Goal: Task Accomplishment & Management: Use online tool/utility

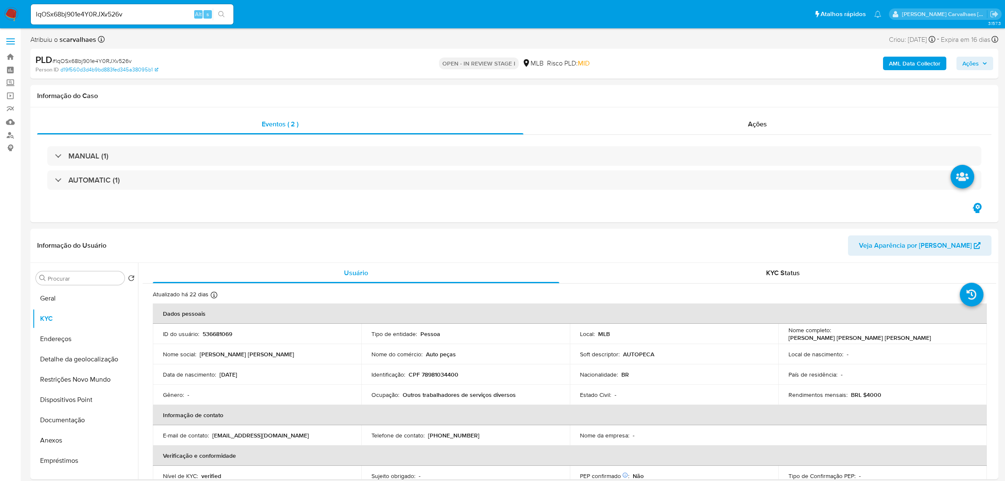
select select "10"
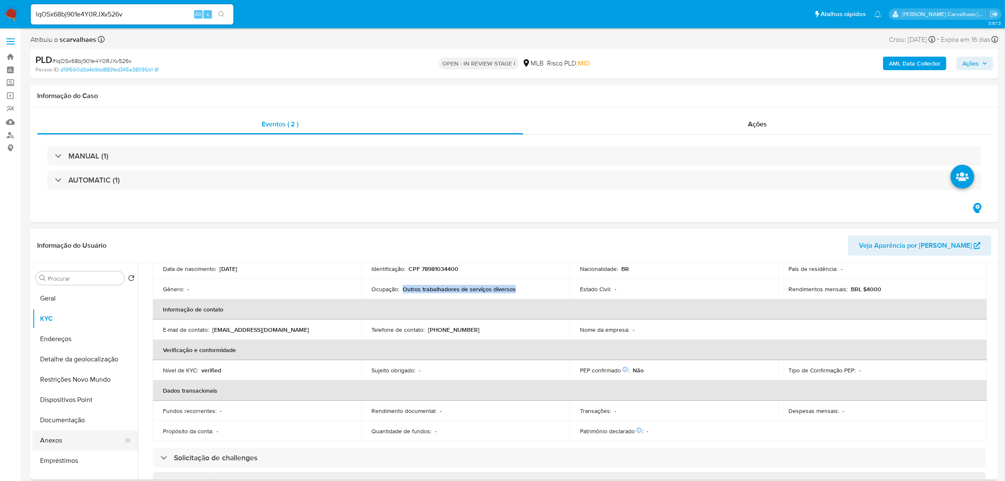
click at [64, 432] on button "Anexos" at bounding box center [82, 440] width 99 height 20
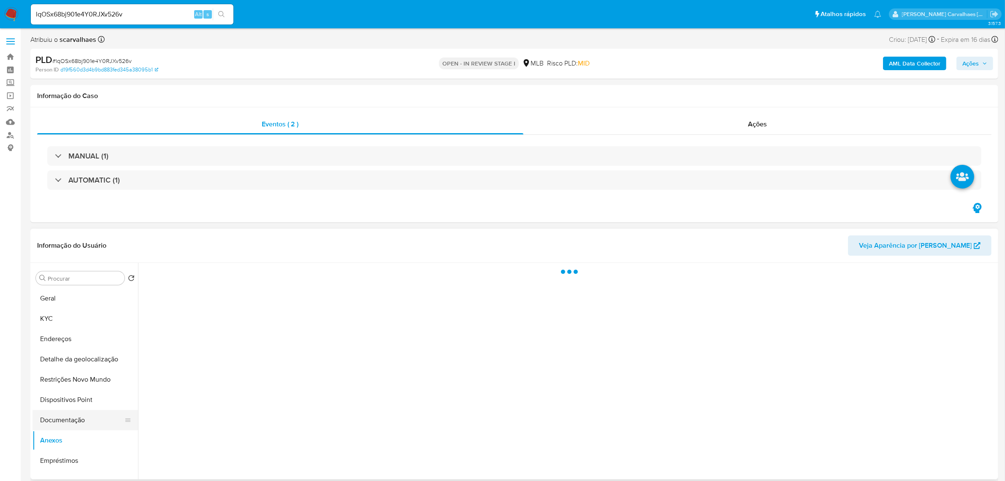
scroll to position [0, 0]
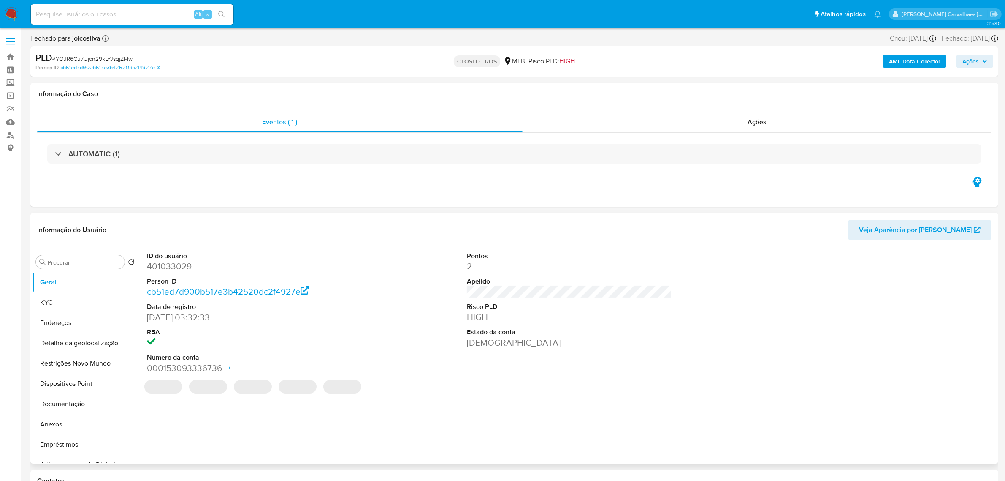
select select "10"
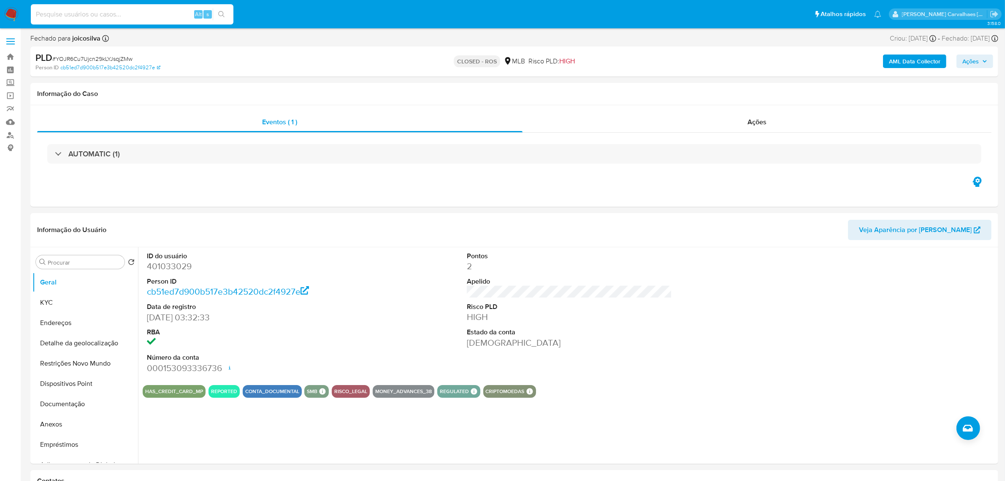
paste input "lqOSx68bj901e4Y0RJXv526v"
type input "lqOSx68bj901e4Y0RJXv526v"
click at [223, 10] on button "search-icon" at bounding box center [221, 14] width 17 height 12
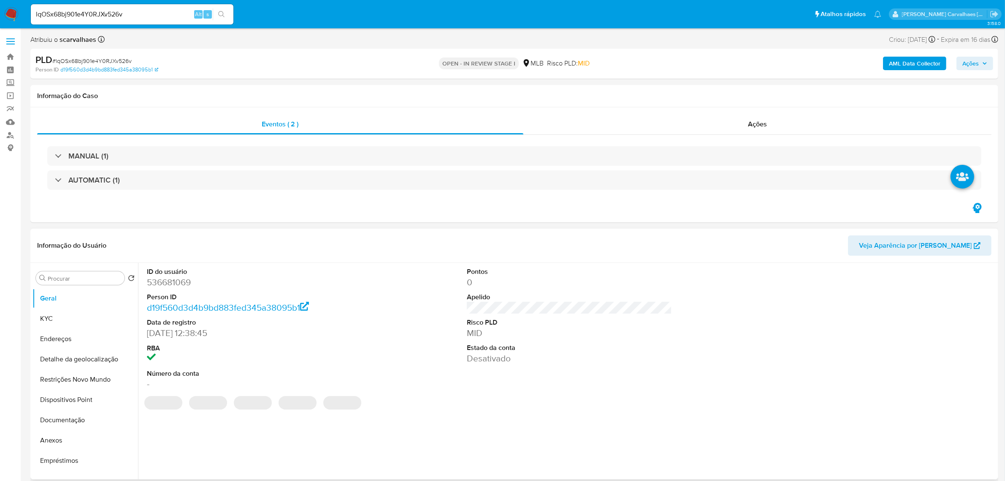
select select "10"
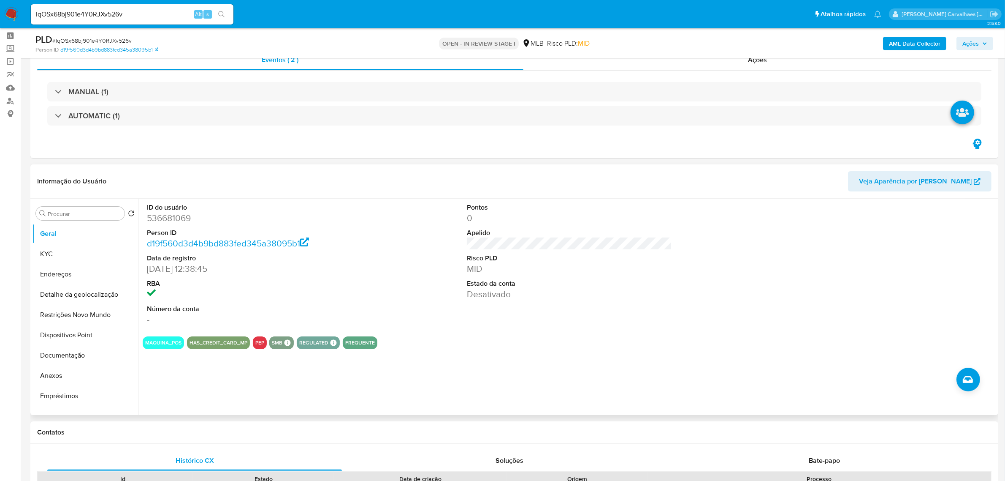
scroll to position [53, 0]
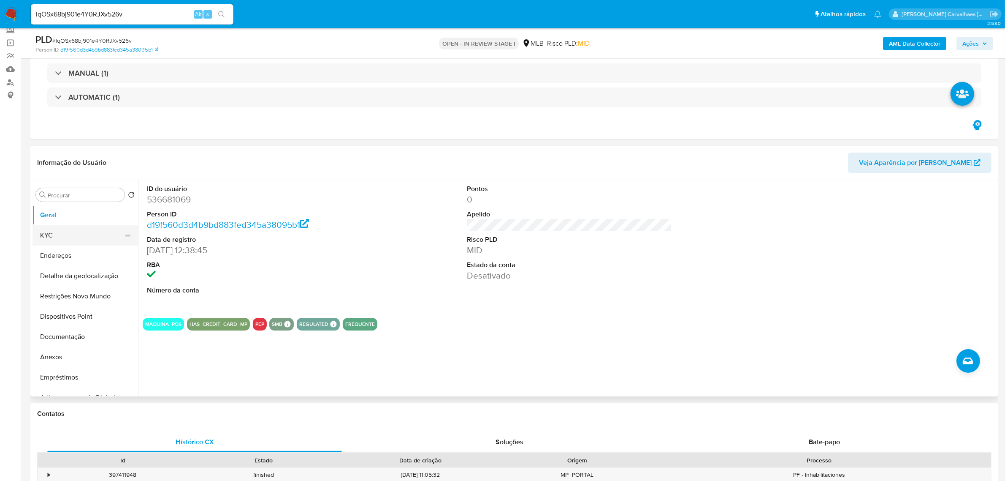
click at [67, 237] on button "KYC" at bounding box center [82, 235] width 99 height 20
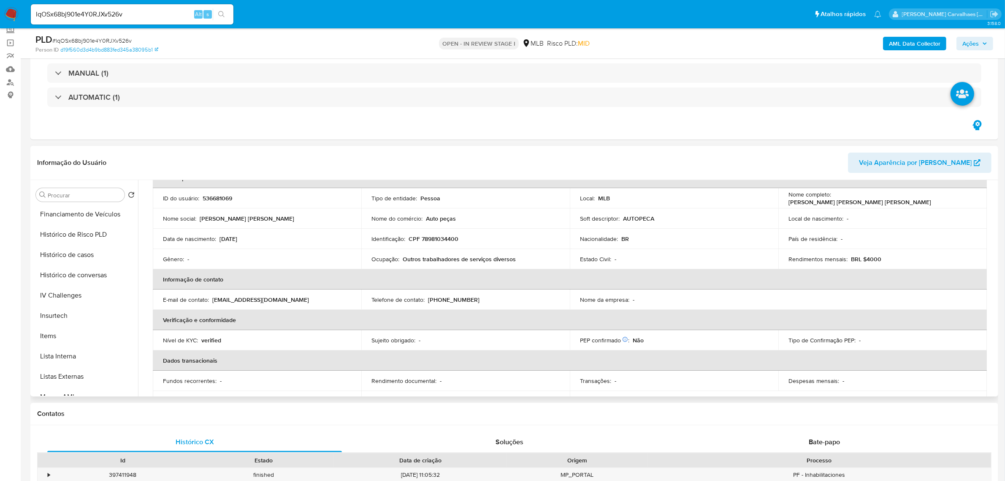
scroll to position [317, 0]
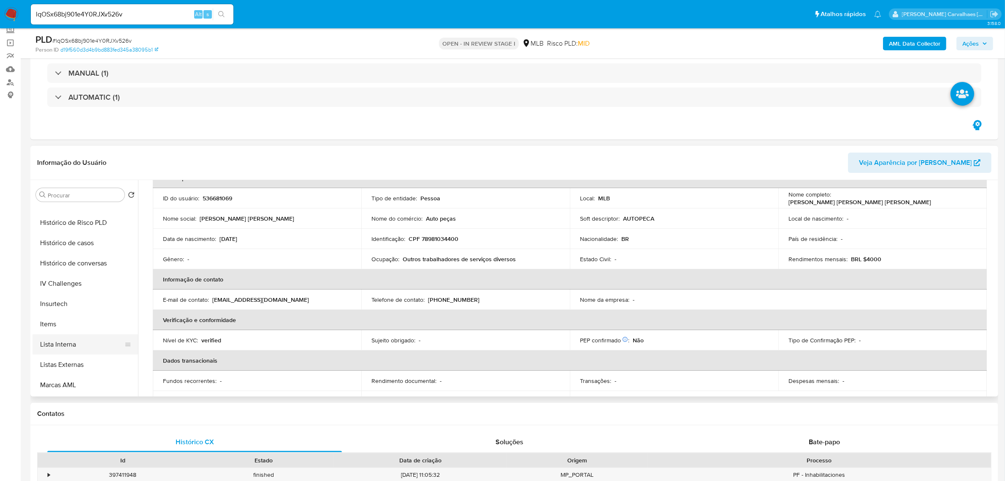
click at [94, 340] on button "Lista Interna" at bounding box center [82, 344] width 99 height 20
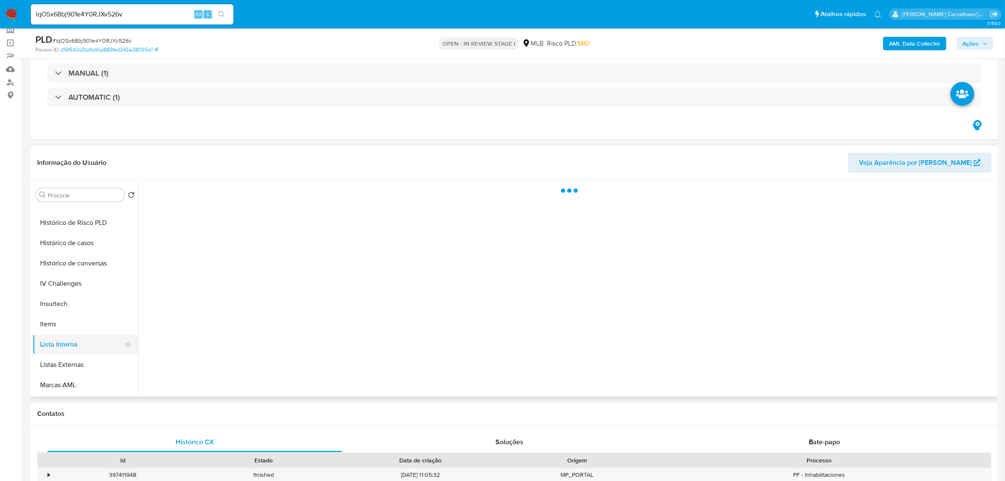
scroll to position [0, 0]
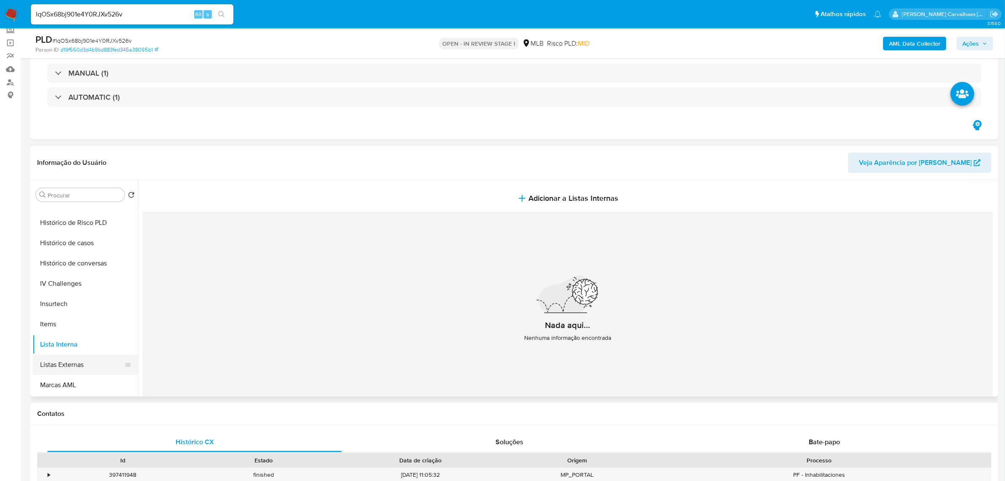
click at [85, 364] on button "Listas Externas" at bounding box center [82, 364] width 99 height 20
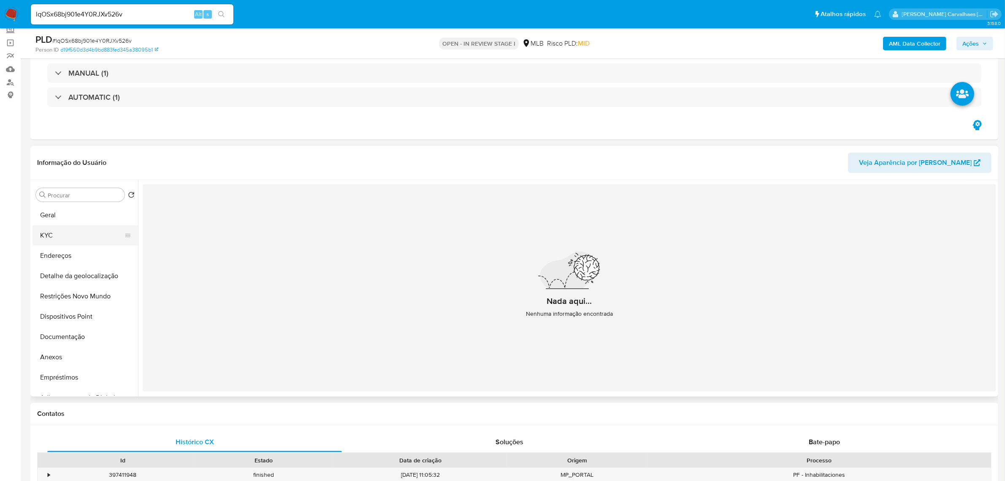
click at [60, 237] on button "KYC" at bounding box center [82, 235] width 99 height 20
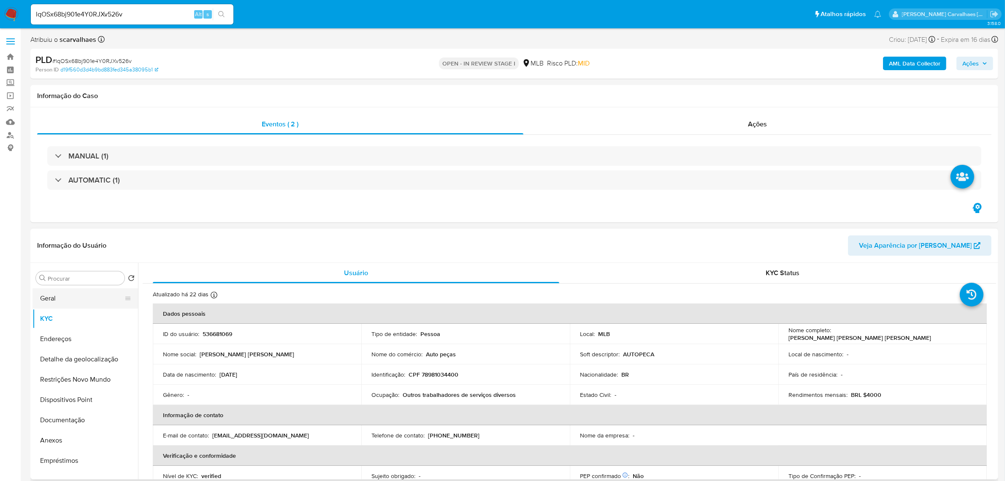
click at [51, 296] on button "Geral" at bounding box center [82, 298] width 99 height 20
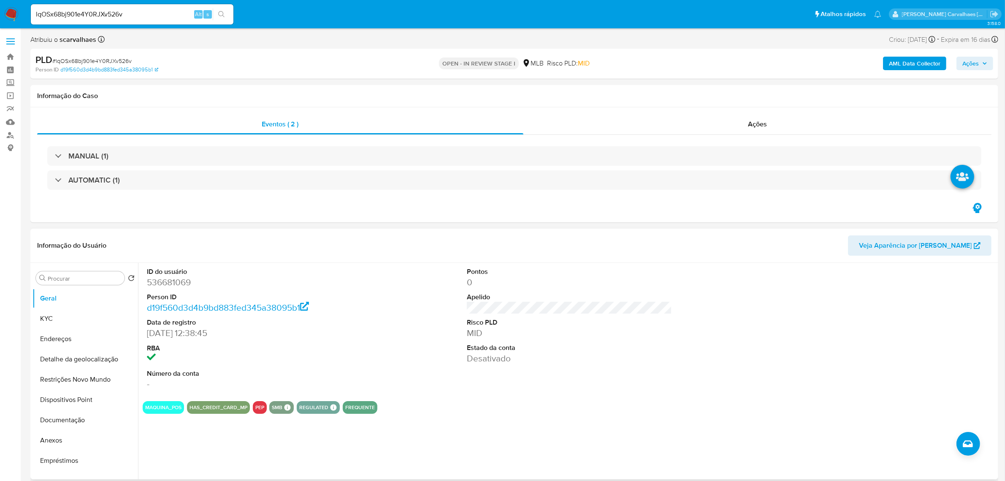
click at [342, 330] on dd "16/03/2020 12:38:45" at bounding box center [249, 333] width 205 height 12
click at [358, 335] on div "ID do usuário 536681069 Person ID d19f560d3d4b9bd883fed345a38095b1 Data de regi…" at bounding box center [570, 328] width 854 height 131
click at [62, 441] on button "Anexos" at bounding box center [82, 440] width 99 height 20
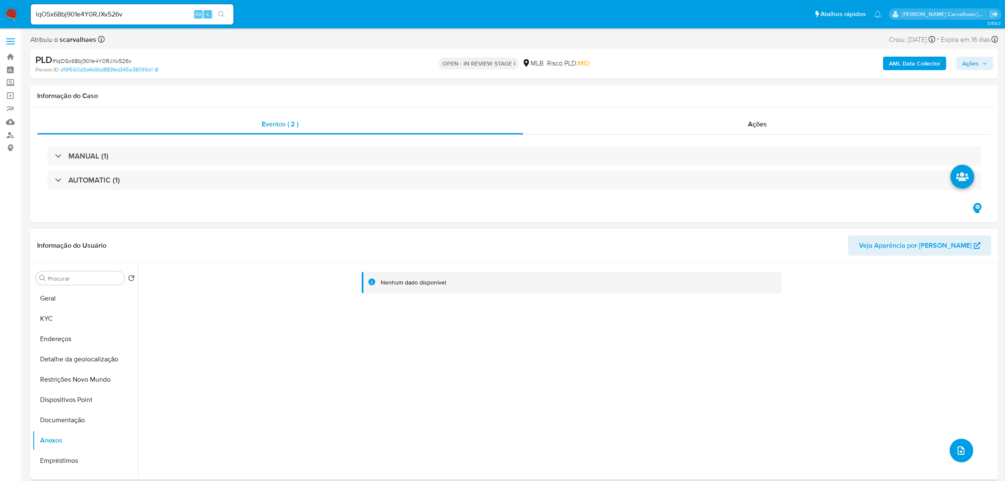
click at [958, 451] on icon "upload-file" at bounding box center [961, 450] width 10 height 10
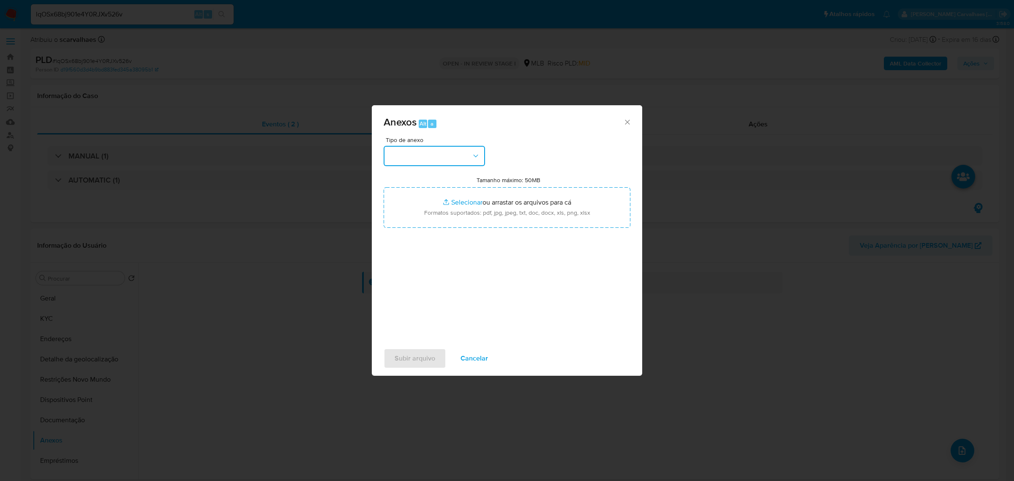
click at [474, 155] on icon "button" at bounding box center [475, 156] width 8 height 8
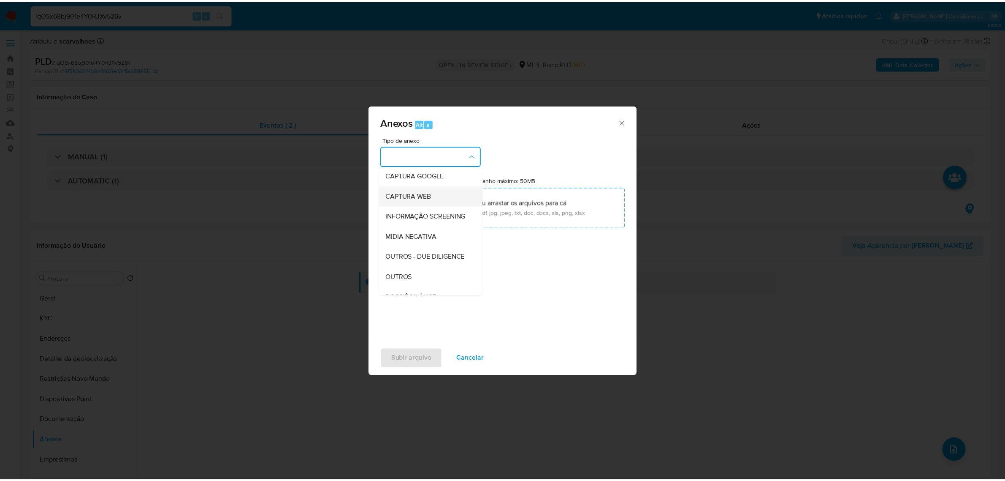
scroll to position [106, 0]
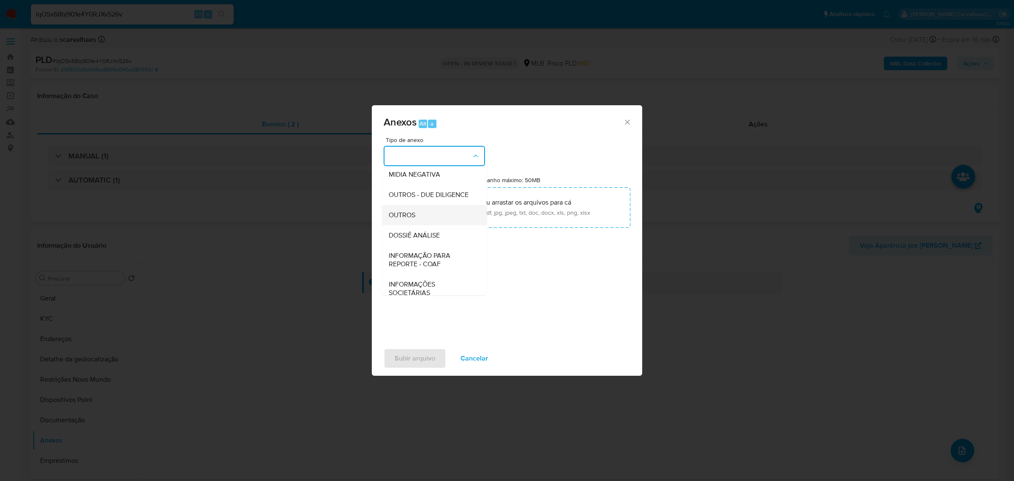
click at [425, 225] on div "OUTROS" at bounding box center [432, 214] width 86 height 20
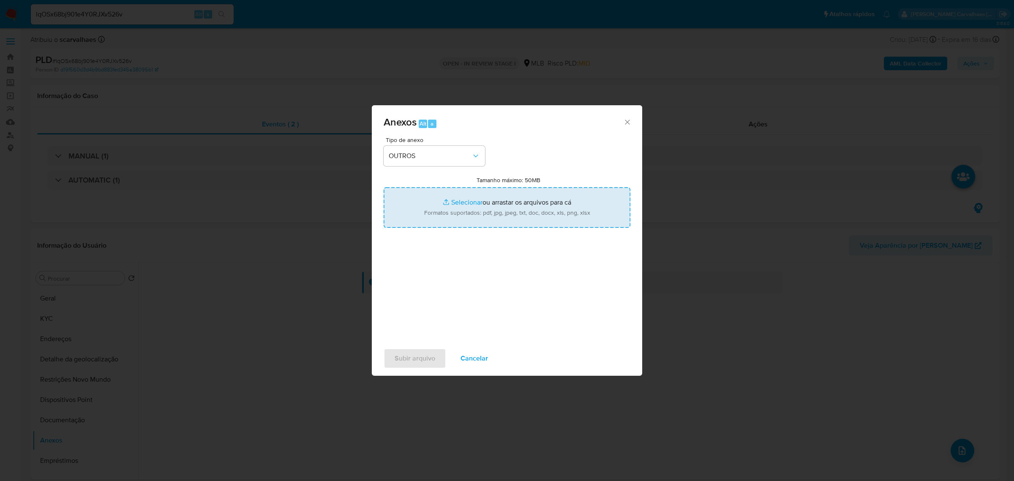
click at [463, 202] on input "Tamanho máximo: 50MB Selecionar arquivos" at bounding box center [506, 207] width 247 height 41
type input "C:\fakepath\Mulan Maria Jose Fernandes de Oliveira 536681069_2025_09_09_09_52_5…"
click at [452, 206] on input "Tamanho máximo: 50MB Selecionar arquivos" at bounding box center [506, 207] width 247 height 41
type input "C:\fakepath\SAR - xxxx - CPF 78981034400 - MARIA JOSE FERNANDES DE OLIVEIRA.pdf"
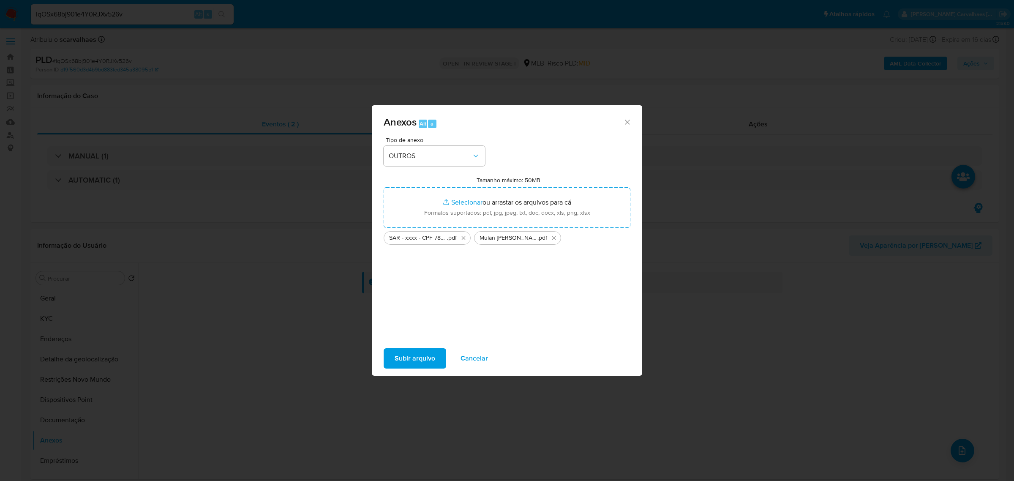
click at [408, 360] on span "Subir arquivo" at bounding box center [414, 358] width 41 height 19
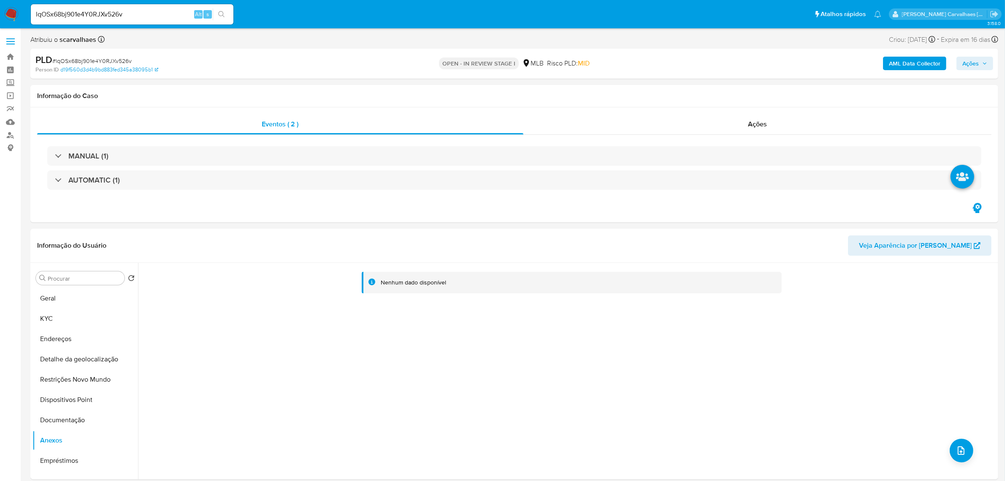
click at [963, 65] on span "Ações" at bounding box center [971, 64] width 16 height 14
click at [727, 87] on span "Resolução do caso" at bounding box center [729, 90] width 57 height 10
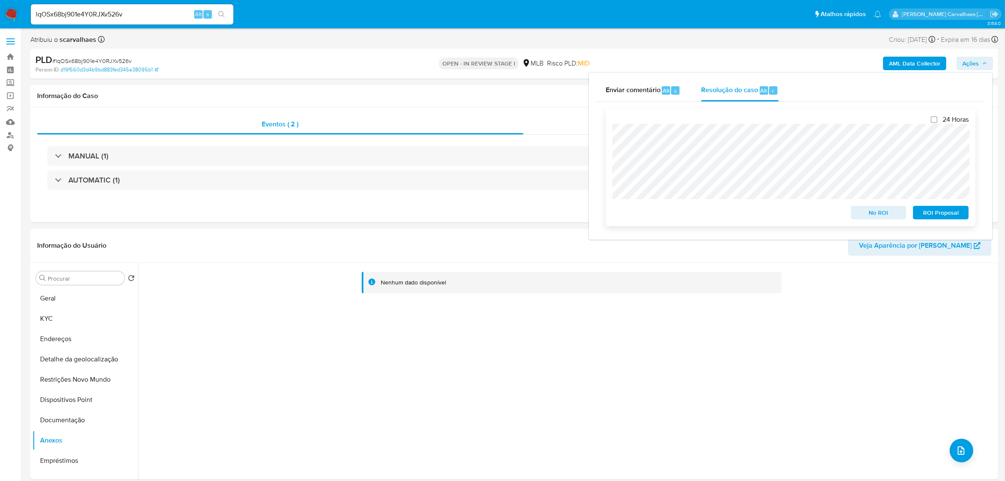
click at [951, 211] on span "ROI Proposal" at bounding box center [941, 213] width 44 height 12
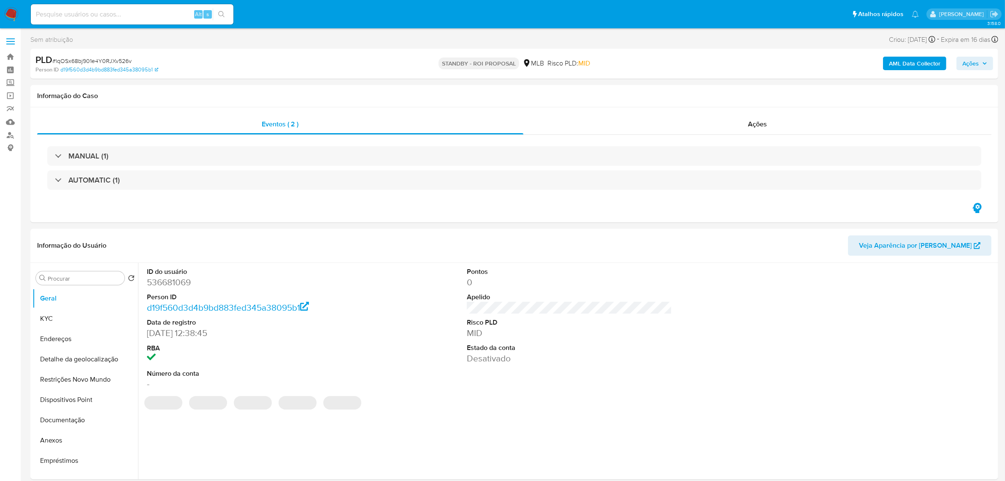
select select "10"
click at [121, 13] on input at bounding box center [132, 14] width 203 height 11
paste input "qgzF2ku9umx8bsKTVte5IoKd"
type input "qgzF2ku9umx8bsKTVte5IoKd"
click at [220, 14] on icon "search-icon" at bounding box center [221, 14] width 7 height 7
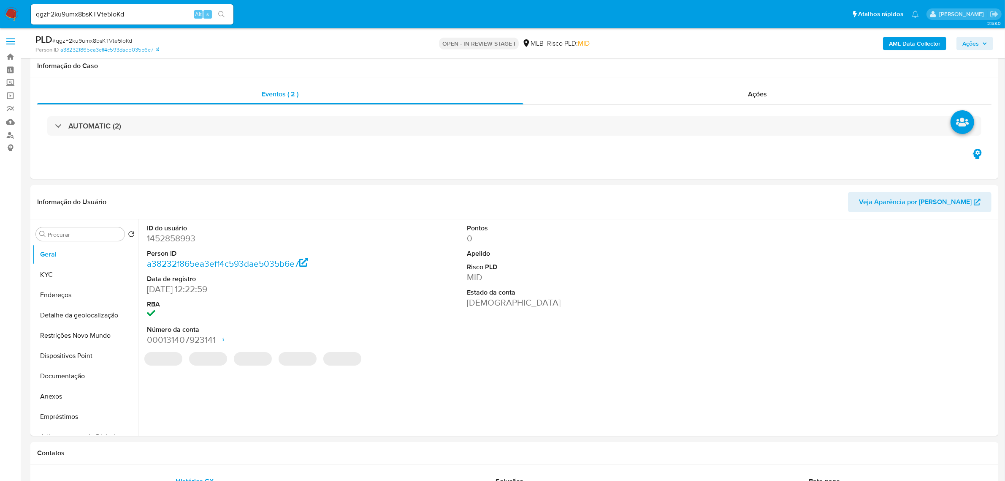
scroll to position [53, 0]
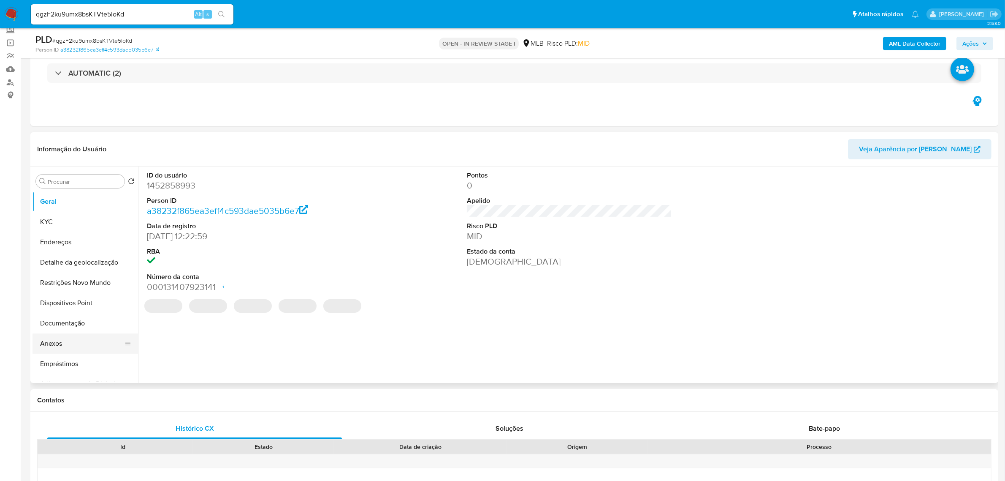
select select "10"
click at [74, 322] on button "Documentação" at bounding box center [82, 323] width 99 height 20
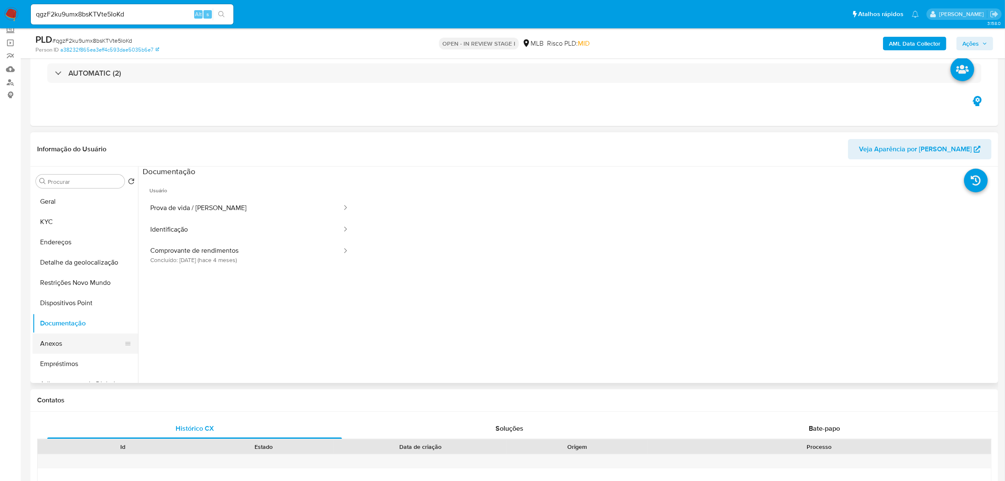
click at [79, 346] on button "Anexos" at bounding box center [82, 343] width 99 height 20
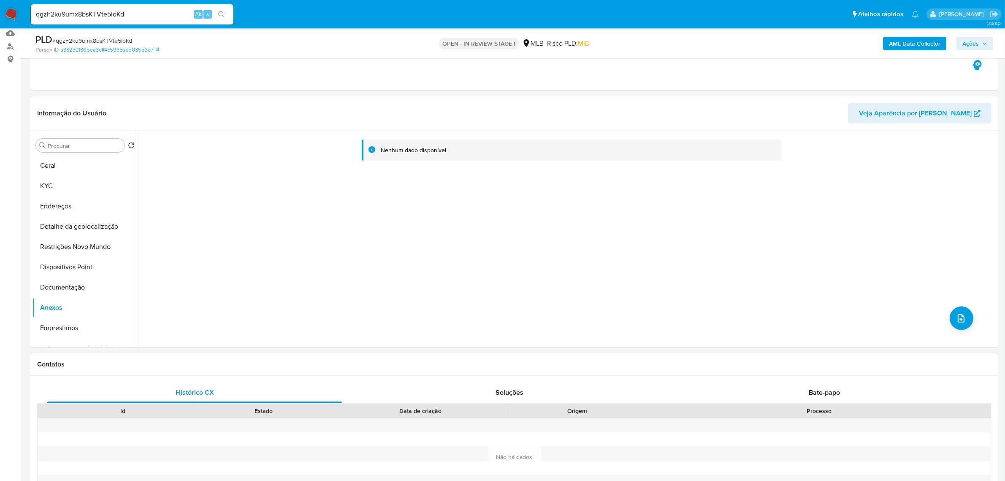
scroll to position [106, 0]
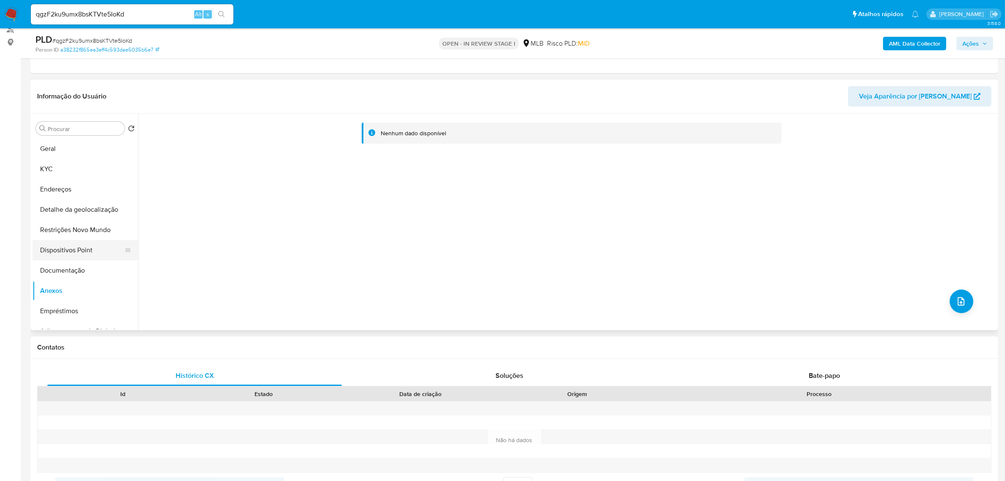
click at [69, 248] on button "Dispositivos Point" at bounding box center [82, 250] width 99 height 20
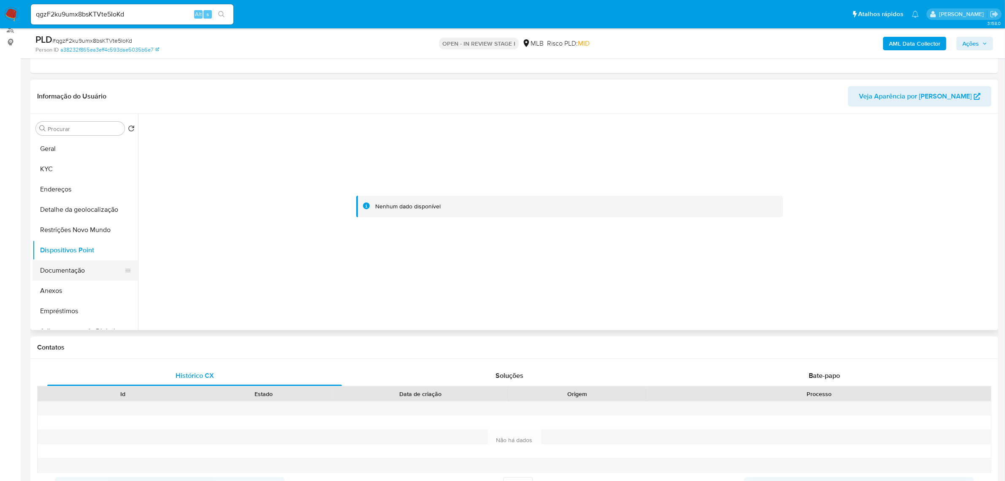
click at [75, 271] on button "Documentação" at bounding box center [82, 270] width 99 height 20
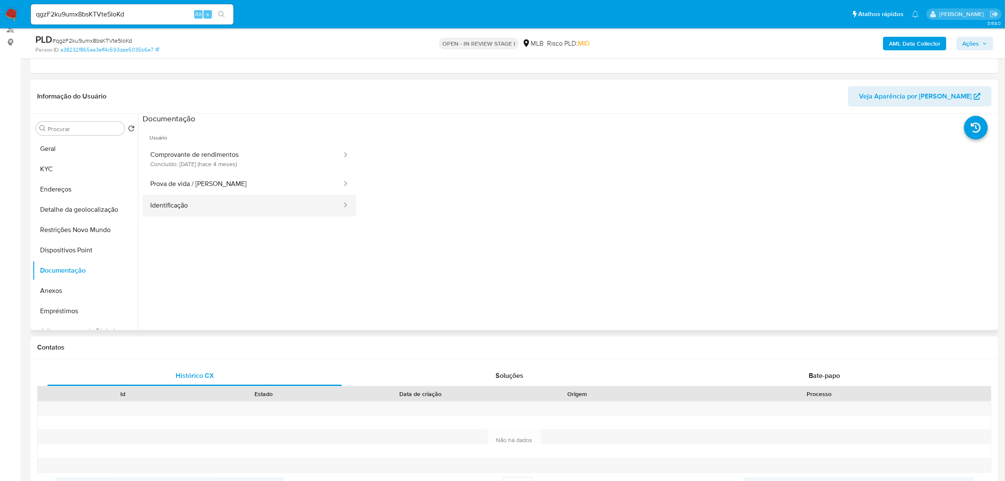
click at [213, 196] on button "Identificação" at bounding box center [243, 206] width 200 height 22
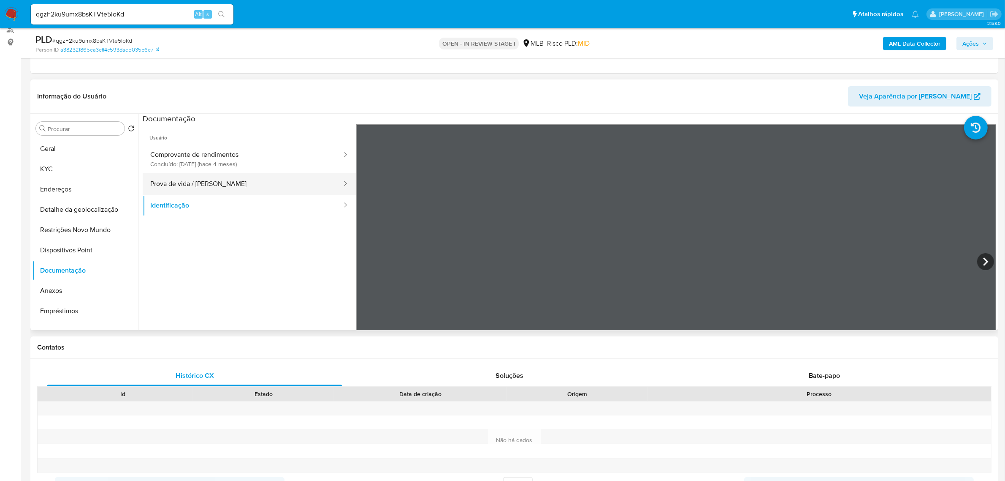
click at [182, 182] on button "Prova de vida / Selfie" at bounding box center [243, 184] width 200 height 22
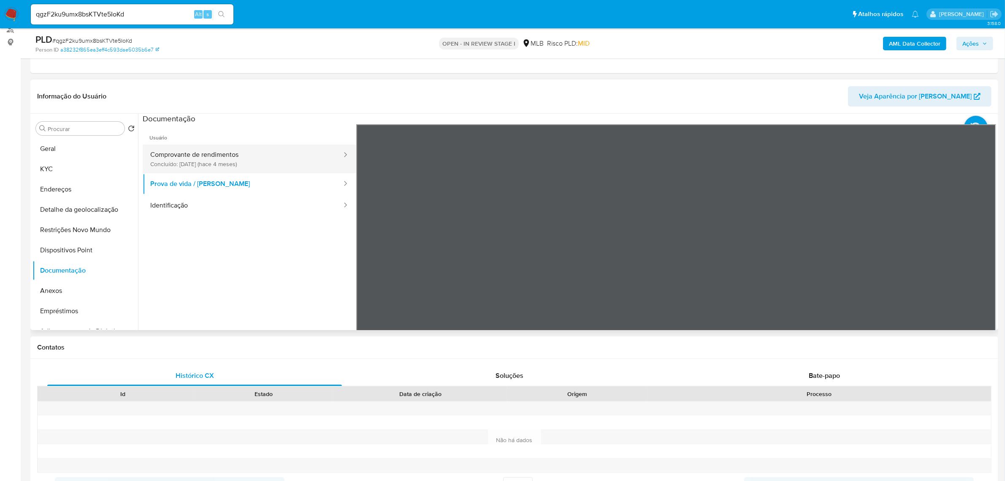
click at [195, 161] on button "Comprovante de rendimentos Concluído: 21/05/2025 (hace 4 meses)" at bounding box center [243, 158] width 200 height 29
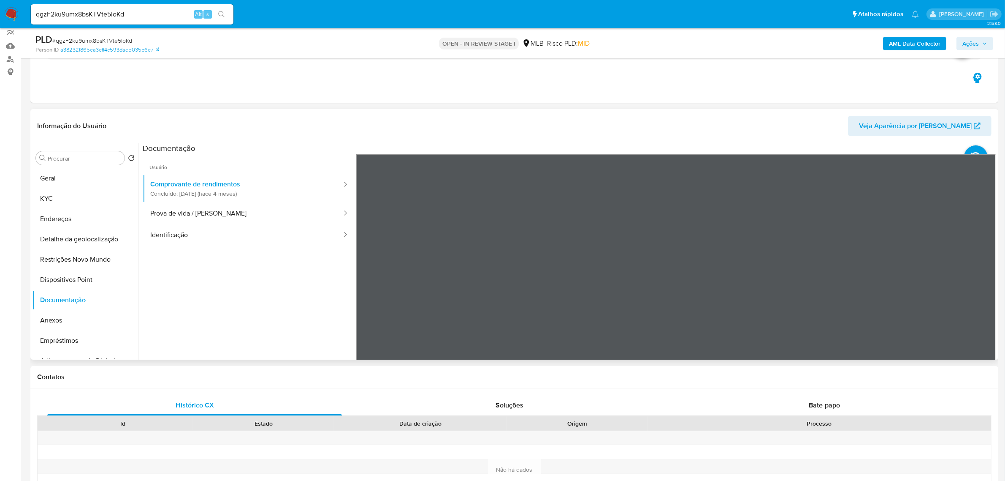
scroll to position [53, 0]
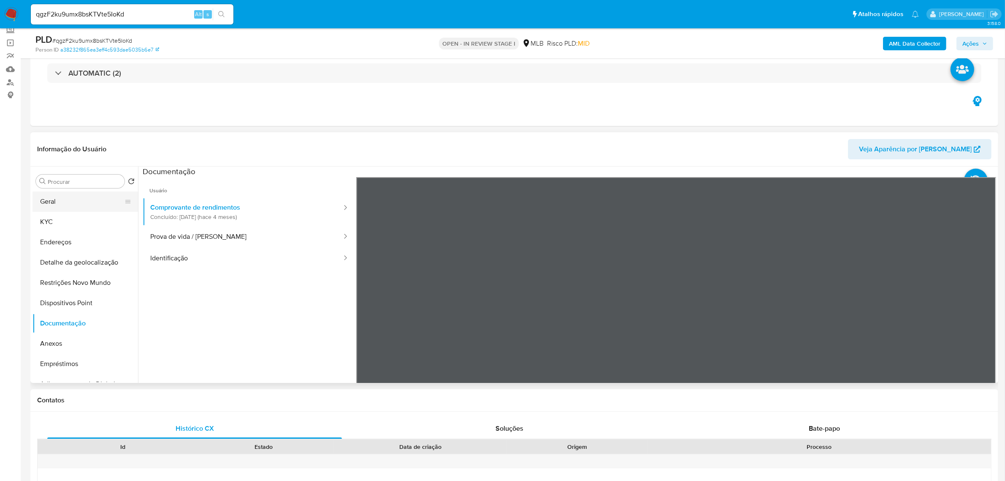
click at [66, 198] on button "Geral" at bounding box center [82, 201] width 99 height 20
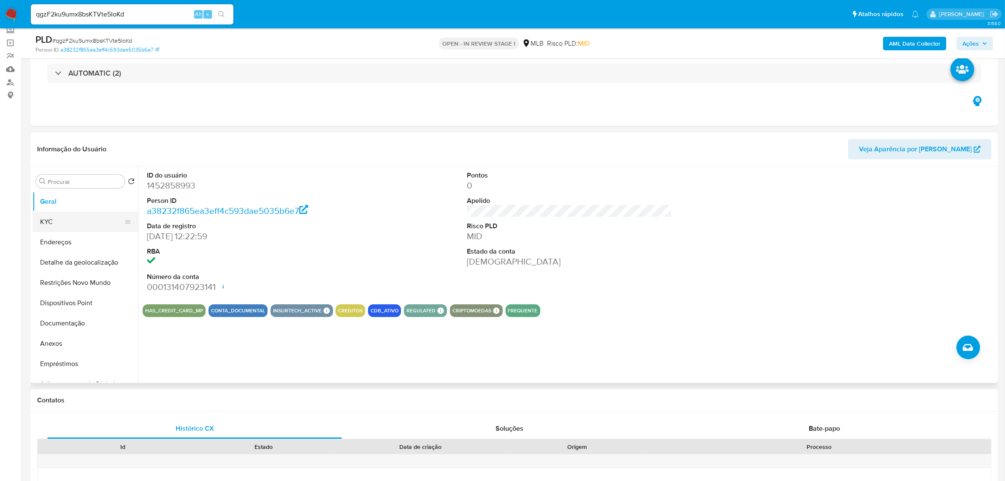
click at [68, 225] on button "KYC" at bounding box center [82, 222] width 99 height 20
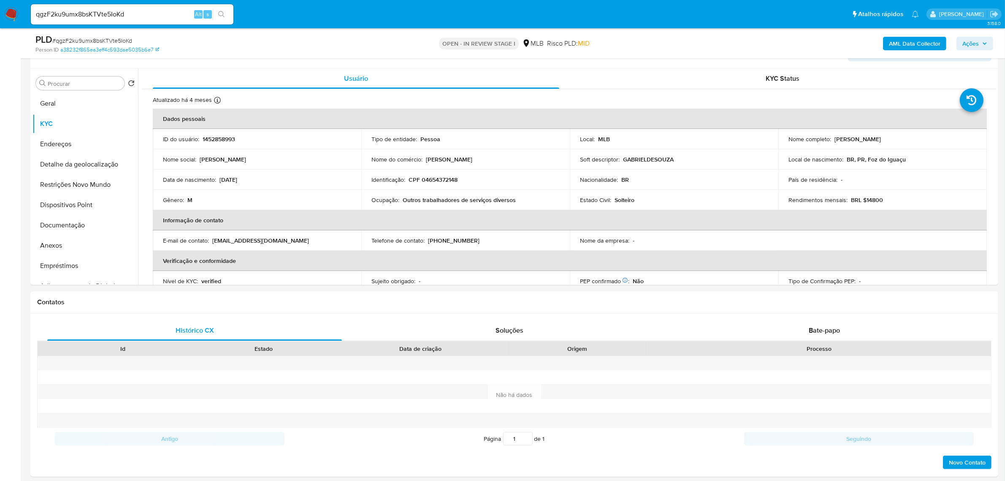
scroll to position [159, 0]
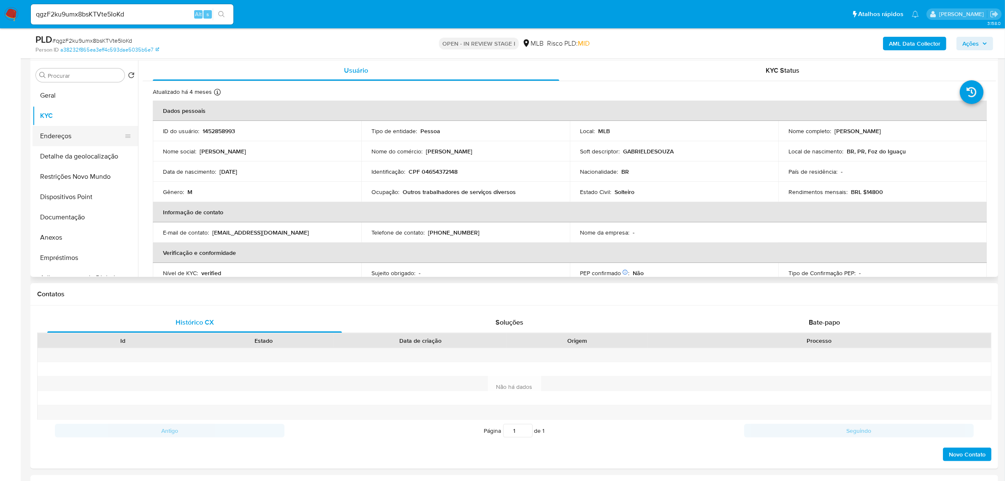
click at [86, 136] on button "Endereços" at bounding box center [82, 136] width 99 height 20
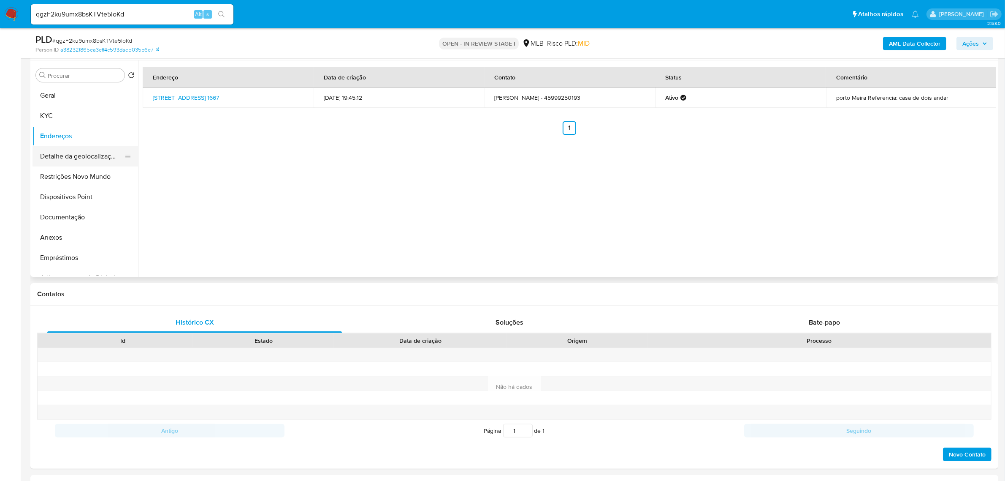
click at [80, 159] on button "Detalhe da geolocalização" at bounding box center [82, 156] width 99 height 20
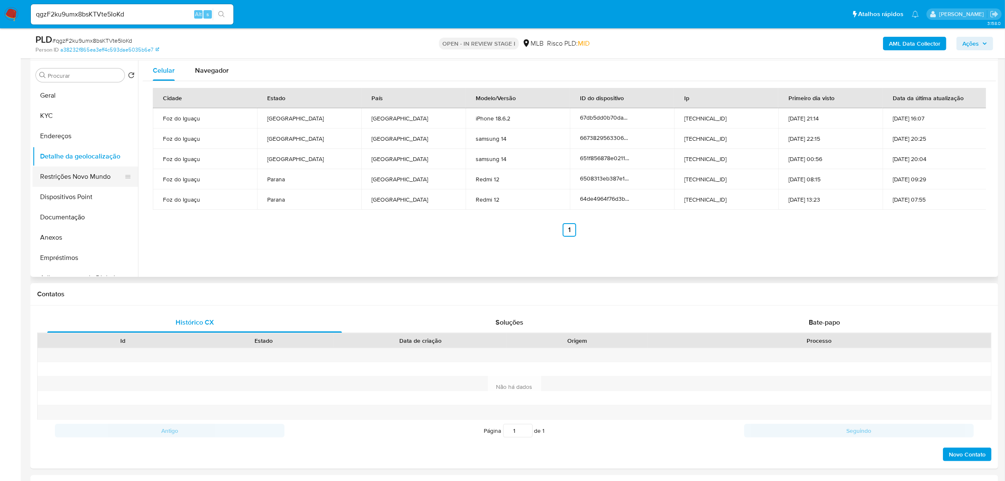
click at [49, 178] on button "Restrições Novo Mundo" at bounding box center [82, 176] width 99 height 20
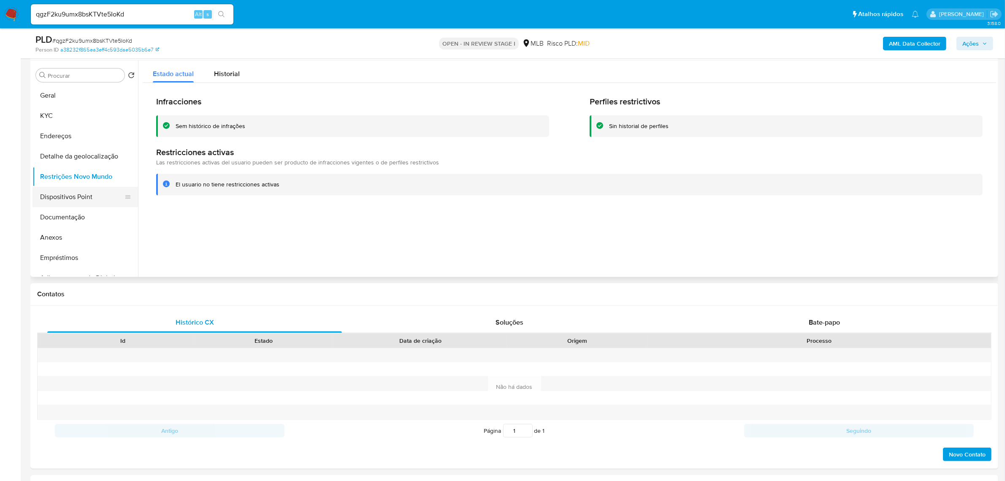
click at [65, 197] on button "Dispositivos Point" at bounding box center [82, 197] width 99 height 20
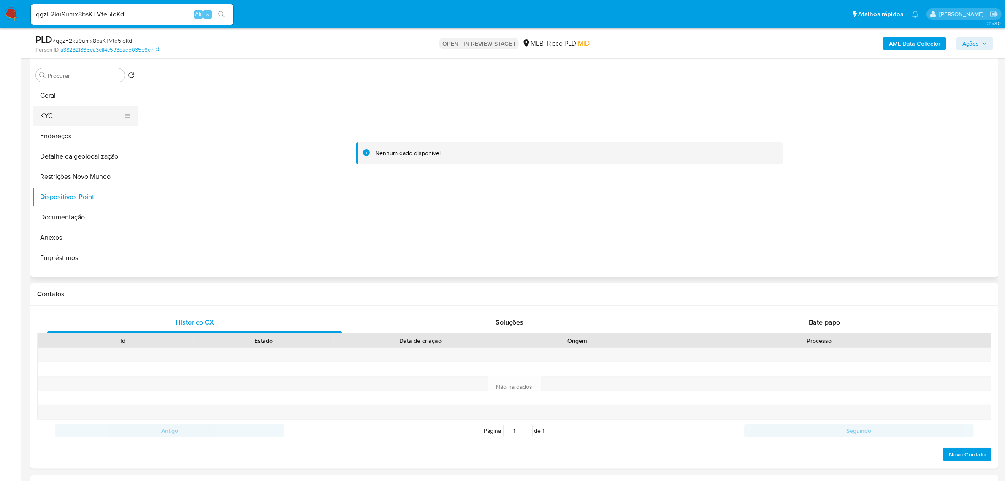
click at [61, 115] on button "KYC" at bounding box center [82, 116] width 99 height 20
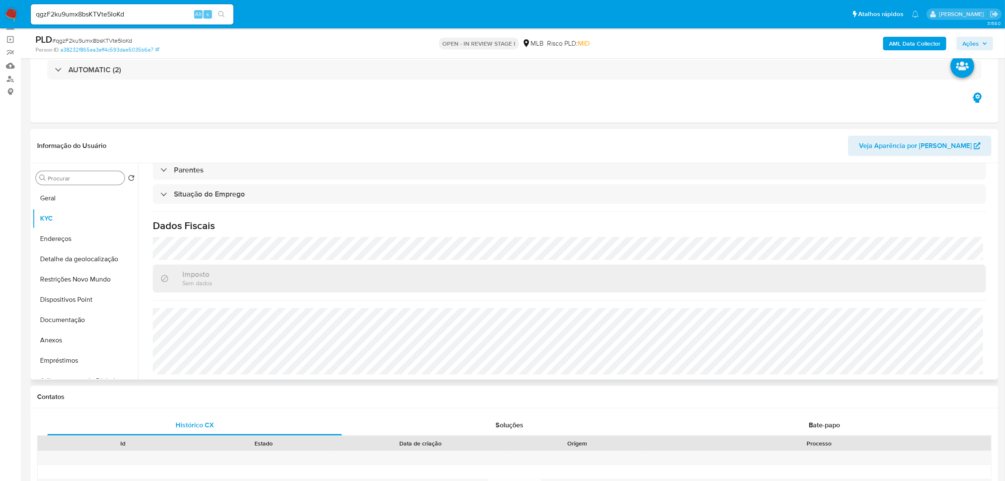
scroll to position [53, 0]
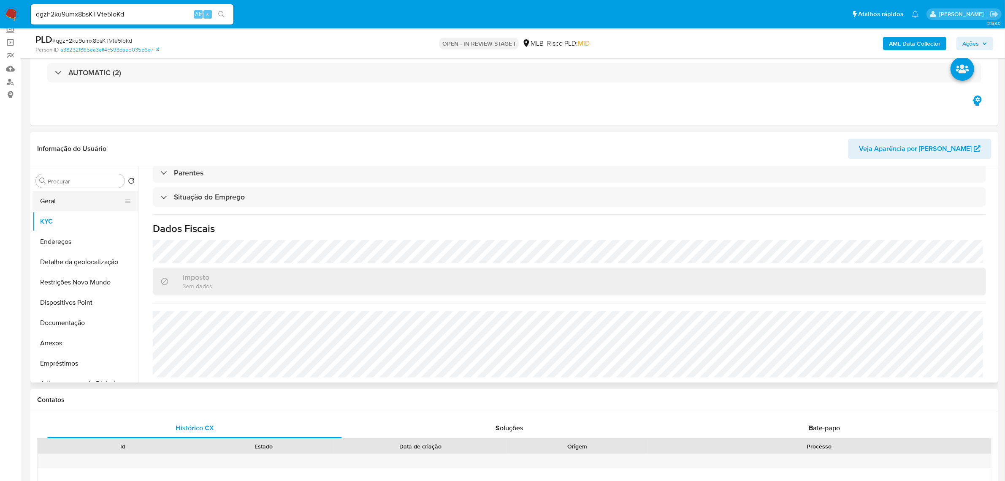
click at [71, 201] on button "Geral" at bounding box center [82, 201] width 99 height 20
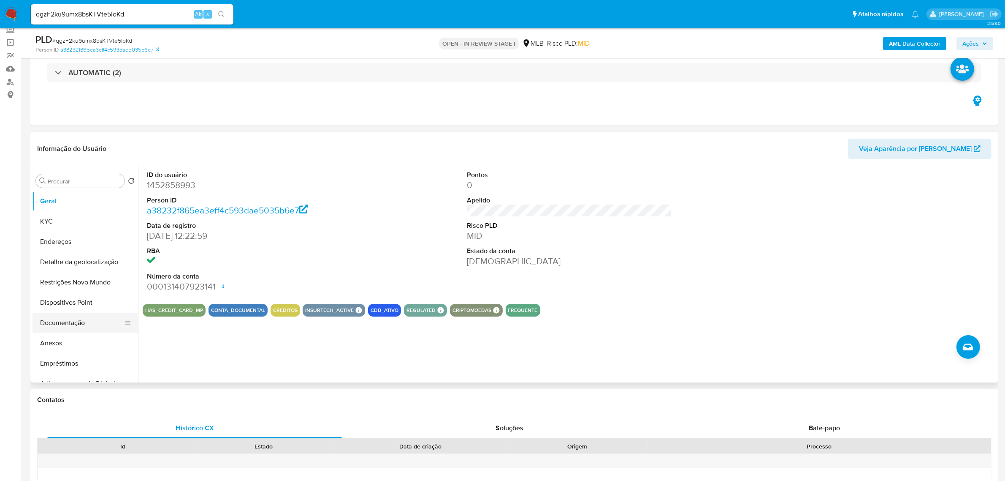
click at [87, 322] on button "Documentação" at bounding box center [82, 322] width 99 height 20
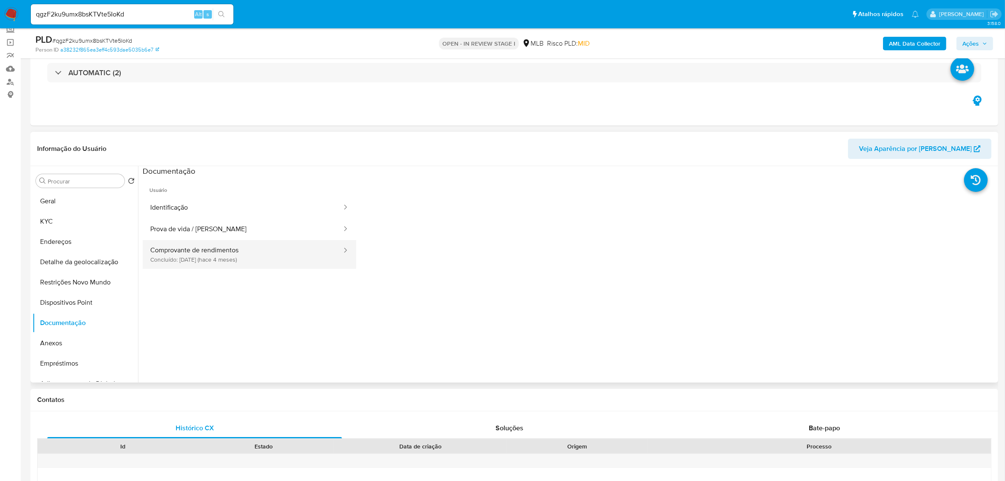
click at [204, 258] on button "Comprovante de rendimentos Concluído: 21/05/2025 (hace 4 meses)" at bounding box center [243, 254] width 200 height 29
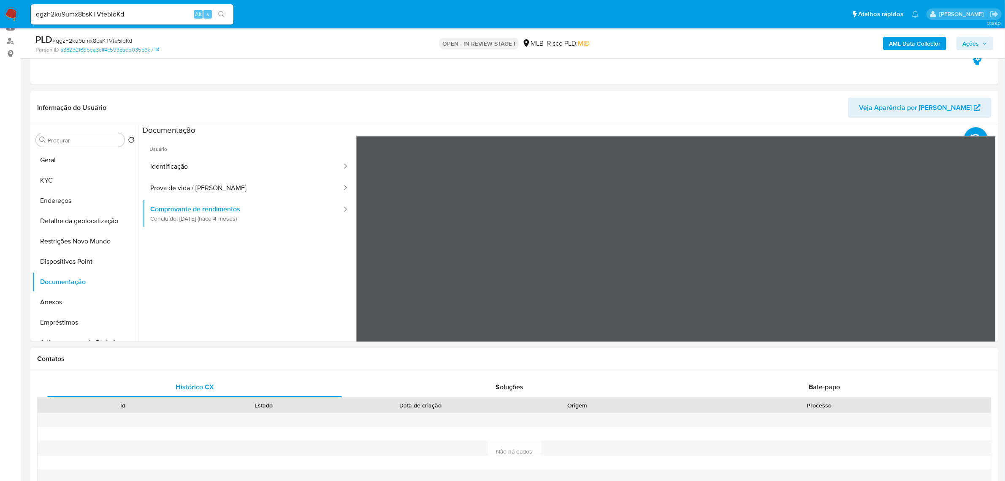
scroll to position [106, 0]
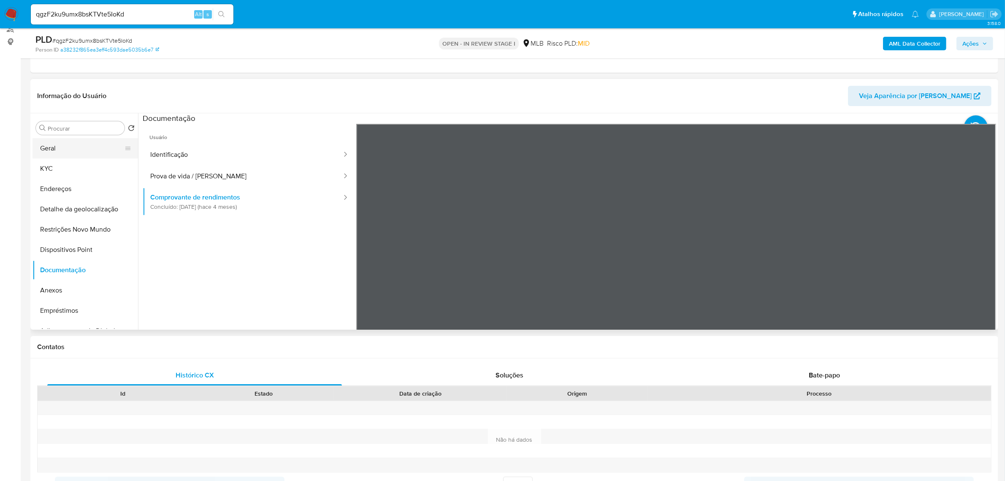
click at [52, 147] on button "Geral" at bounding box center [82, 148] width 99 height 20
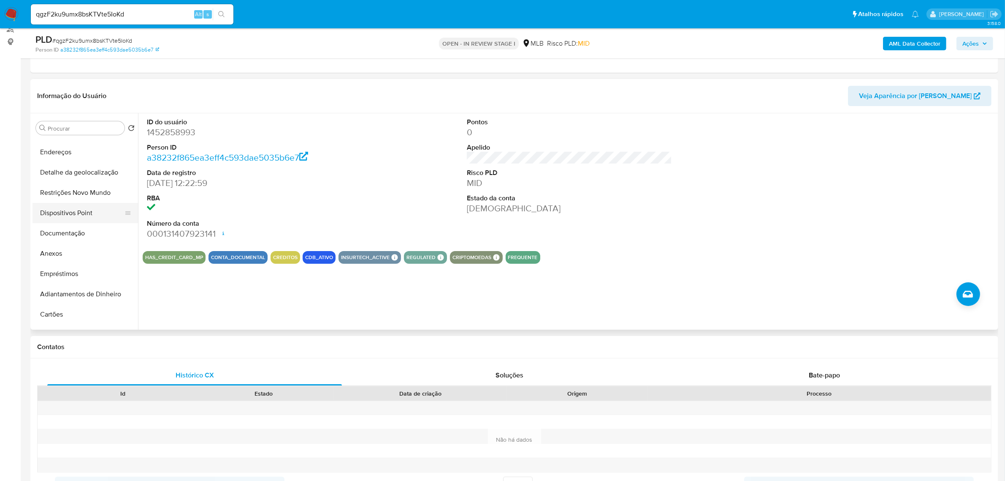
scroll to position [53, 0]
click at [93, 178] on button "Restrições Novo Mundo" at bounding box center [82, 176] width 99 height 20
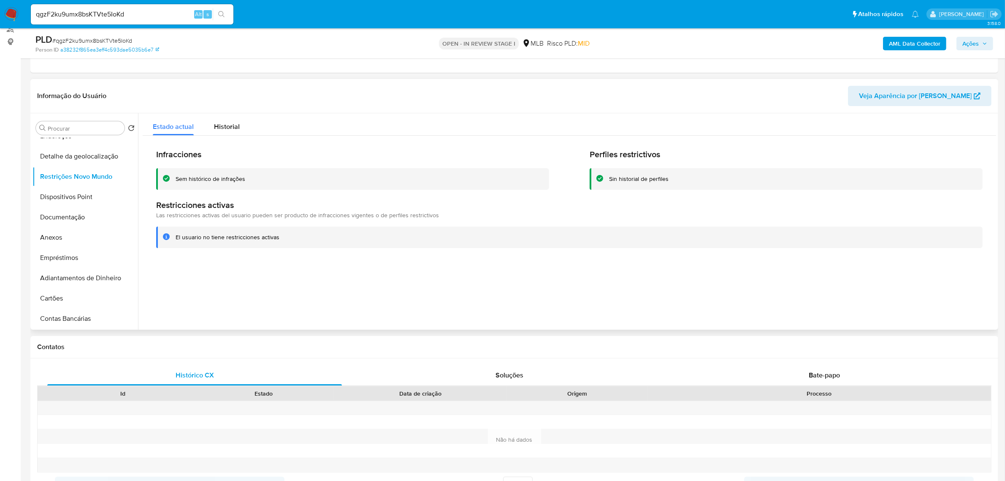
drag, startPoint x: 174, startPoint y: 239, endPoint x: 288, endPoint y: 239, distance: 114.9
click at [288, 239] on div "El usuario no tiene restricciones activas" at bounding box center [569, 237] width 827 height 22
click at [62, 234] on button "Anexos" at bounding box center [82, 237] width 99 height 20
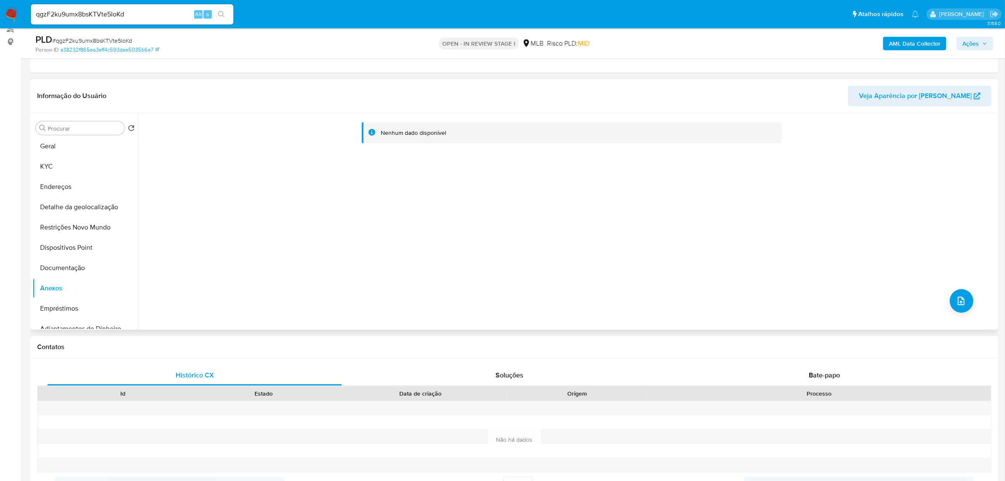
scroll to position [0, 0]
click at [77, 268] on button "Documentação" at bounding box center [82, 270] width 99 height 20
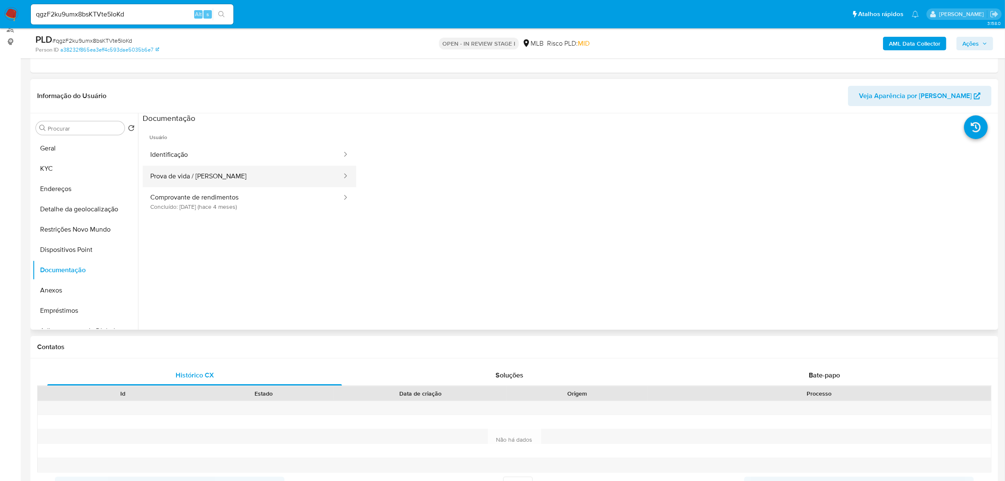
click at [174, 184] on button "Prova de vida / Selfie" at bounding box center [243, 177] width 200 height 22
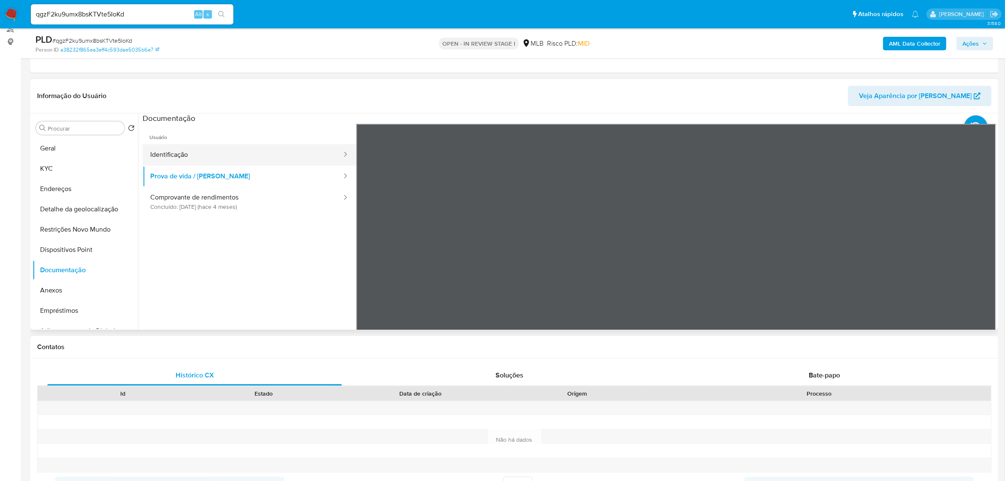
click at [218, 155] on button "Identificação" at bounding box center [243, 155] width 200 height 22
click at [49, 150] on button "Geral" at bounding box center [82, 148] width 99 height 20
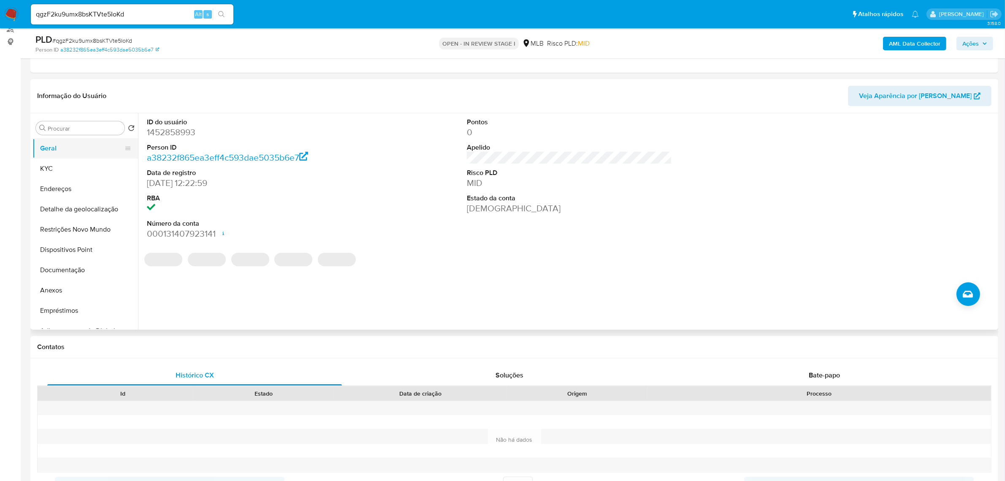
click at [74, 148] on button "Geral" at bounding box center [82, 148] width 99 height 20
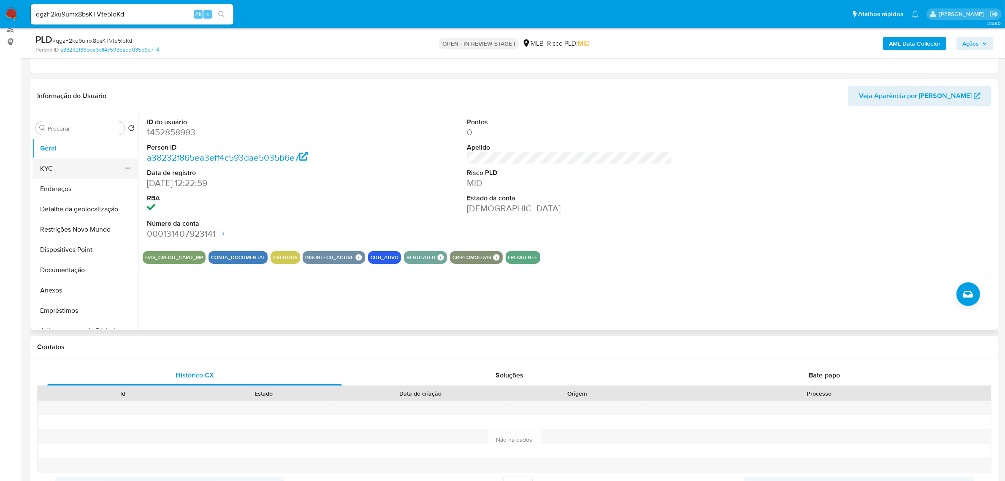
click at [83, 172] on button "KYC" at bounding box center [82, 168] width 99 height 20
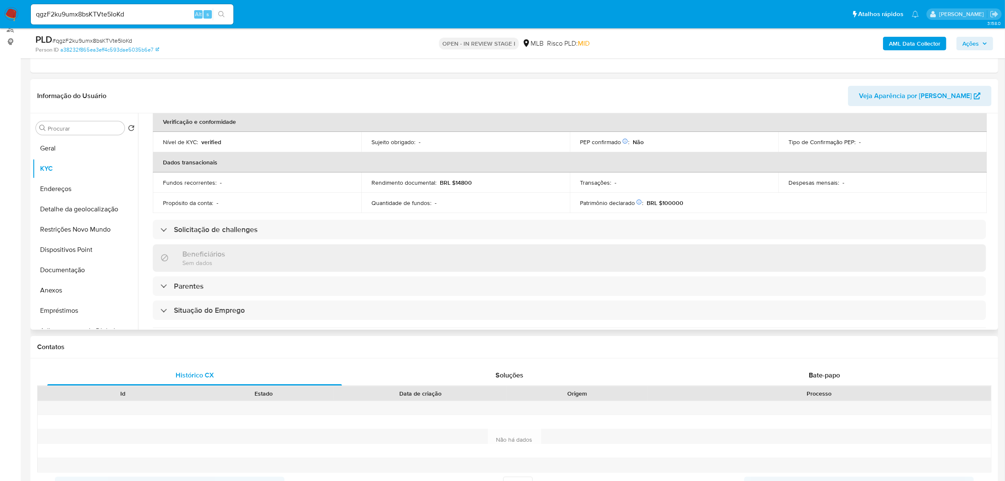
scroll to position [87, 0]
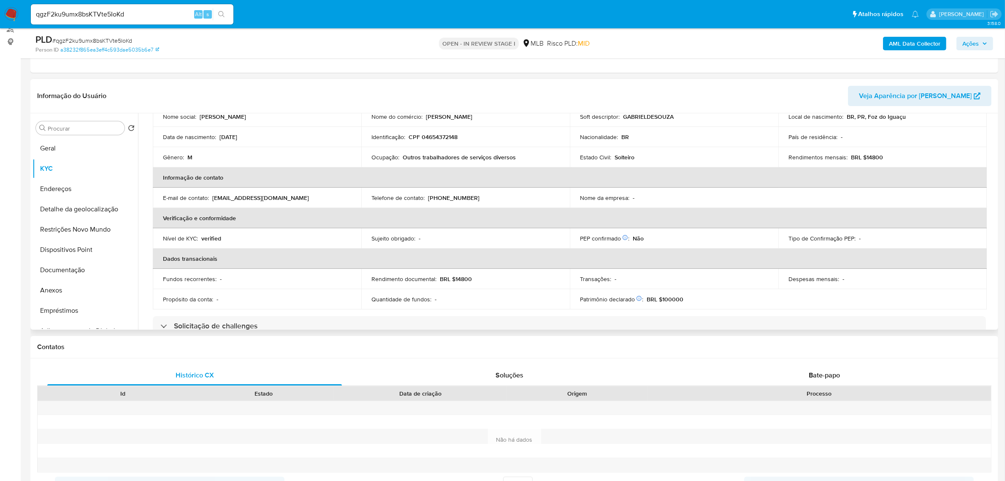
drag, startPoint x: 220, startPoint y: 137, endPoint x: 253, endPoint y: 137, distance: 32.1
click at [253, 137] on div "Data de nascimento : 10/01/1996" at bounding box center [257, 137] width 188 height 8
copy p "10/01/1996"
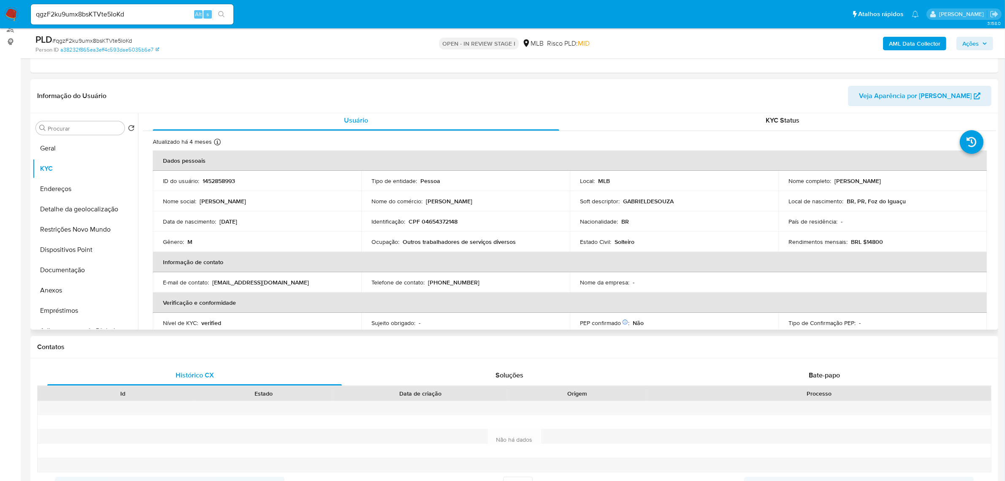
scroll to position [0, 0]
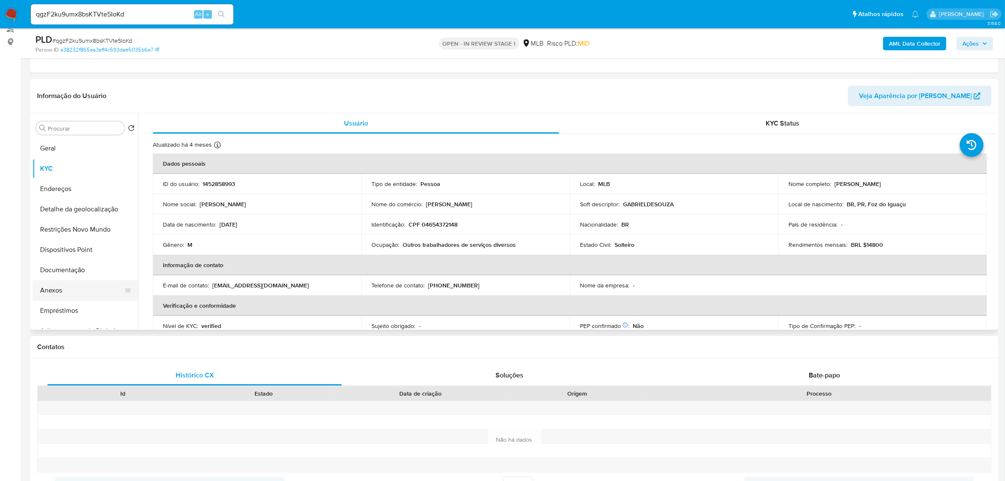
click at [70, 292] on button "Anexos" at bounding box center [82, 290] width 99 height 20
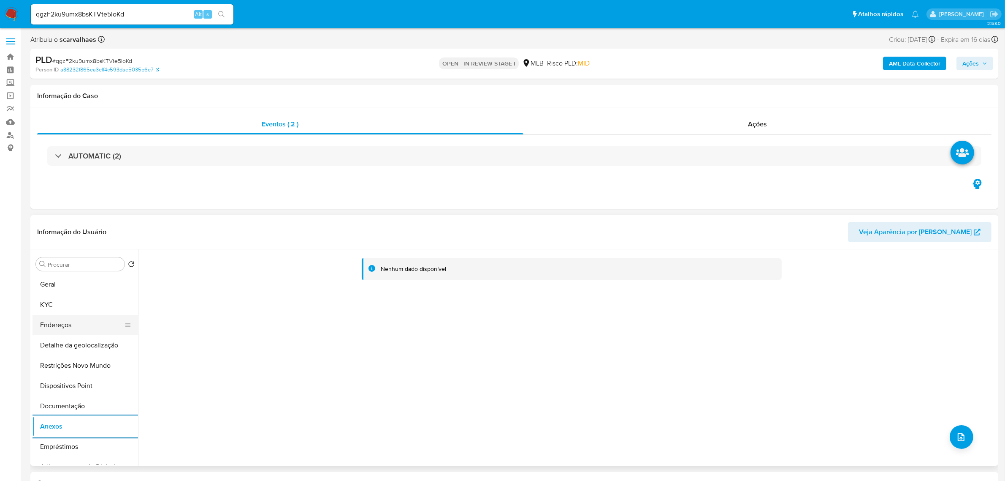
click at [73, 328] on button "Endereços" at bounding box center [82, 325] width 99 height 20
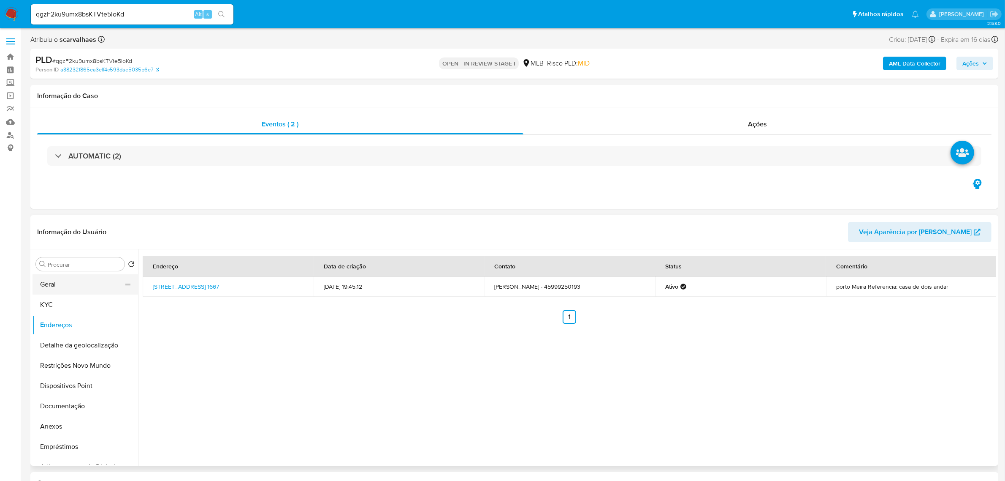
click at [63, 281] on button "Geral" at bounding box center [82, 284] width 99 height 20
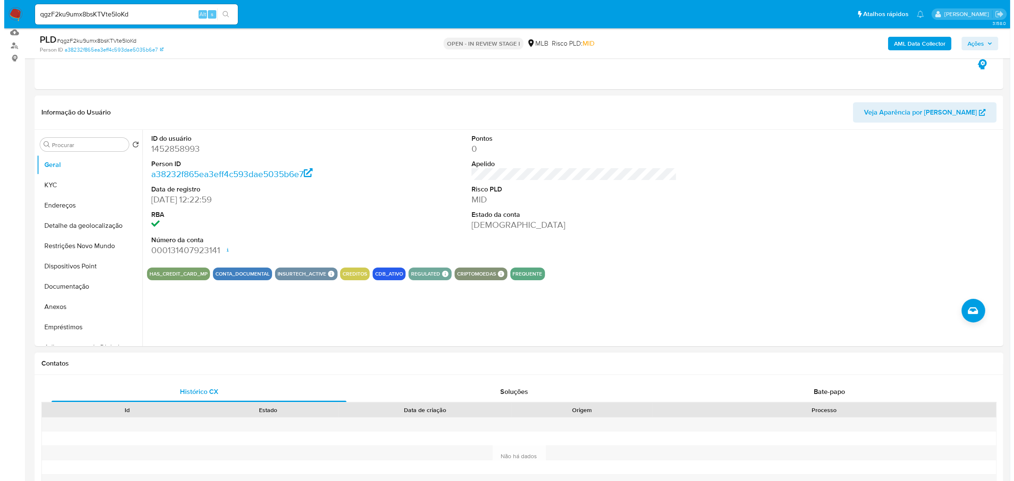
scroll to position [106, 0]
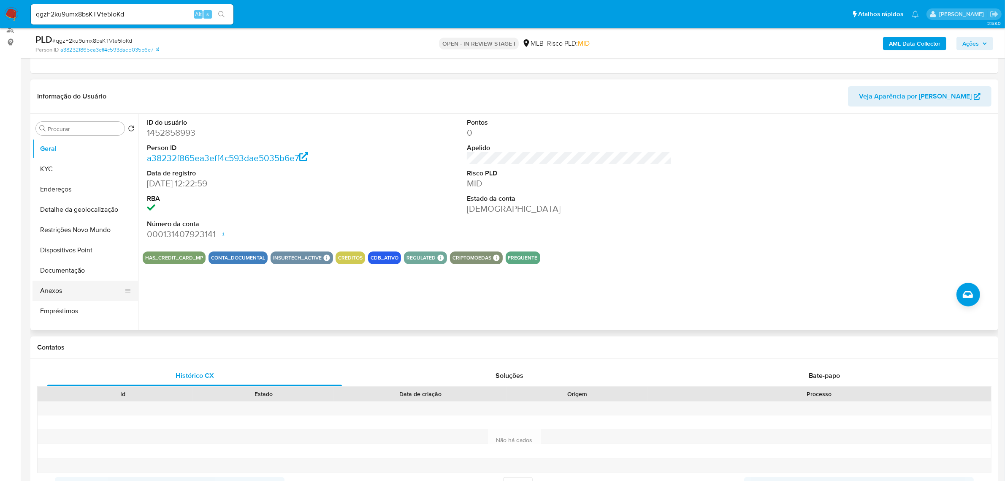
click at [55, 293] on button "Anexos" at bounding box center [82, 290] width 99 height 20
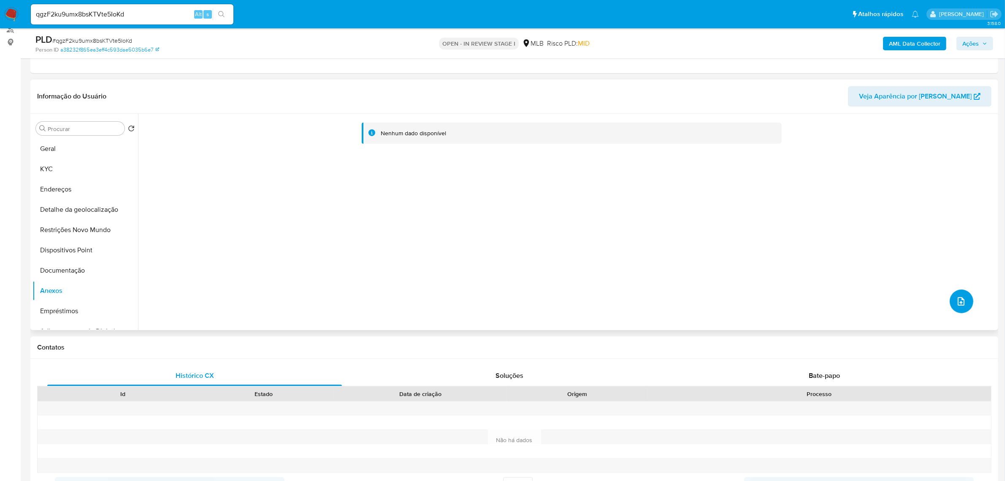
click at [958, 299] on icon "upload-file" at bounding box center [961, 301] width 7 height 8
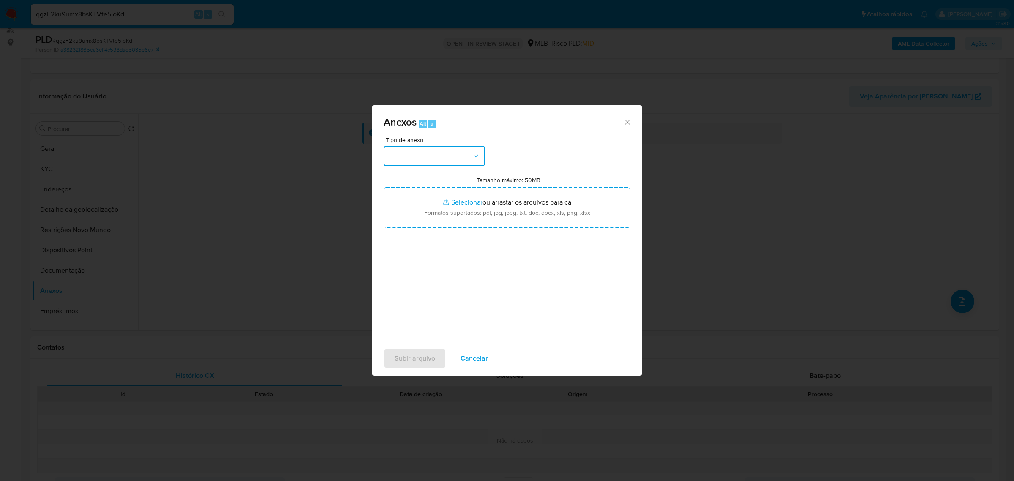
click at [477, 153] on icon "button" at bounding box center [475, 156] width 8 height 8
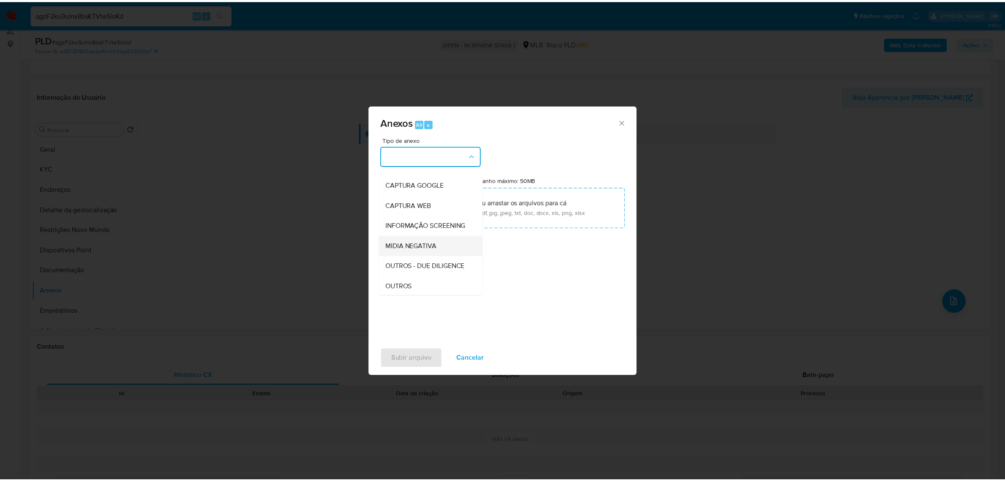
scroll to position [53, 0]
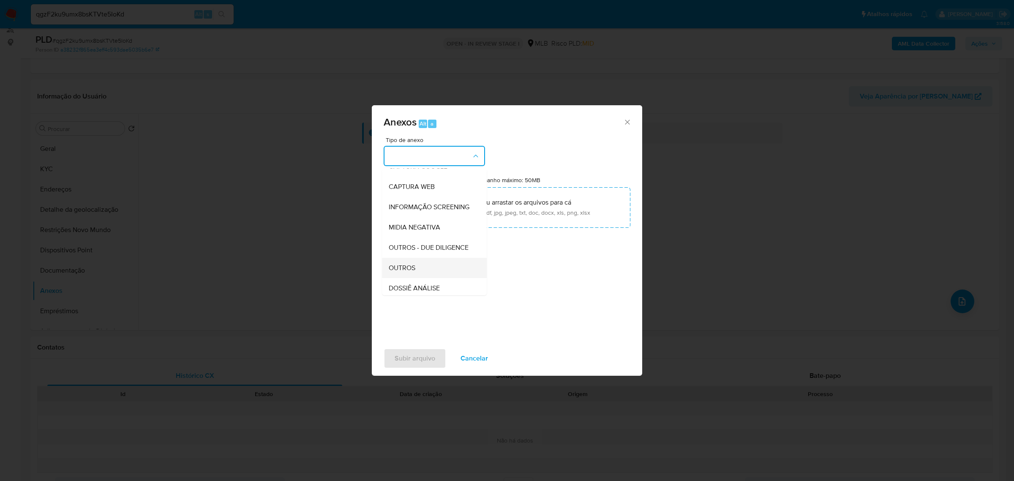
click at [417, 277] on div "OUTROS" at bounding box center [432, 267] width 86 height 20
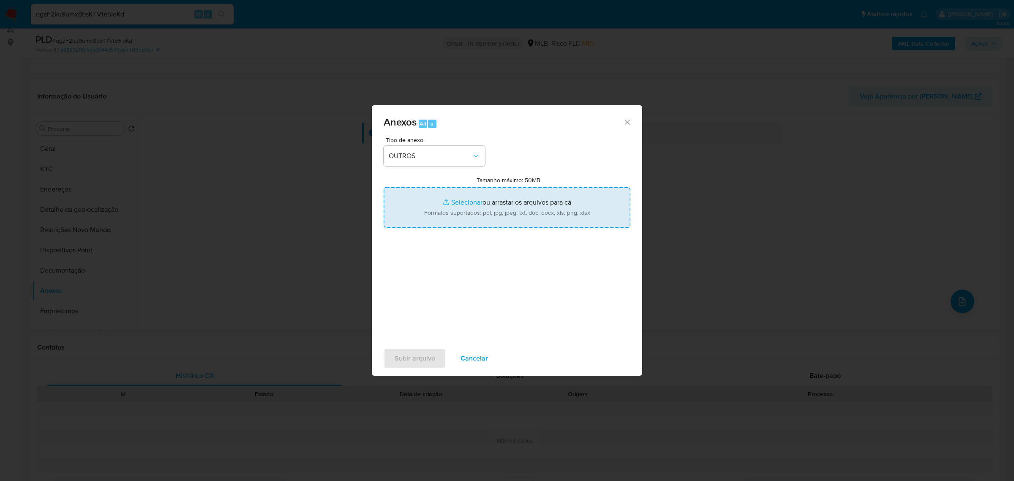
click at [452, 204] on input "Tamanho máximo: 50MB Selecionar arquivos" at bounding box center [506, 207] width 247 height 41
type input "C:\fakepath\Mulan 1452858993_2025_09_09_09_36_48 - Tabla dinámica 1.pdf"
click at [461, 201] on input "Tamanho máximo: 50MB Selecionar arquivos" at bounding box center [506, 207] width 247 height 41
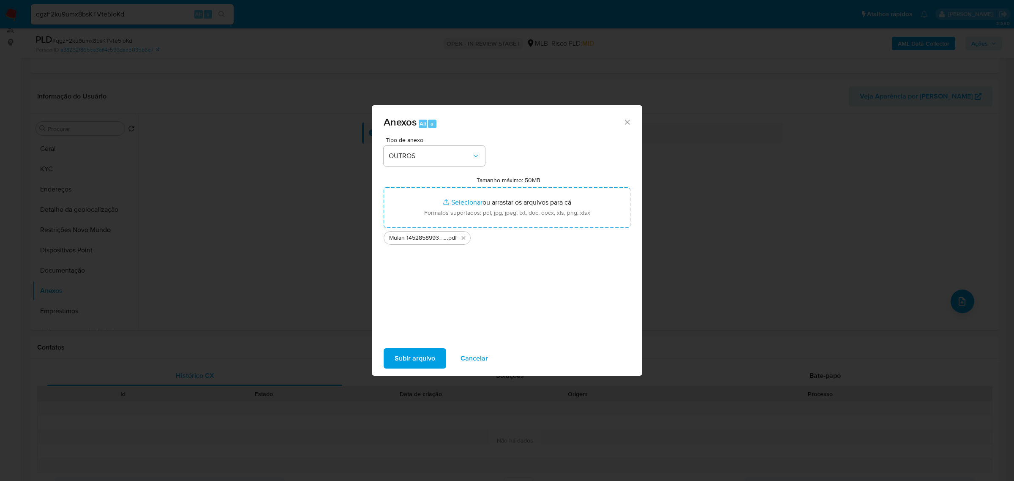
type input "C:\fakepath\SAR - xxxxx- CPF 04654372148 - GABRIEL DE SOUZA.pdf"
click at [424, 359] on span "Subir arquivo" at bounding box center [414, 358] width 41 height 19
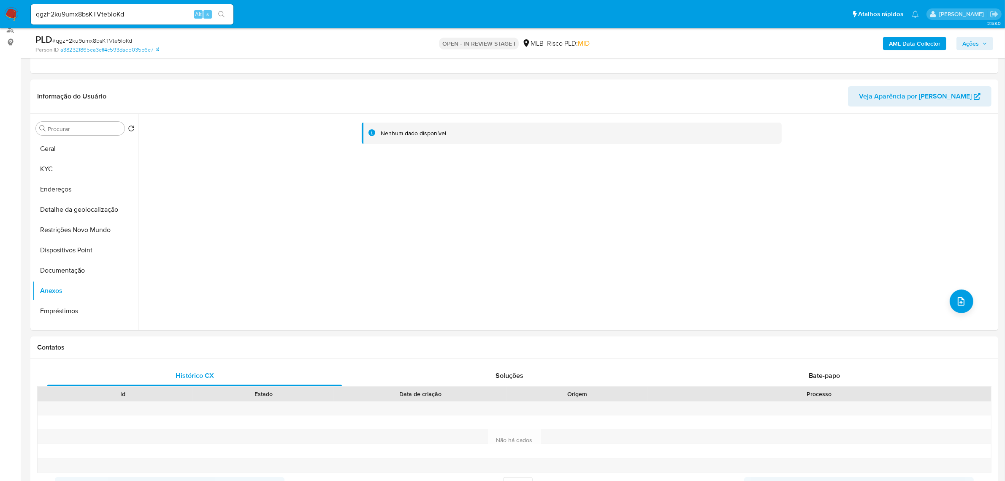
click at [972, 45] on span "Ações" at bounding box center [971, 44] width 16 height 14
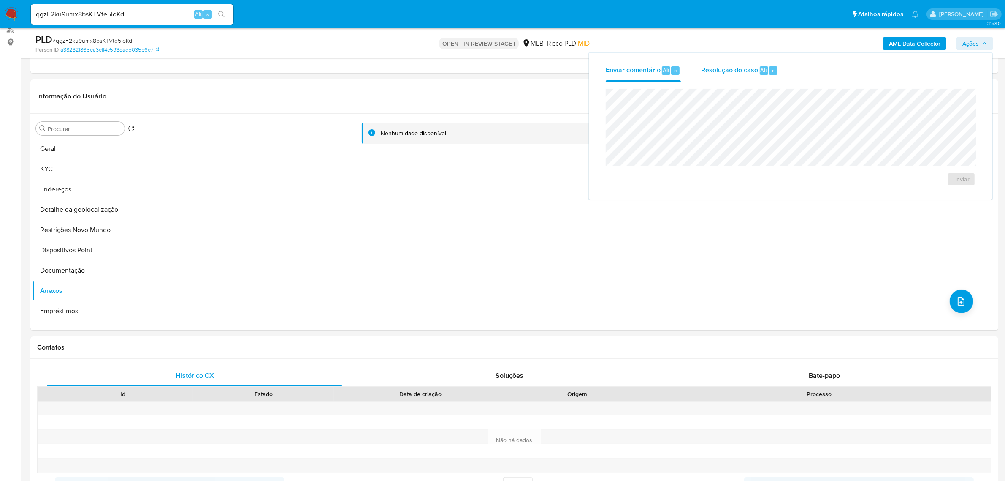
click at [736, 74] on span "Resolução do caso" at bounding box center [729, 70] width 57 height 10
click at [955, 191] on span "ROI Proposal" at bounding box center [941, 193] width 44 height 12
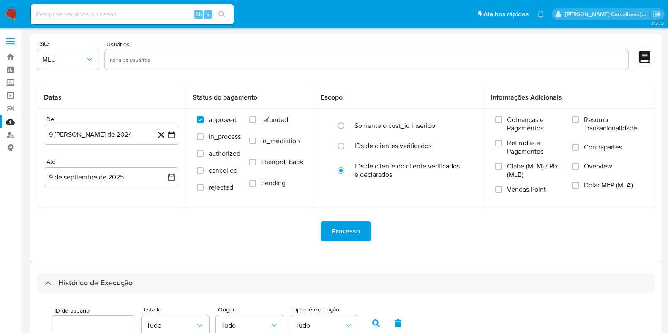
select select "50"
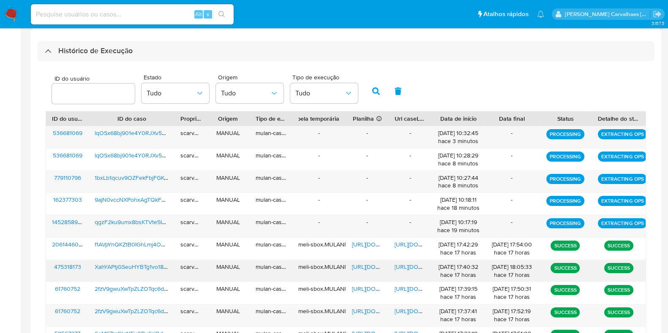
scroll to position [258, 0]
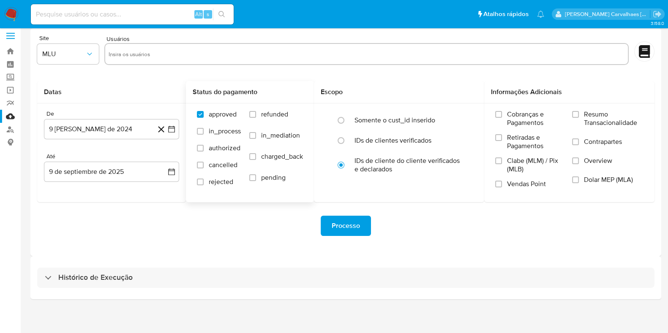
scroll to position [7, 0]
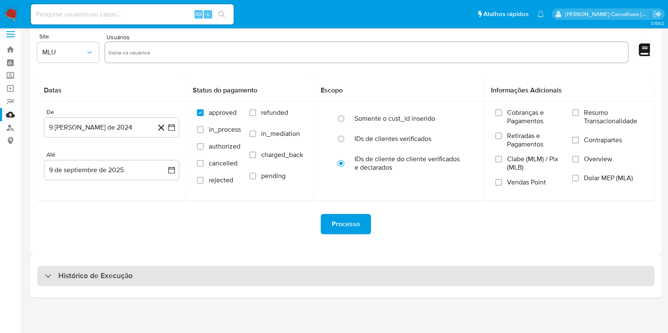
click at [65, 273] on h3 "Histórico de Execução" at bounding box center [95, 276] width 74 height 10
select select "10"
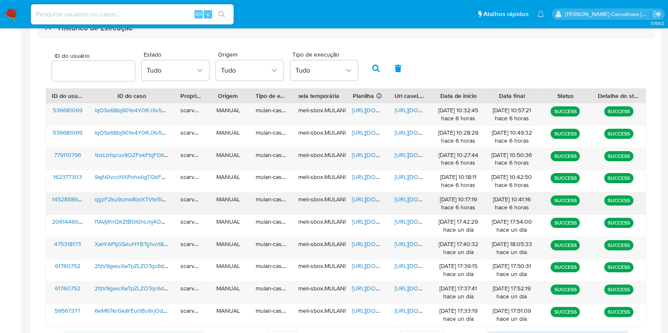
scroll to position [271, 0]
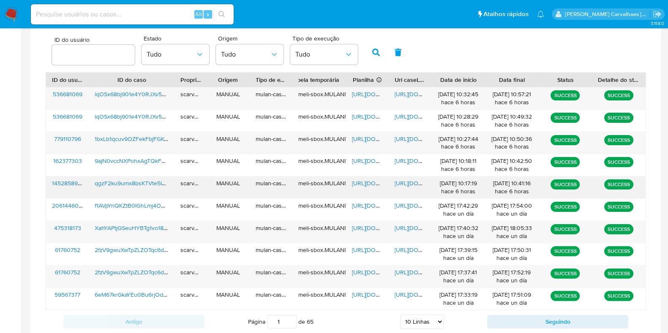
click at [401, 180] on span "https://docs.google.com/document/d/1Gopc_v1v7w4LLXoGnArw13Zgh0Q2L9cNt9b5fOHYERk…" at bounding box center [423, 183] width 58 height 8
click at [360, 179] on span "https://docs.google.com/spreadsheets/d/1m9Hzgxeb9l1Ye_ZAeITuPYq8lr5TdbvOLehLJze…" at bounding box center [381, 183] width 58 height 8
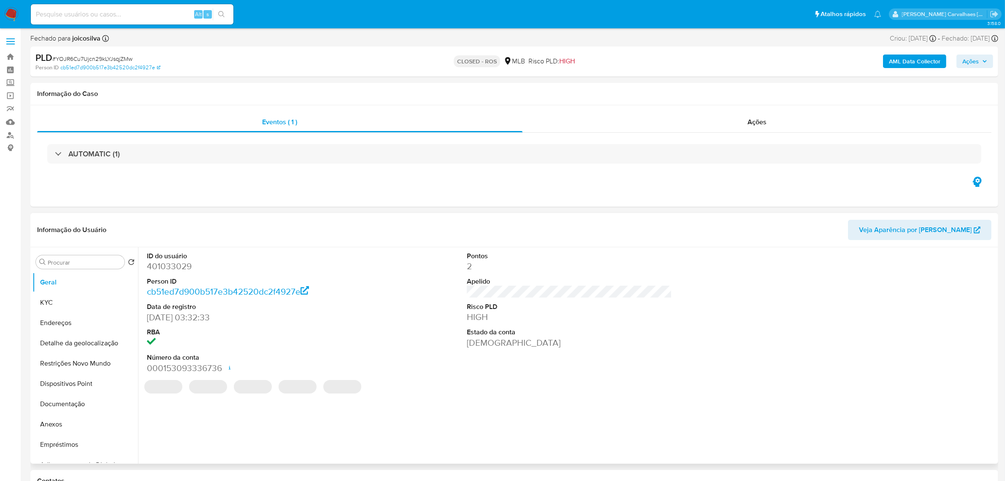
select select "10"
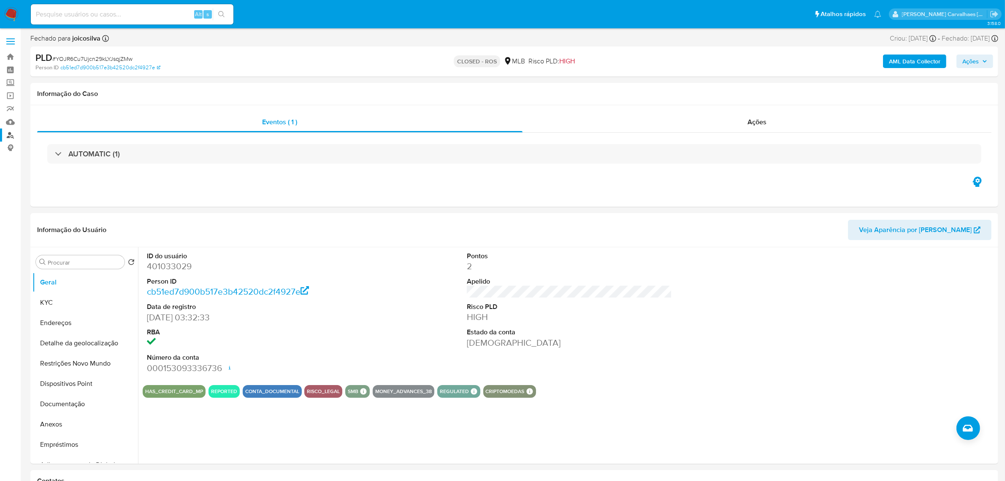
click at [8, 131] on link "Localizador de pessoas" at bounding box center [50, 134] width 101 height 13
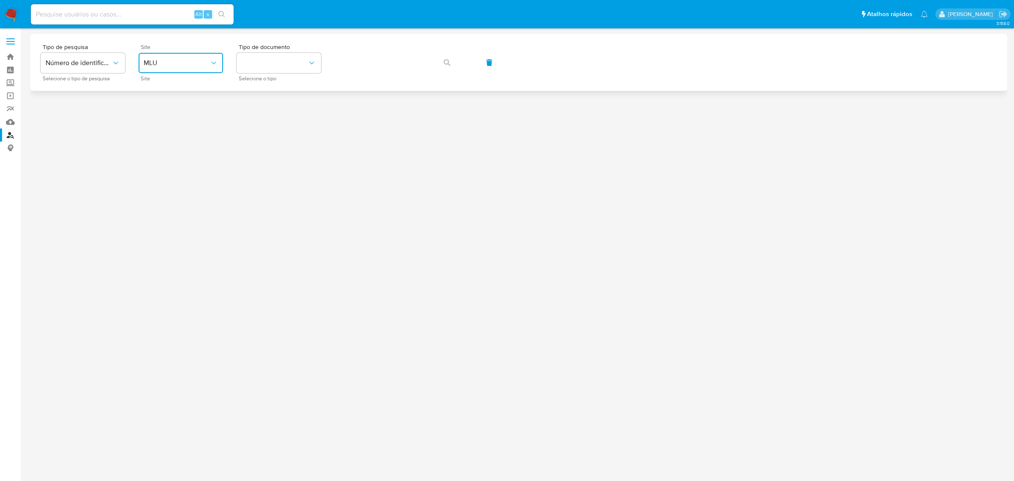
click at [202, 66] on span "MLU" at bounding box center [177, 63] width 66 height 8
click at [168, 123] on div "MLB" at bounding box center [178, 126] width 69 height 20
click at [310, 54] on button "identificationType" at bounding box center [278, 63] width 84 height 20
click at [277, 108] on div "CPF CPF" at bounding box center [276, 118] width 69 height 29
click at [446, 66] on span "button" at bounding box center [446, 62] width 7 height 19
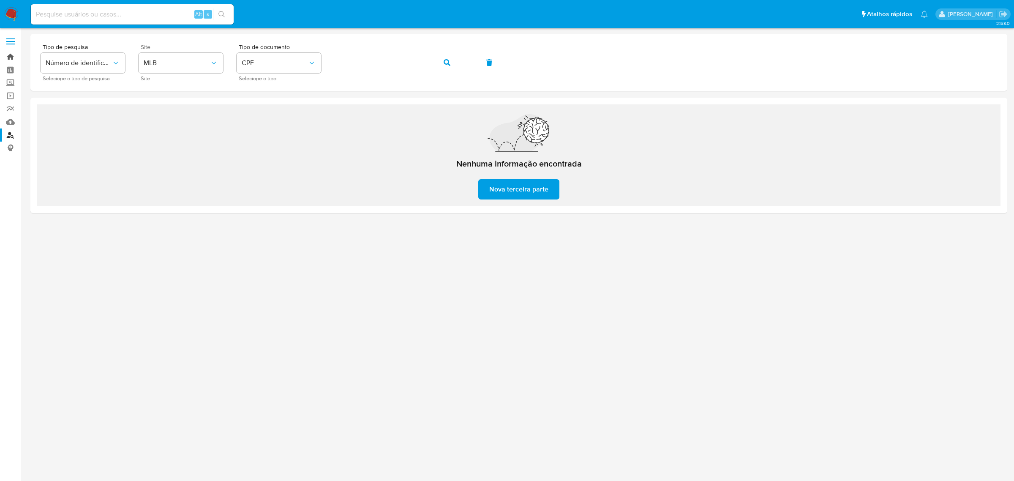
click at [6, 57] on link "Bandeja" at bounding box center [50, 56] width 101 height 13
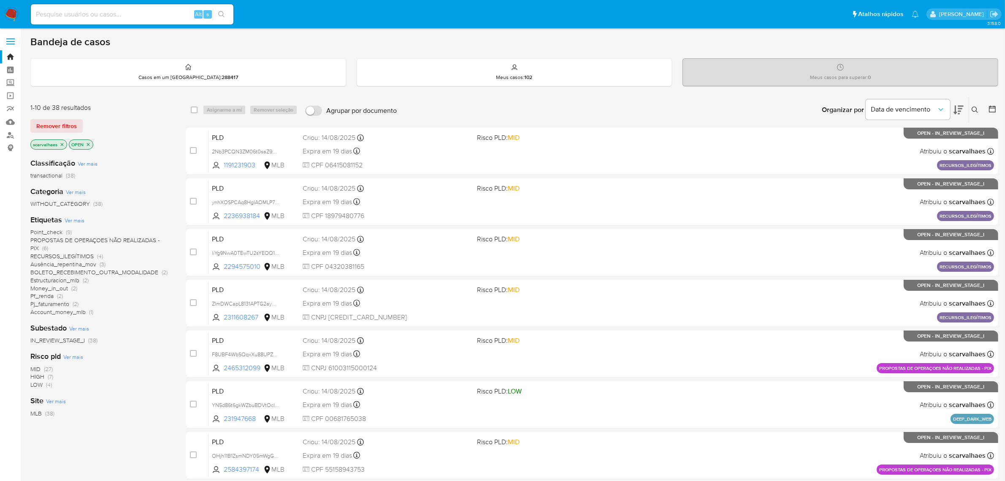
click at [45, 296] on span "Pf_renda" at bounding box center [41, 295] width 23 height 8
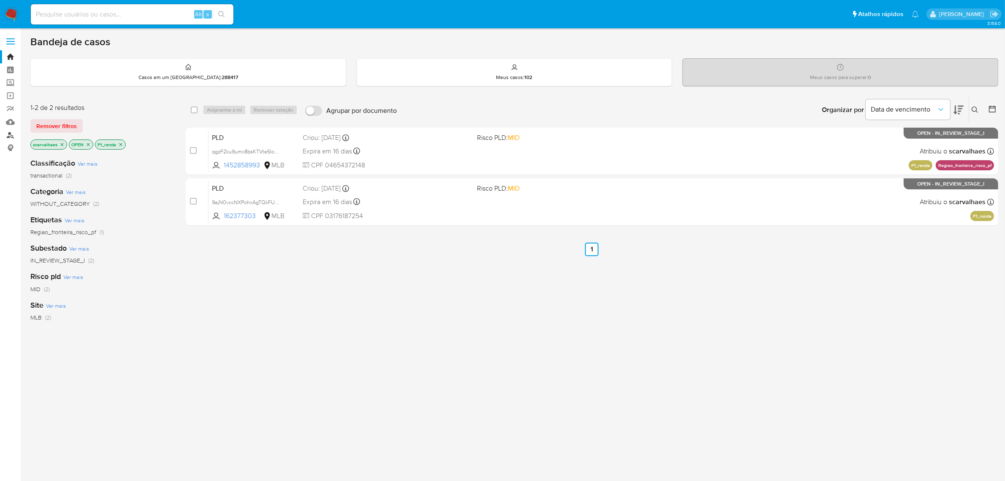
click at [9, 131] on link "Localizador de pessoas" at bounding box center [50, 134] width 101 height 13
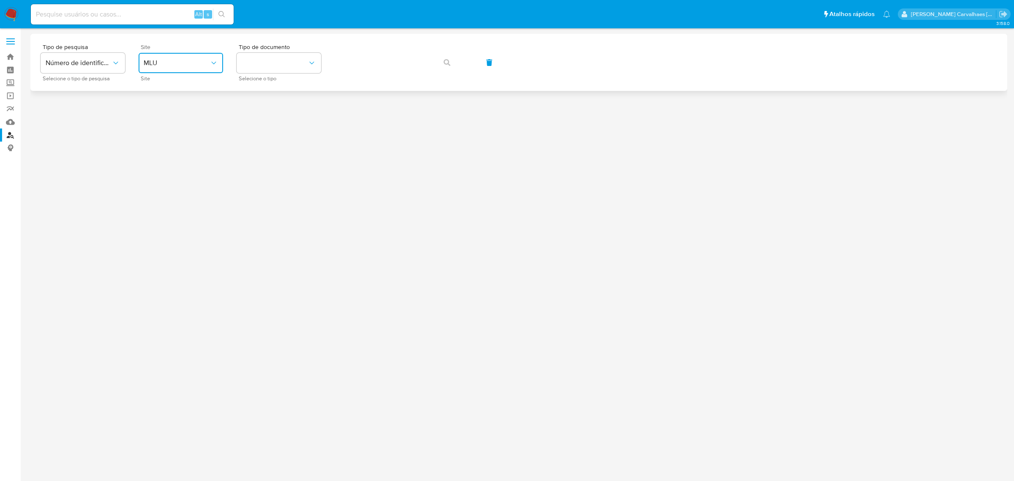
click at [212, 68] on button "MLU" at bounding box center [181, 63] width 84 height 20
click at [174, 125] on div "MLB" at bounding box center [178, 126] width 69 height 20
click at [291, 62] on button "identificationType" at bounding box center [278, 63] width 84 height 20
click at [280, 111] on div "CPF CPF" at bounding box center [276, 118] width 69 height 29
click at [446, 58] on span "button" at bounding box center [446, 62] width 7 height 19
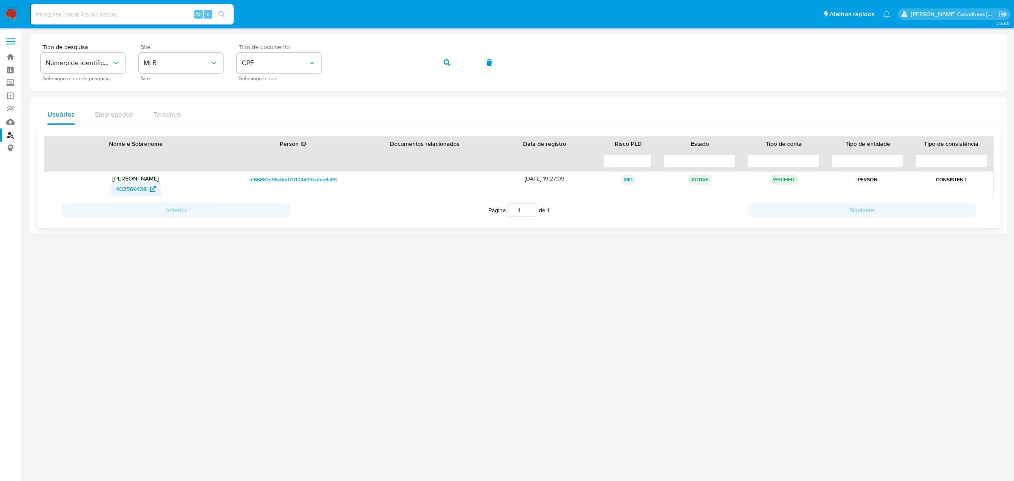
click at [136, 188] on span "402569438" at bounding box center [131, 189] width 31 height 14
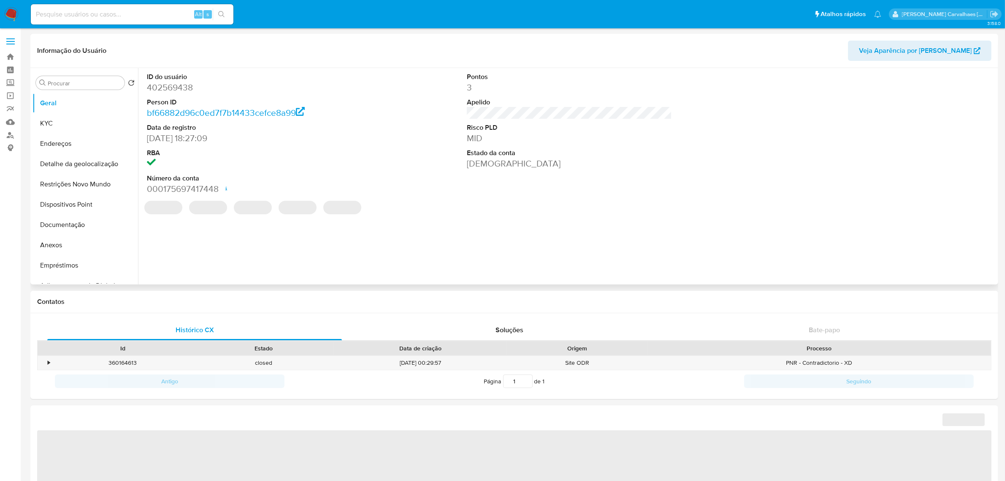
select select "10"
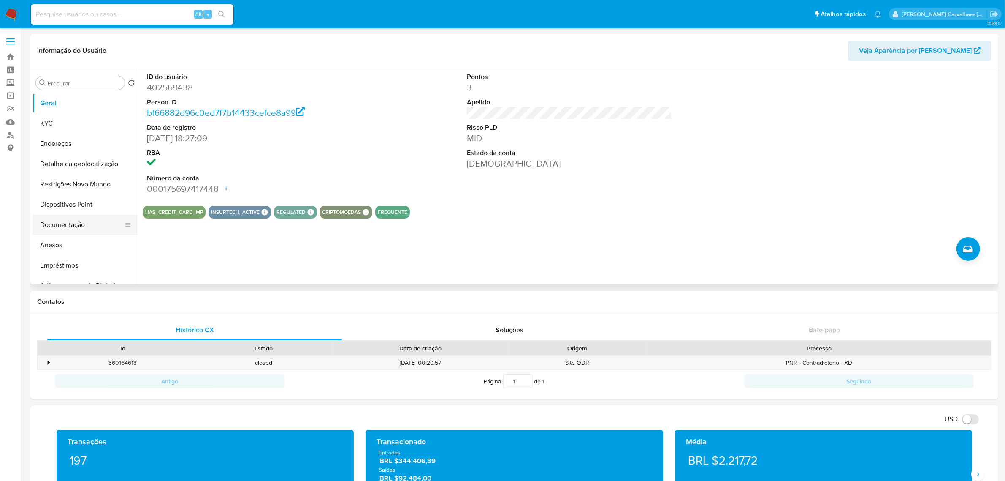
click at [67, 231] on button "Documentação" at bounding box center [82, 225] width 99 height 20
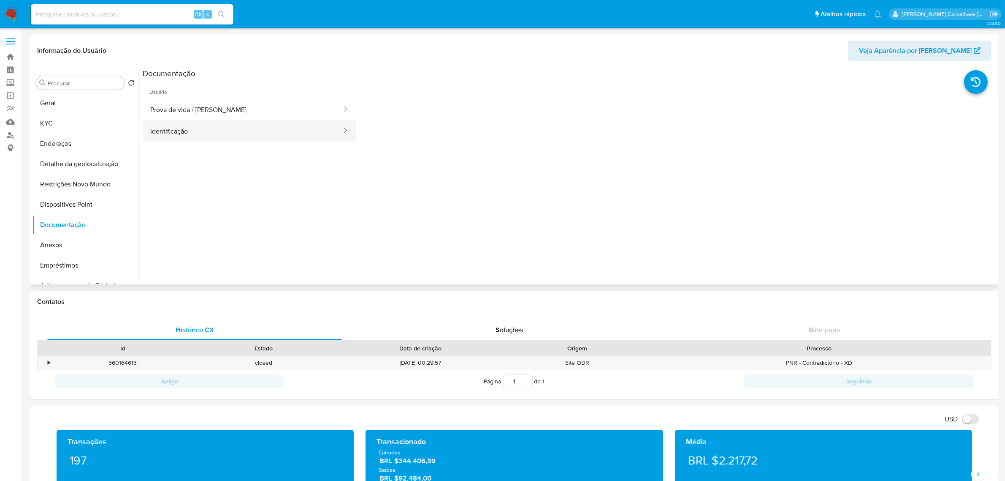
click at [191, 130] on button "Identificação" at bounding box center [243, 131] width 200 height 22
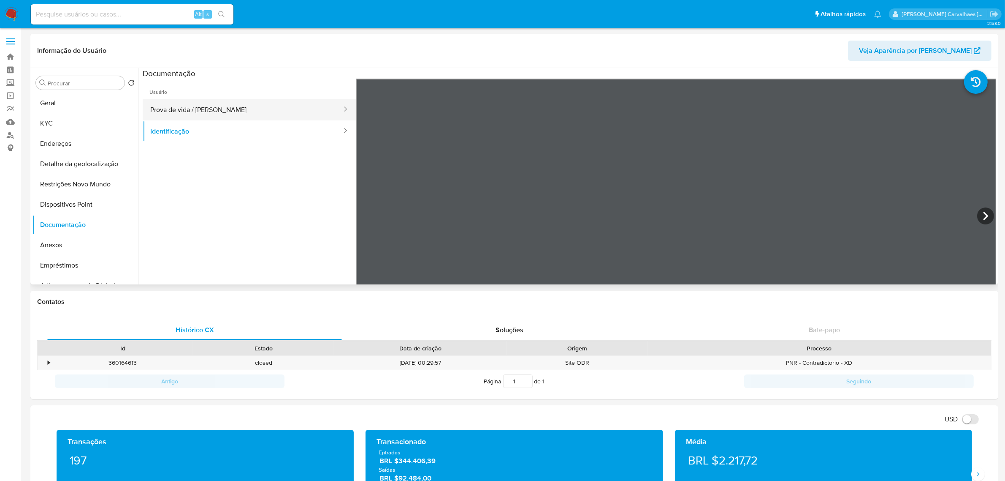
click at [205, 110] on button "Prova de vida / Selfie" at bounding box center [243, 110] width 200 height 22
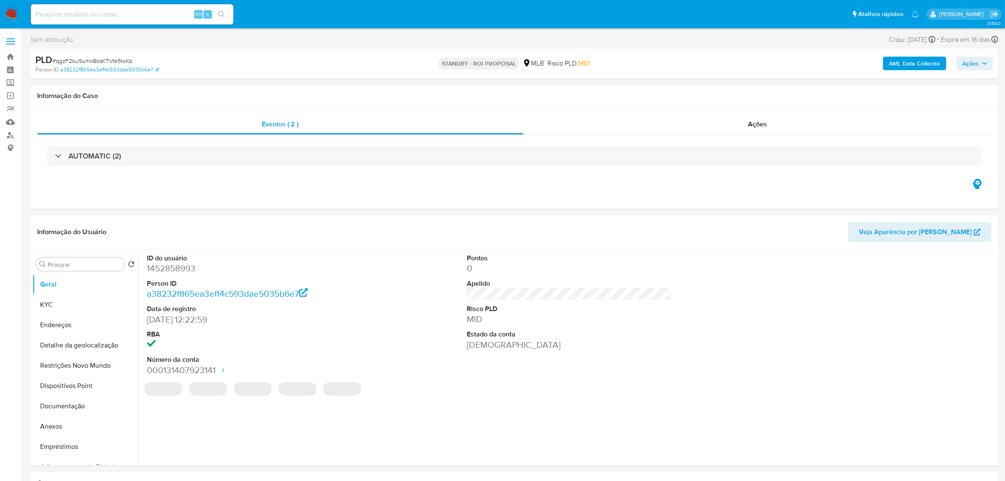
select select "10"
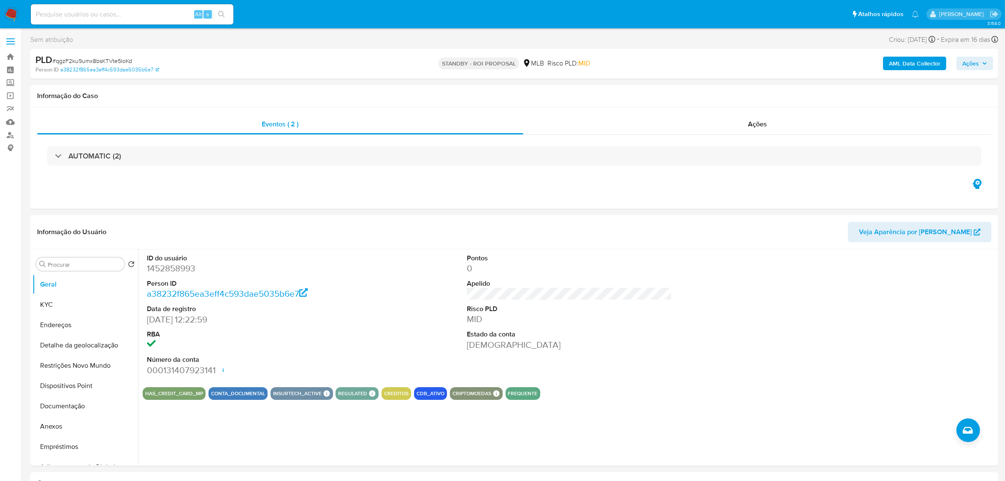
click at [76, 13] on input at bounding box center [132, 14] width 203 height 11
paste input "9ajN0vccNXPohxAgTQkFUPmy"
type input "9ajN0vccNXPohxAgTQkFUPmy"
click at [220, 13] on icon "search-icon" at bounding box center [221, 14] width 7 height 7
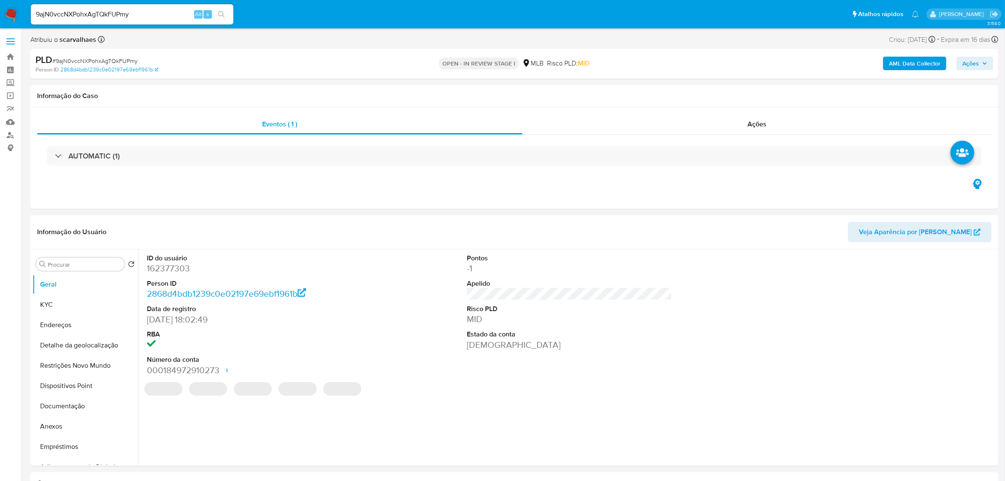
select select "10"
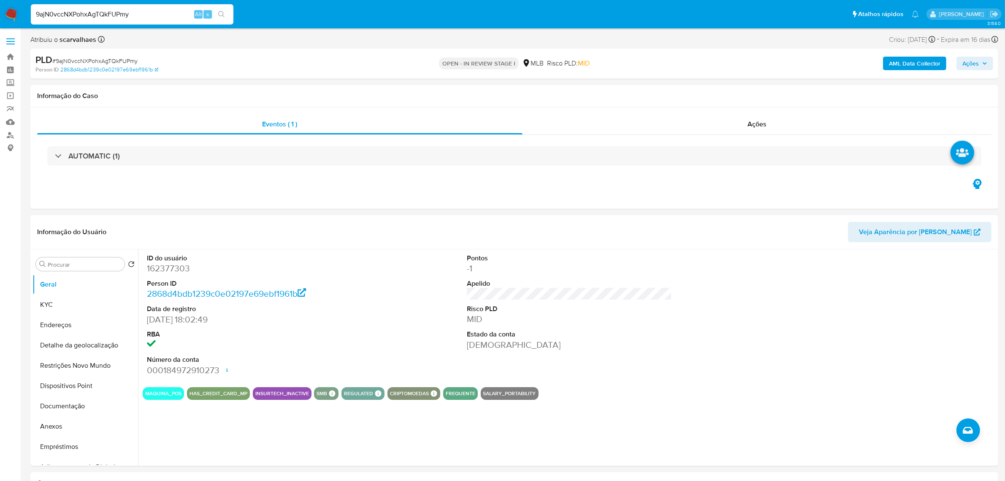
drag, startPoint x: 136, startPoint y: 15, endPoint x: 28, endPoint y: 24, distance: 108.9
click at [28, 24] on ul "Pausado Ver notificaciones 9ajN0vccNXPohxAgTQkFUPmy Alt s Atalhos rápidos Presi…" at bounding box center [475, 13] width 897 height 21
click at [229, 14] on button "search-icon" at bounding box center [221, 14] width 17 height 12
click at [223, 18] on button "search-icon" at bounding box center [221, 14] width 17 height 12
click at [76, 404] on button "Documentação" at bounding box center [82, 406] width 99 height 20
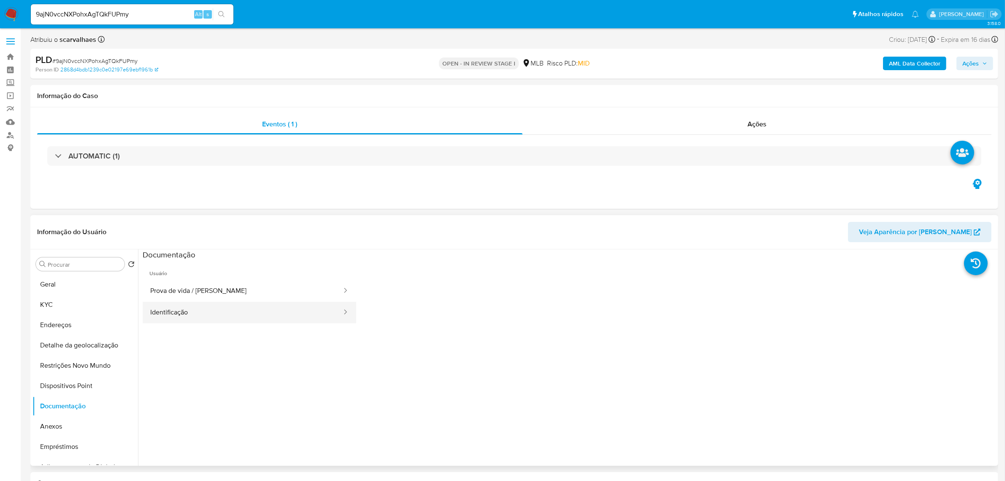
click at [200, 315] on button "Identificação" at bounding box center [243, 313] width 200 height 22
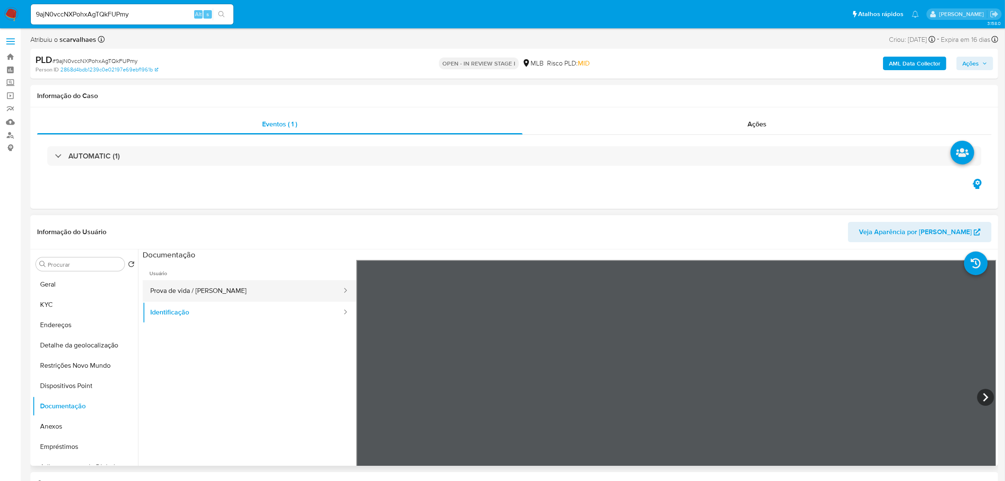
click at [261, 297] on button "Prova de vida / Selfie" at bounding box center [243, 291] width 200 height 22
click at [100, 337] on button "Detalhe da geolocalização" at bounding box center [82, 345] width 99 height 20
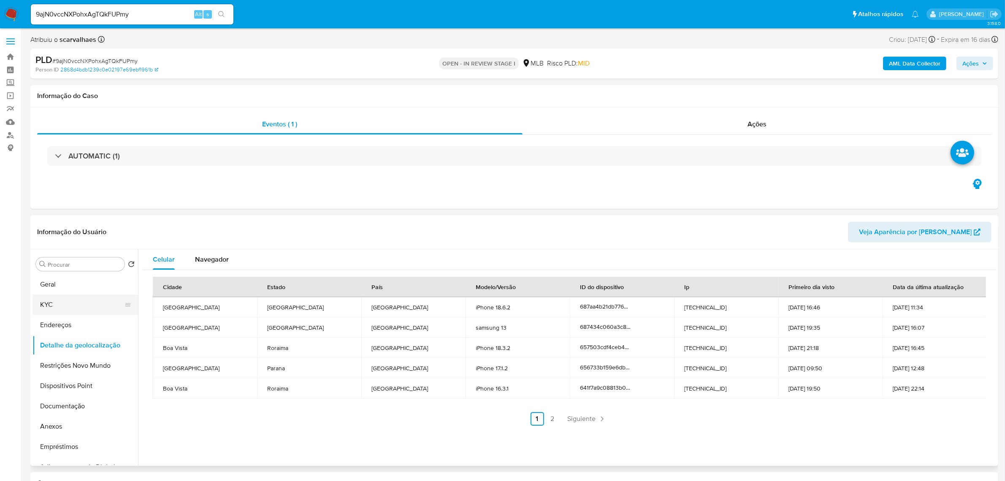
click at [69, 307] on button "KYC" at bounding box center [82, 304] width 99 height 20
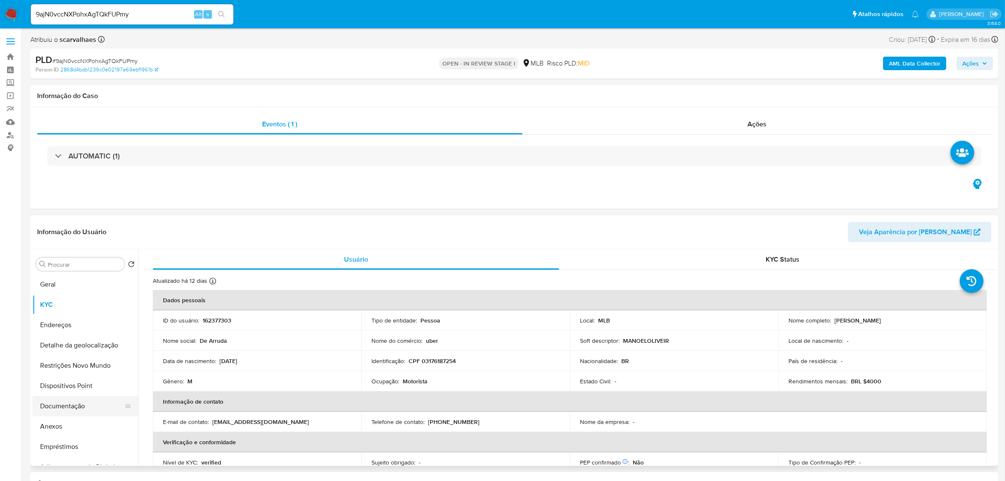
click at [103, 410] on button "Documentação" at bounding box center [82, 406] width 99 height 20
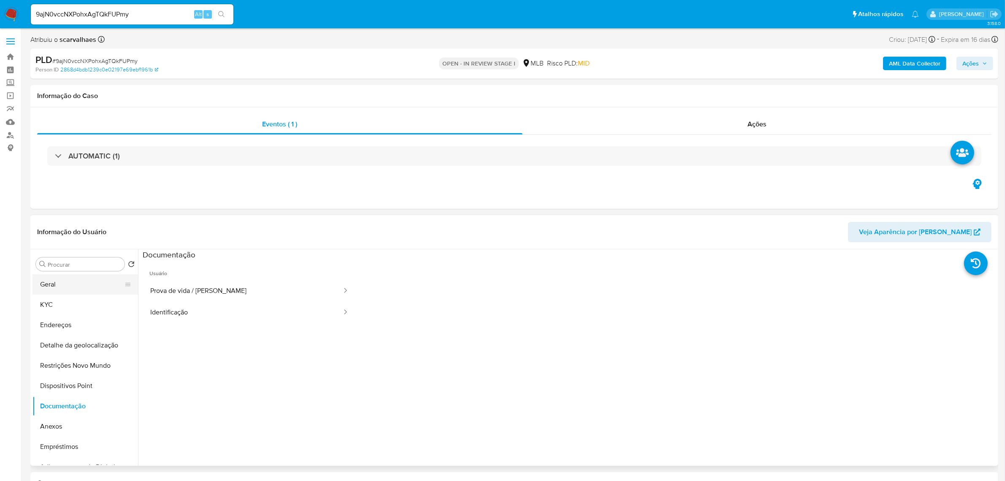
click at [77, 288] on button "Geral" at bounding box center [82, 284] width 99 height 20
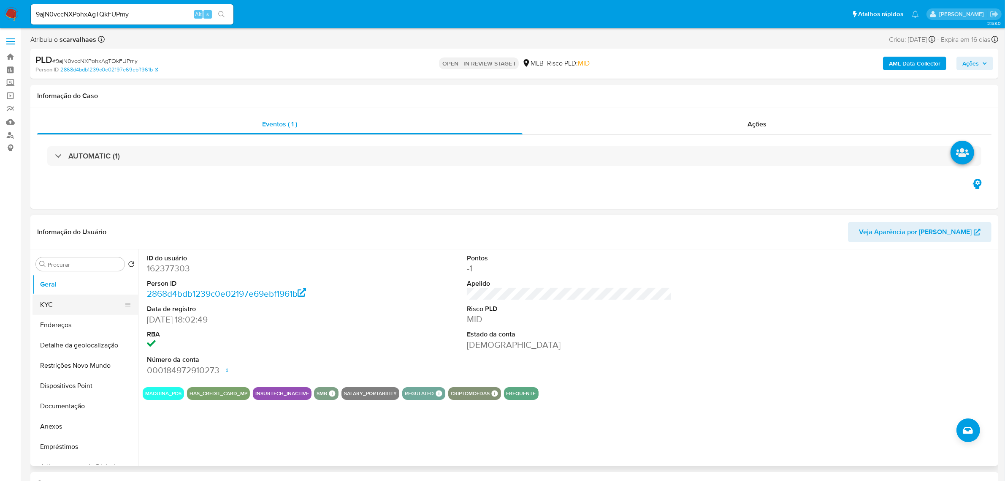
click at [64, 301] on button "KYC" at bounding box center [82, 304] width 99 height 20
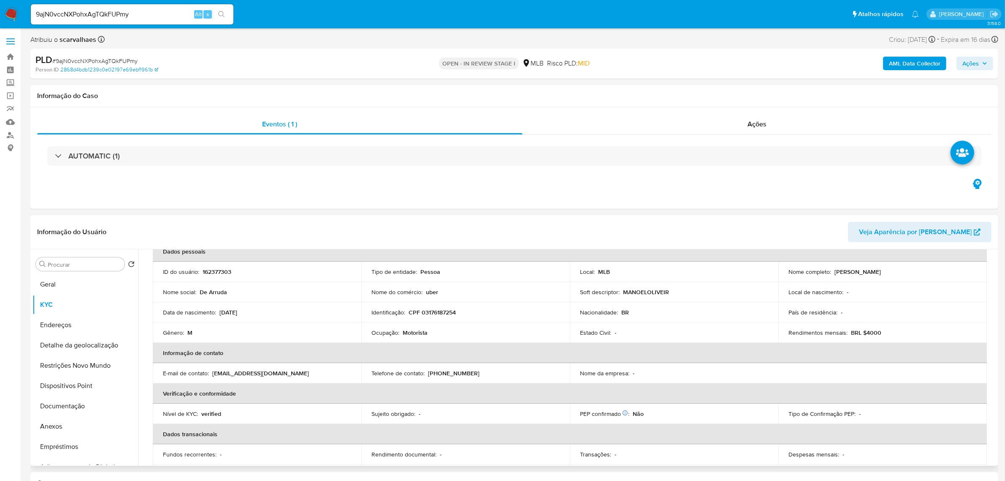
scroll to position [60, 0]
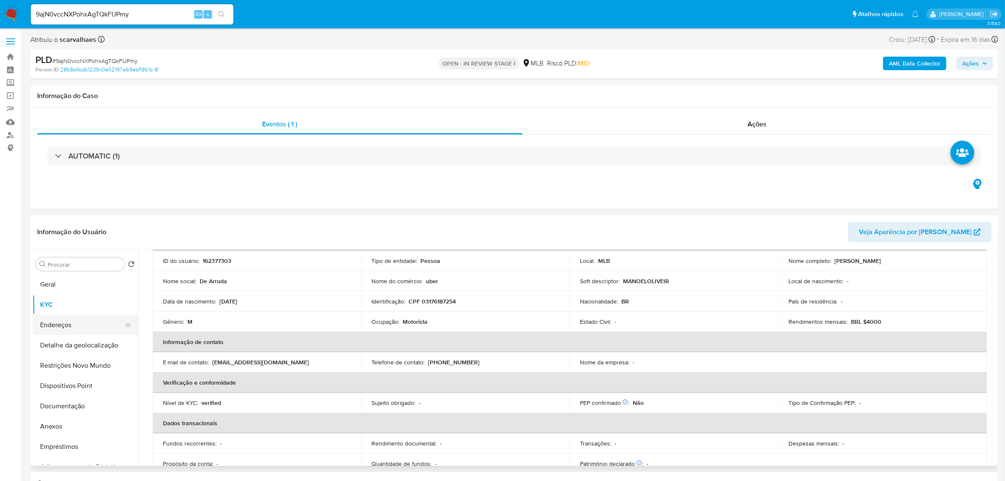
click at [52, 327] on button "Endereços" at bounding box center [82, 325] width 99 height 20
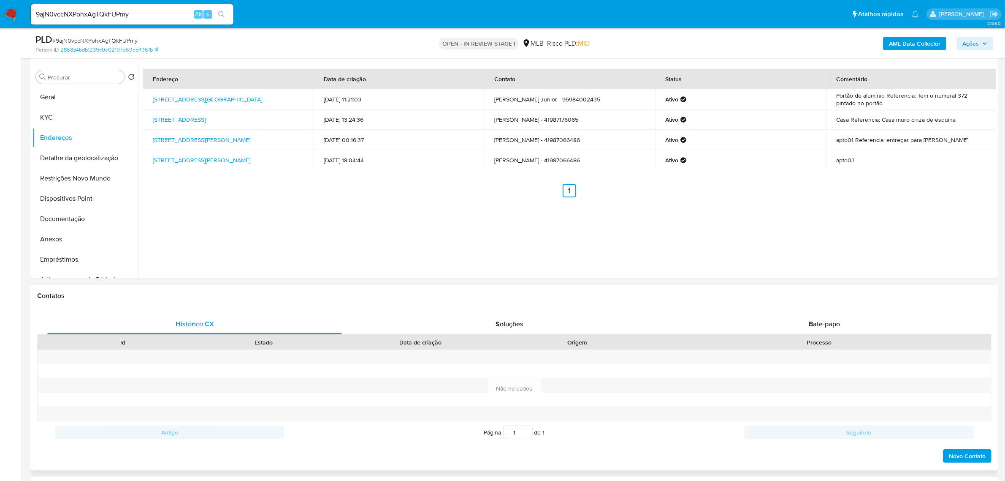
scroll to position [158, 0]
click at [75, 158] on button "Detalhe da geolocalização" at bounding box center [82, 157] width 99 height 20
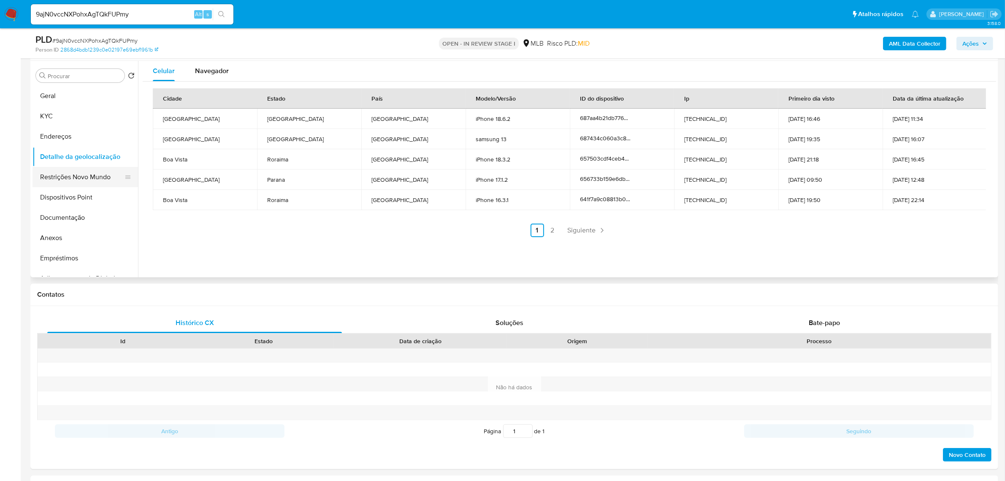
click at [102, 178] on button "Restrições Novo Mundo" at bounding box center [82, 177] width 99 height 20
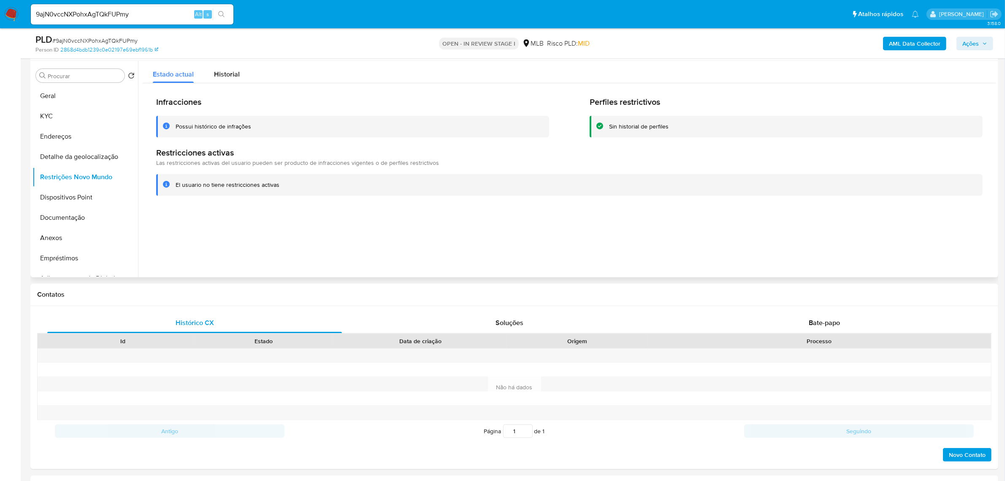
drag, startPoint x: 174, startPoint y: 182, endPoint x: 290, endPoint y: 182, distance: 115.7
click at [290, 182] on div "El usuario no tiene restricciones activas" at bounding box center [569, 185] width 827 height 22
drag, startPoint x: 94, startPoint y: 197, endPoint x: 185, endPoint y: 251, distance: 105.9
click at [94, 197] on button "Dispositivos Point" at bounding box center [86, 197] width 106 height 20
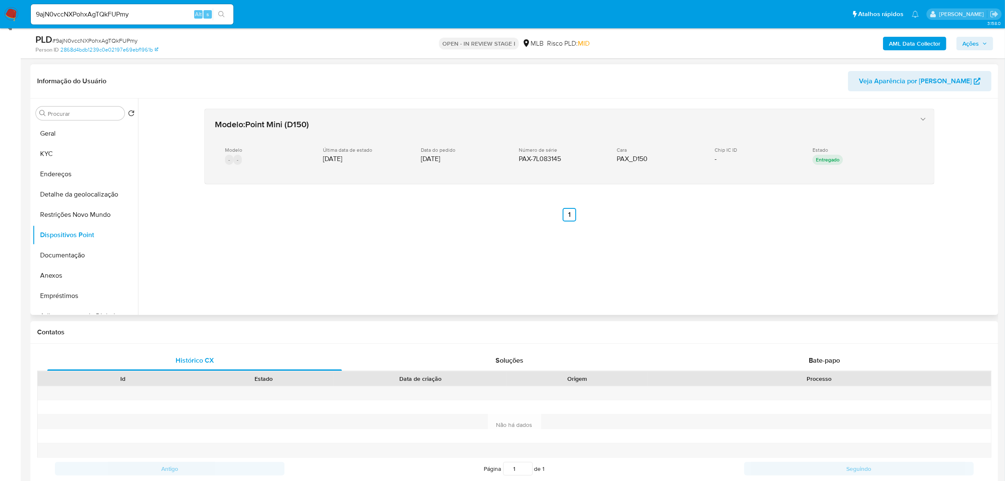
scroll to position [106, 0]
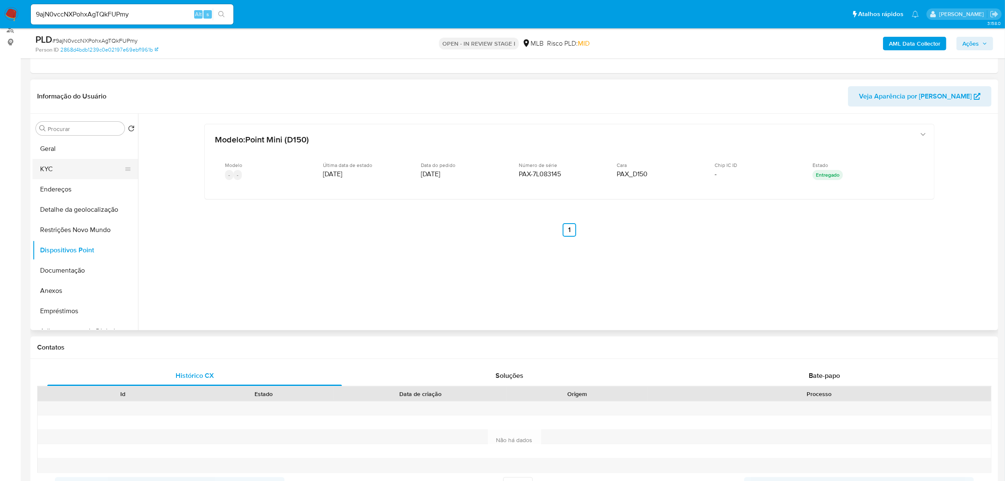
click at [71, 170] on button "KYC" at bounding box center [82, 169] width 99 height 20
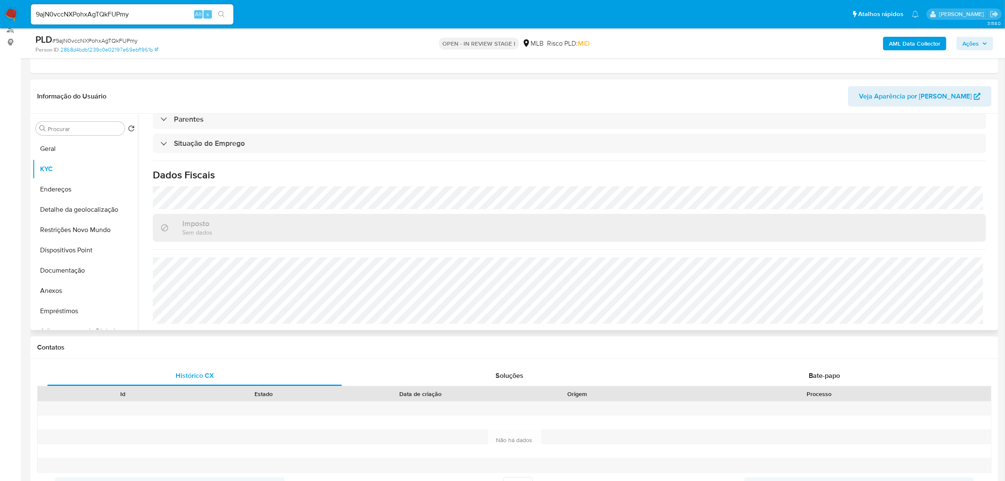
scroll to position [351, 0]
click at [79, 173] on button "KYC" at bounding box center [82, 169] width 99 height 20
click at [70, 151] on button "Geral" at bounding box center [82, 149] width 99 height 20
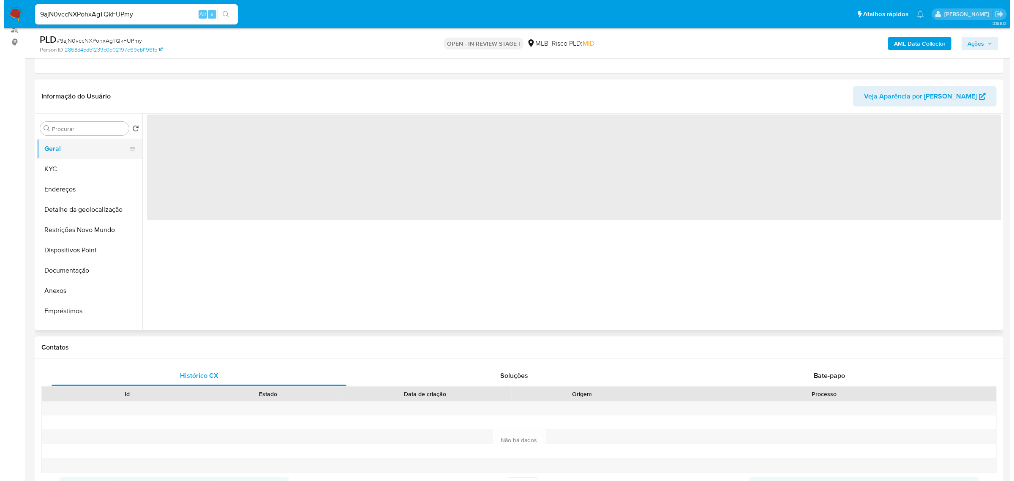
scroll to position [0, 0]
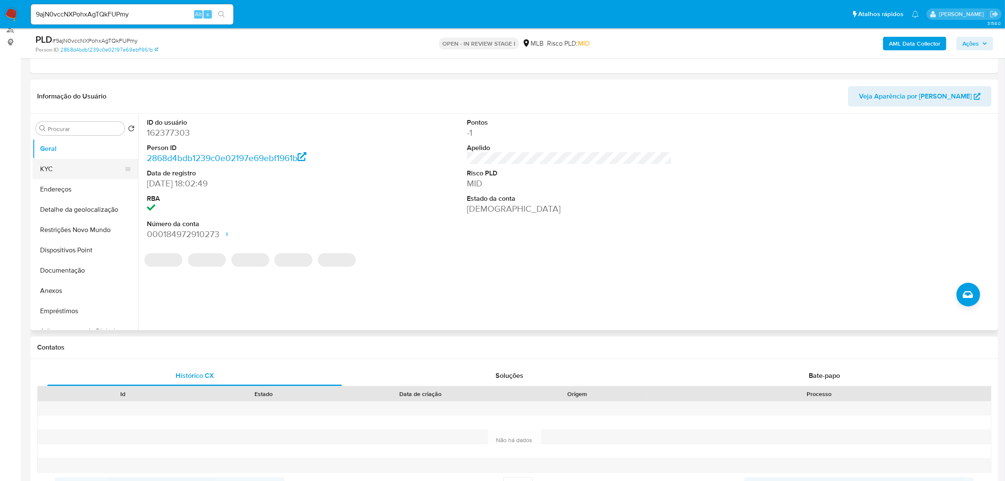
click at [55, 172] on button "KYC" at bounding box center [82, 169] width 99 height 20
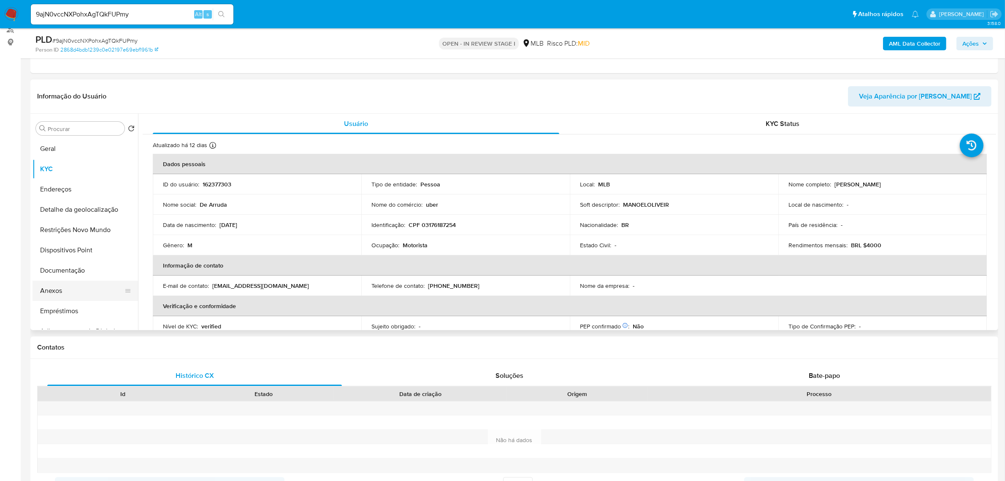
drag, startPoint x: 51, startPoint y: 284, endPoint x: 56, endPoint y: 284, distance: 5.1
click at [53, 284] on button "Anexos" at bounding box center [82, 290] width 99 height 20
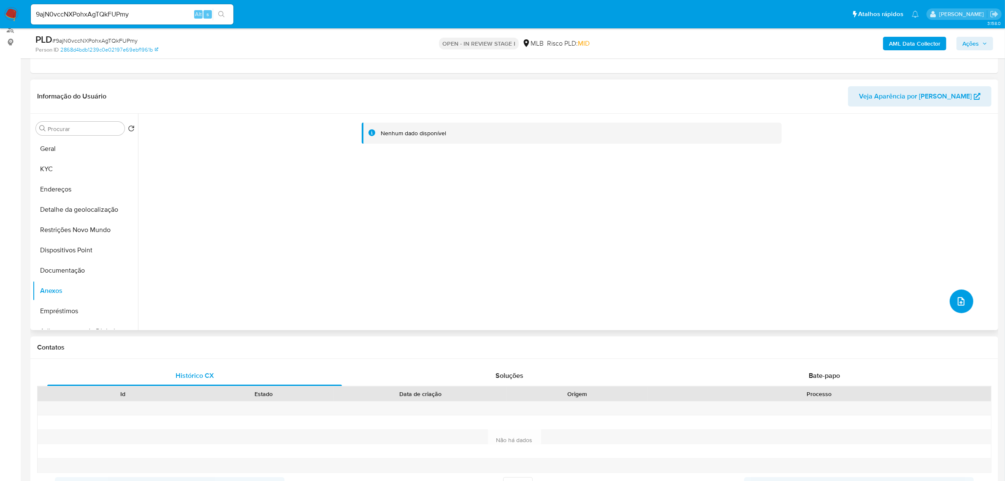
click at [964, 305] on button "upload-file" at bounding box center [962, 301] width 24 height 24
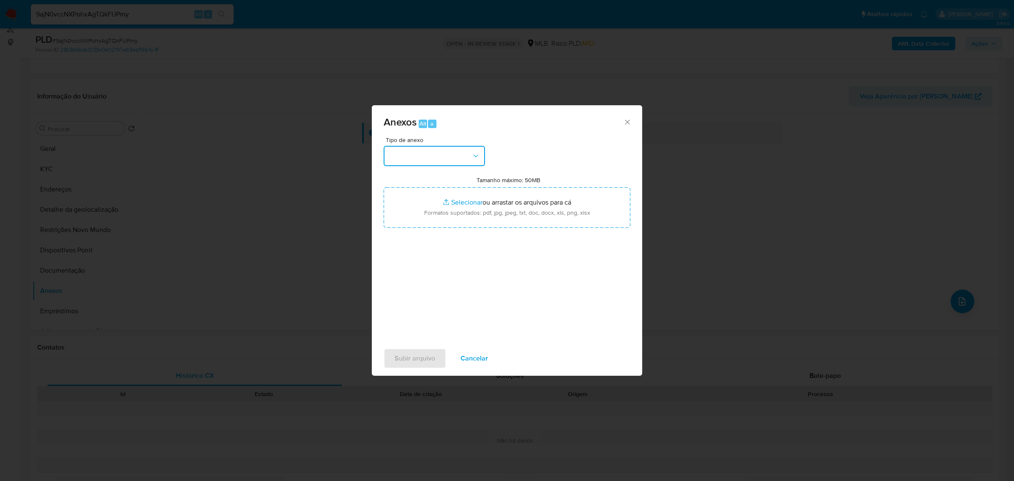
click at [474, 154] on icon "button" at bounding box center [475, 156] width 8 height 8
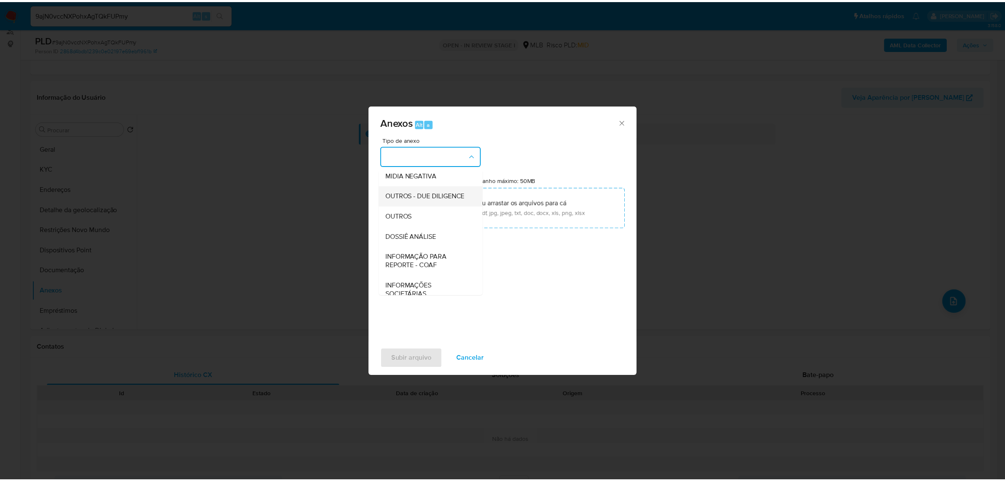
scroll to position [106, 0]
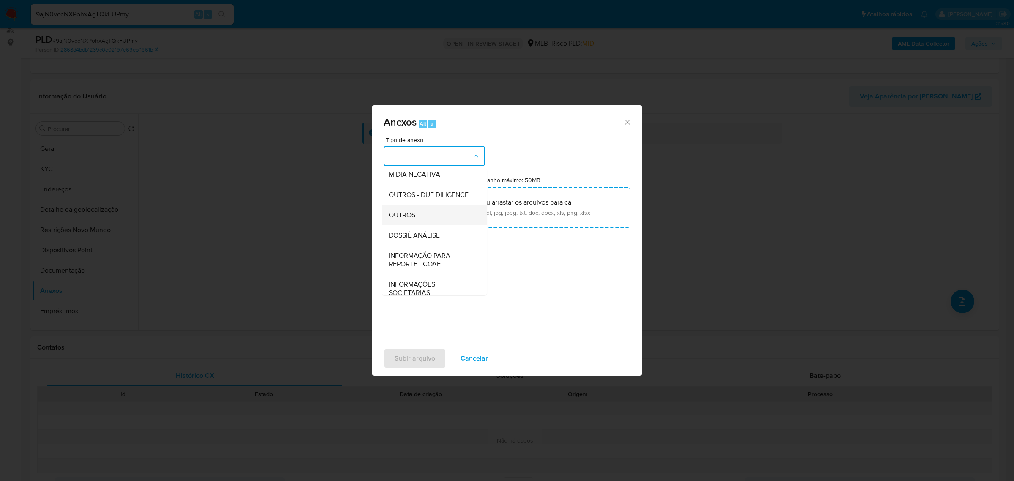
click at [419, 225] on div "OUTROS" at bounding box center [432, 214] width 86 height 20
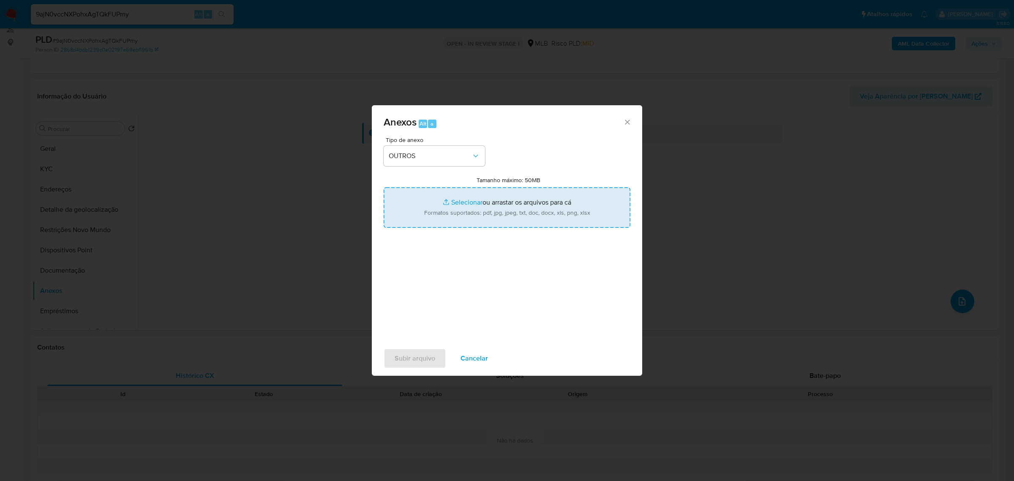
click at [461, 199] on input "Tamanho máximo: 50MB Selecionar arquivos" at bounding box center [506, 207] width 247 height 41
type input "C:\fakepath\Mulan Manoel de Arruda 162377303_2025_09_09_09_38_00 - Tabla dinámi…"
click at [456, 204] on input "Tamanho máximo: 50MB Selecionar arquivos" at bounding box center [506, 207] width 247 height 41
type input "C:\fakepath\SAR - xxxx- CPF 03176187254 - MANOEL DE ARRUDA OLIVEIRA JUNIOR.pdf"
click at [459, 204] on input "Tamanho máximo: 50MB Selecionar arquivos" at bounding box center [506, 207] width 247 height 41
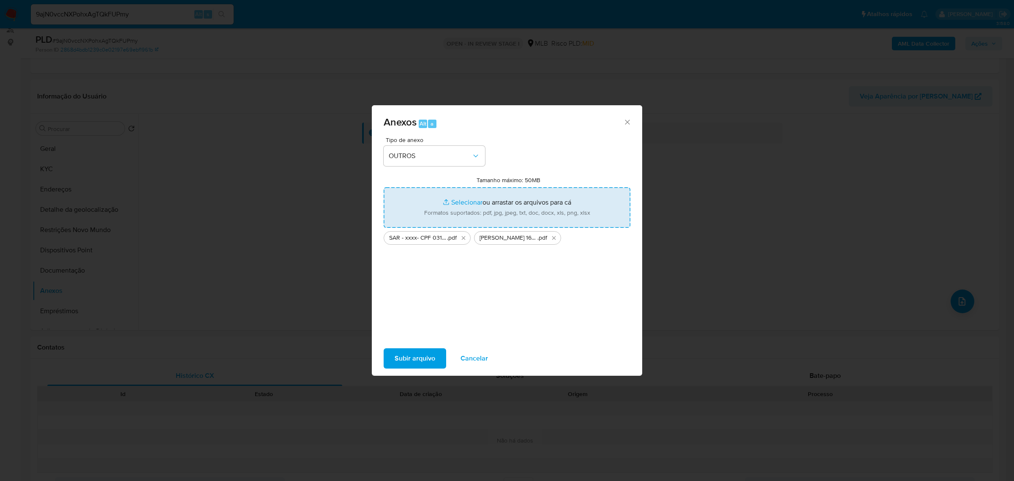
type input "C:\fakepath\Mulan Flavio Serafim Quintal 59567377_2025_09_08_16_42_01 - Tabla d…"
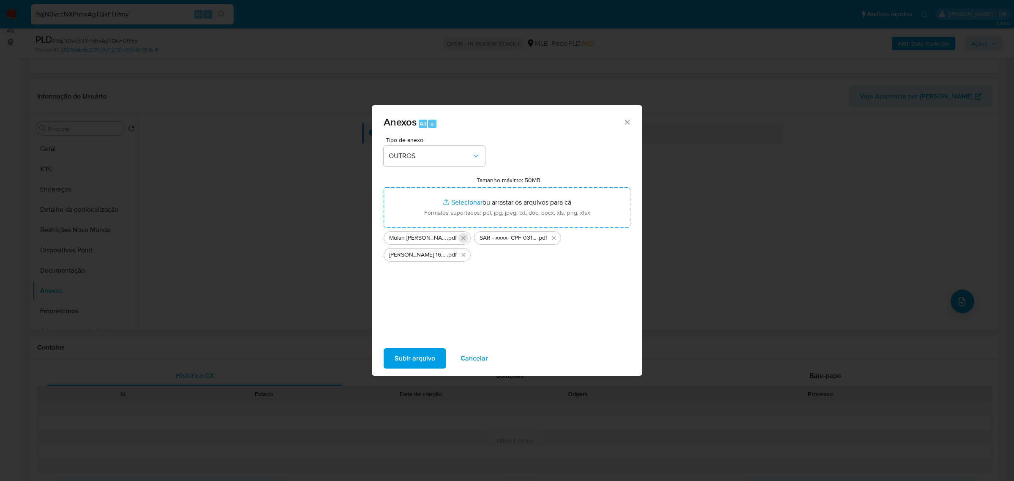
click at [461, 238] on icon "Excluir Mulan Flavio Serafim Quintal 59567377_2025_09_08_16_42_01 - Tabla dinám…" at bounding box center [463, 237] width 7 height 7
click at [423, 359] on span "Subir arquivo" at bounding box center [414, 358] width 41 height 19
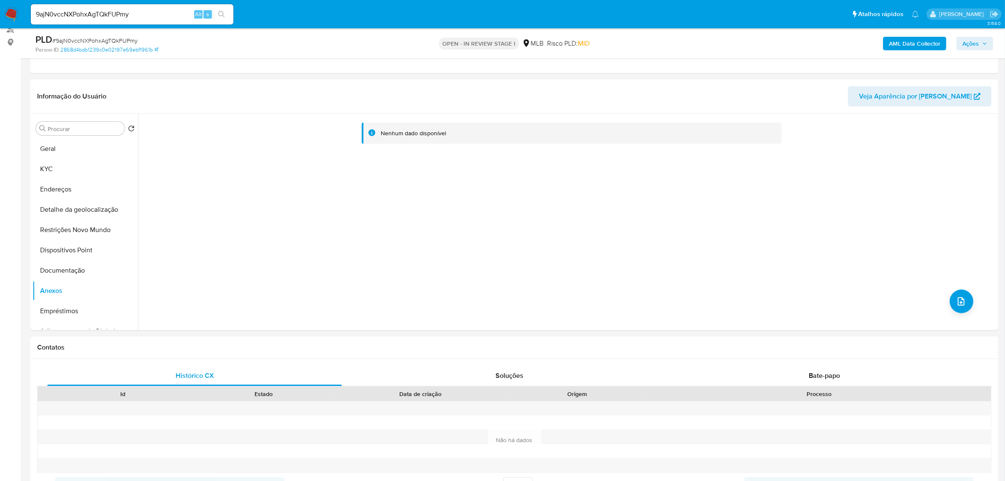
click at [978, 47] on span "Ações" at bounding box center [971, 44] width 16 height 14
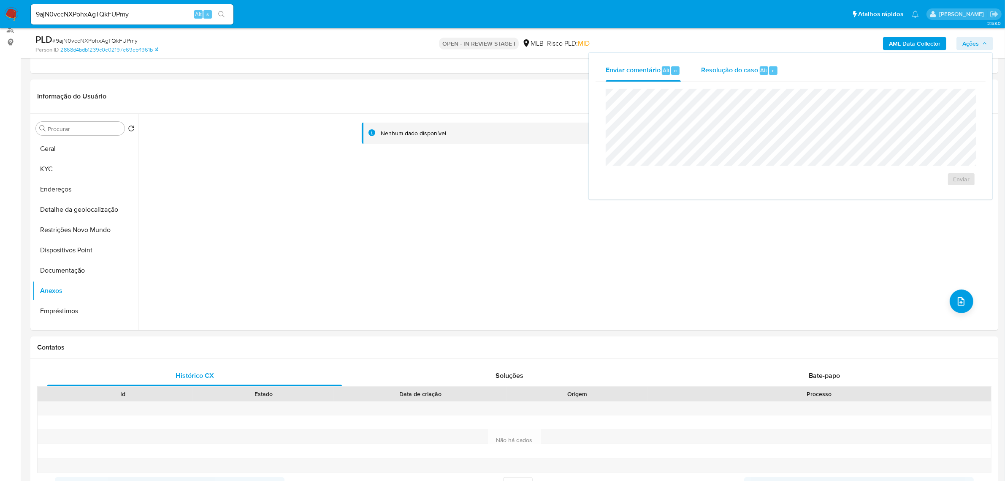
click at [732, 70] on span "Resolução do caso" at bounding box center [729, 70] width 57 height 10
click at [950, 196] on span "ROI Proposal" at bounding box center [941, 193] width 44 height 12
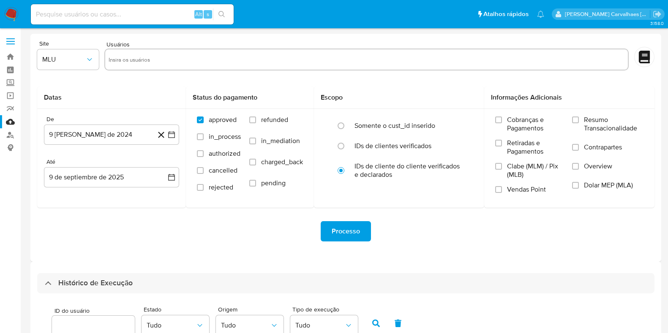
select select "10"
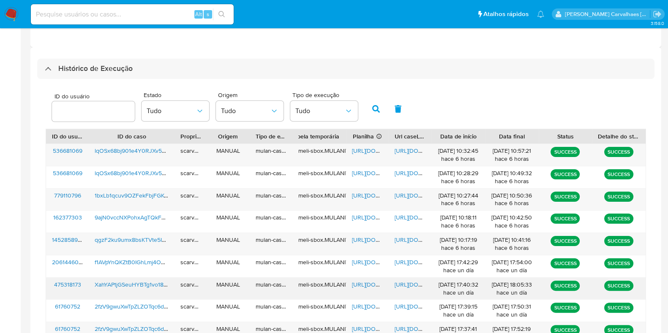
scroll to position [324, 0]
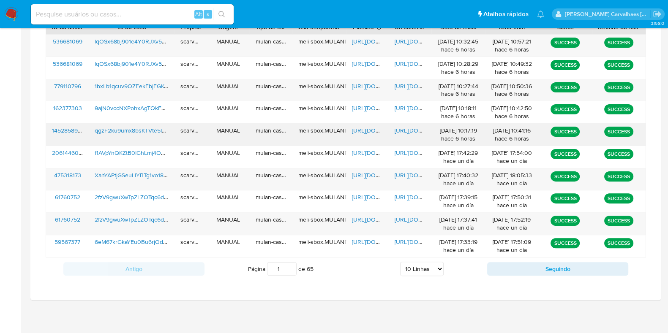
click at [400, 129] on span "[URL][DOMAIN_NAME]" at bounding box center [423, 130] width 58 height 8
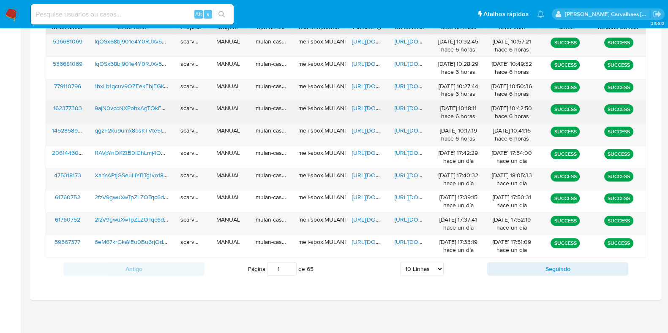
click at [412, 109] on span "[URL][DOMAIN_NAME]" at bounding box center [423, 108] width 58 height 8
click at [358, 111] on span "[URL][DOMAIN_NAME]" at bounding box center [381, 108] width 58 height 8
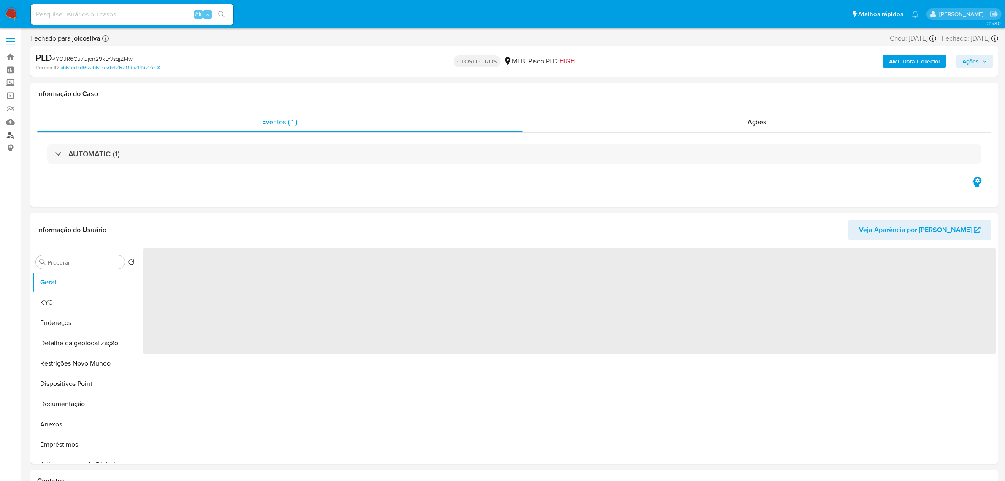
click at [13, 135] on link "Localizador de pessoas" at bounding box center [50, 134] width 101 height 13
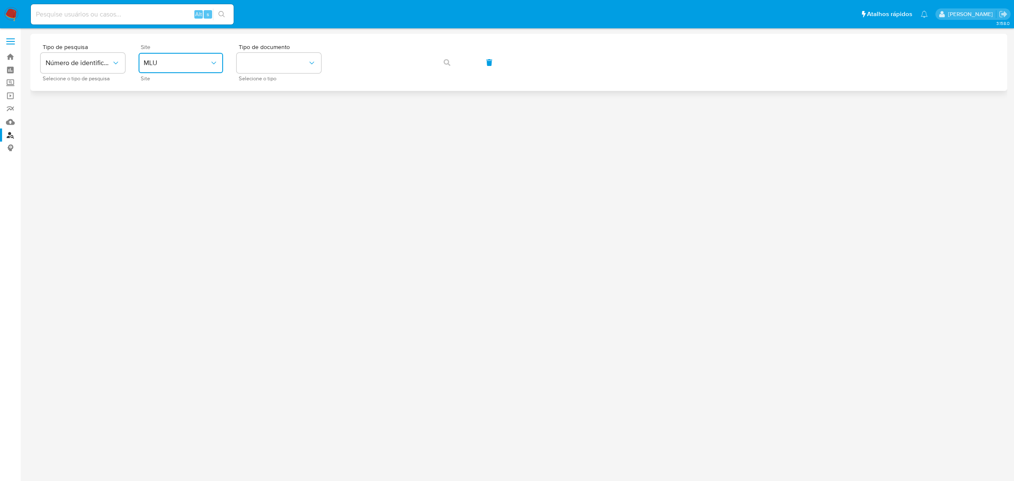
click at [179, 64] on span "MLU" at bounding box center [177, 63] width 66 height 8
click at [173, 123] on div "MLB" at bounding box center [178, 126] width 69 height 20
click at [264, 60] on button "identificationType" at bounding box center [278, 63] width 84 height 20
click at [272, 113] on div "CPF CPF" at bounding box center [276, 118] width 69 height 29
click at [443, 60] on button "button" at bounding box center [446, 62] width 29 height 20
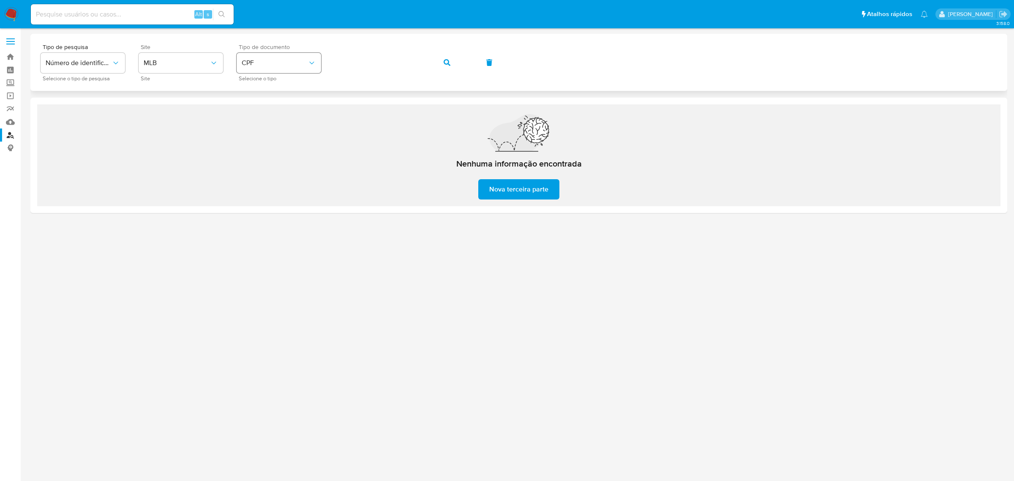
click at [317, 62] on div "Tipo de pesquisa Número de identificação Selecione o tipo de pesquisa Site MLB …" at bounding box center [519, 62] width 956 height 37
click at [440, 66] on button "button" at bounding box center [446, 62] width 29 height 20
click at [315, 64] on icon "identificationType" at bounding box center [311, 63] width 8 height 8
click at [291, 84] on div "CNPJ CNPJ" at bounding box center [276, 90] width 69 height 29
click at [322, 64] on div "Tipo de pesquisa Número de identificação Selecione o tipo de pesquisa Site MLB …" at bounding box center [519, 62] width 956 height 37
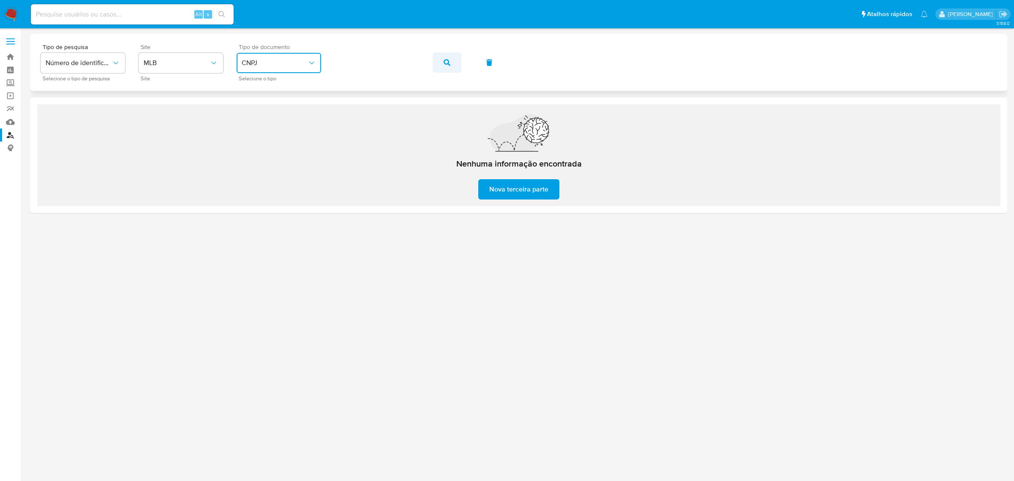
click at [440, 61] on button "button" at bounding box center [446, 62] width 29 height 20
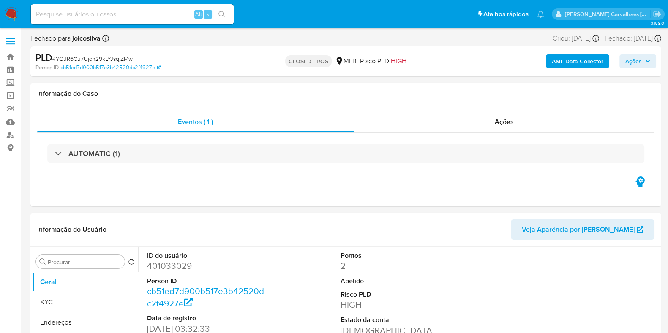
select select "10"
paste input "1bxLb1qcuv9OZFekFbjFGKOh"
type input "1bxLb1qcuv9OZFekFbjFGKOh"
click at [223, 14] on icon "search-icon" at bounding box center [221, 14] width 6 height 6
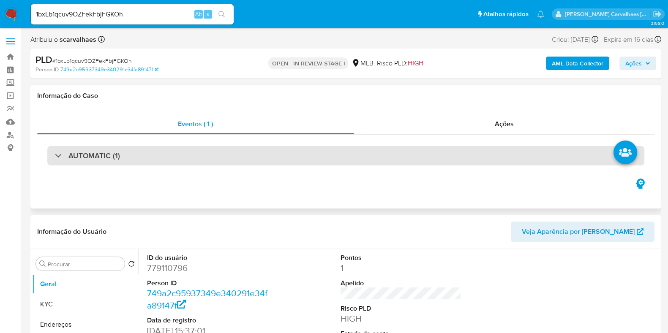
select select "10"
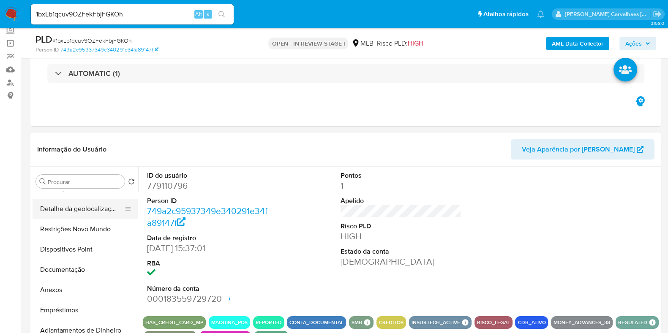
scroll to position [105, 0]
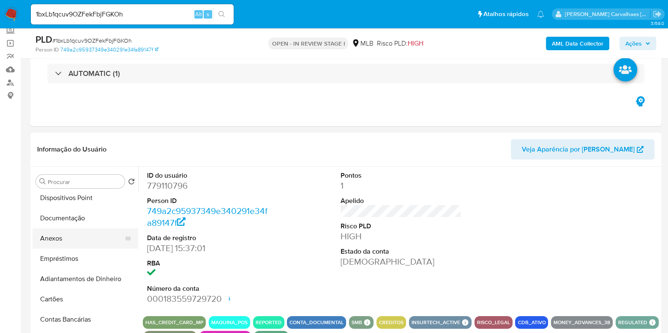
click at [60, 244] on button "Anexos" at bounding box center [82, 238] width 99 height 20
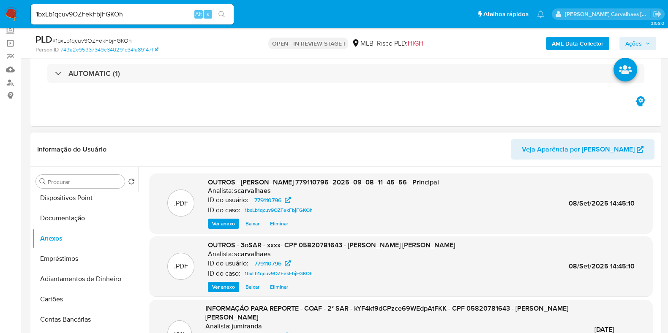
click at [230, 286] on span "Ver anexo" at bounding box center [223, 287] width 23 height 8
click at [230, 286] on div "Ver anexo Ver anexo Baixar Eliminar" at bounding box center [331, 287] width 247 height 10
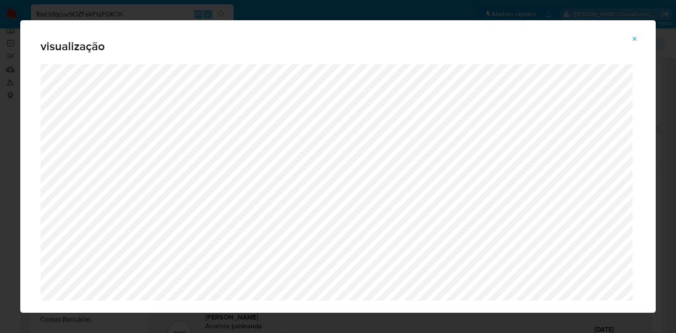
click at [634, 39] on icon "Attachment preview" at bounding box center [635, 39] width 4 height 4
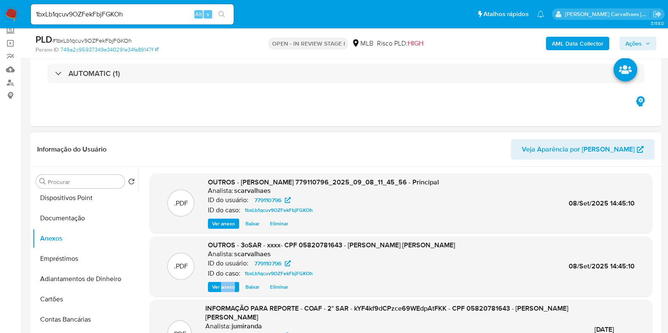
click at [635, 46] on span "Ações" at bounding box center [633, 44] width 16 height 14
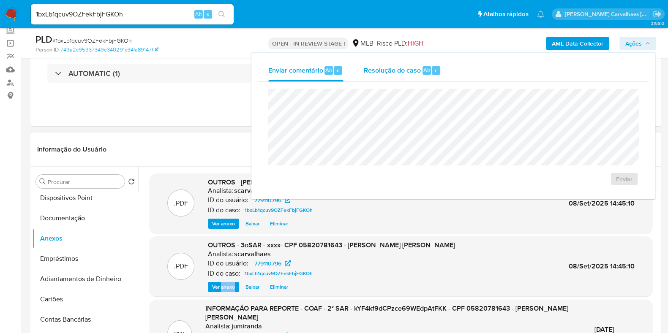
click at [402, 68] on span "Resolução do caso" at bounding box center [392, 70] width 57 height 10
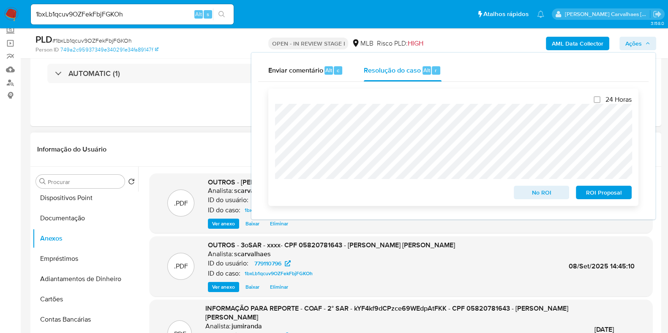
click at [613, 196] on span "ROI Proposal" at bounding box center [603, 193] width 44 height 12
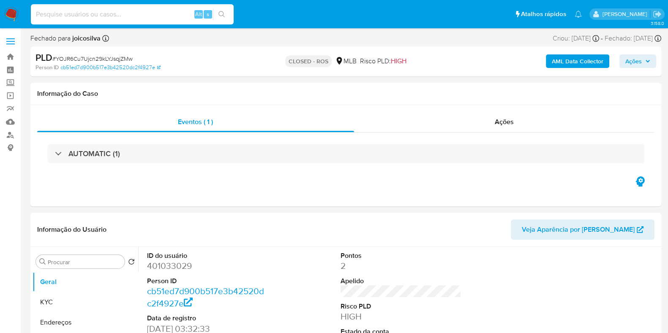
paste input "1bxLb1qcuv9OZFekFbjFGKOh"
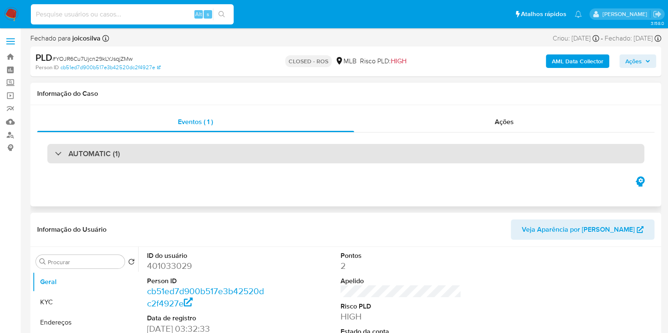
type input "1bxLb1qcuv9OZFekFbjFGKOh"
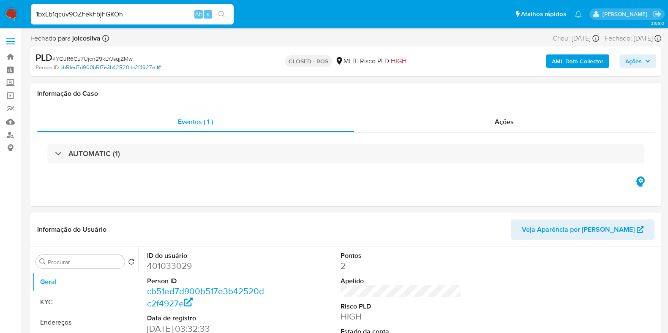
select select "10"
type input "1bxLb1qcuv9OZFekFbjFGKOh"
click at [224, 15] on icon "search-icon" at bounding box center [221, 14] width 7 height 7
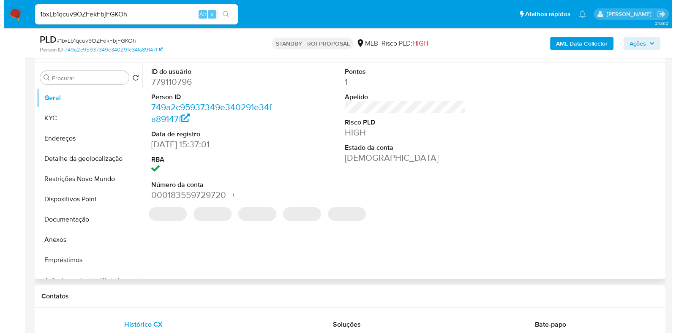
scroll to position [158, 0]
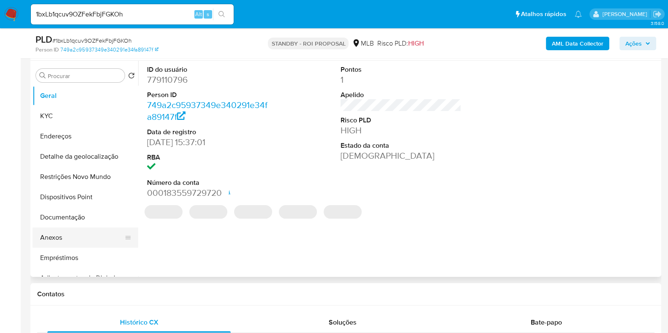
select select "10"
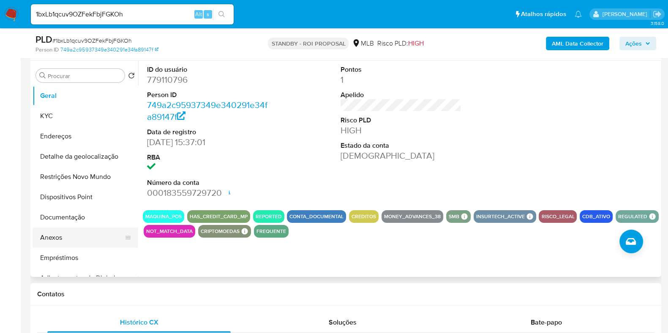
click at [64, 236] on button "Anexos" at bounding box center [82, 238] width 99 height 20
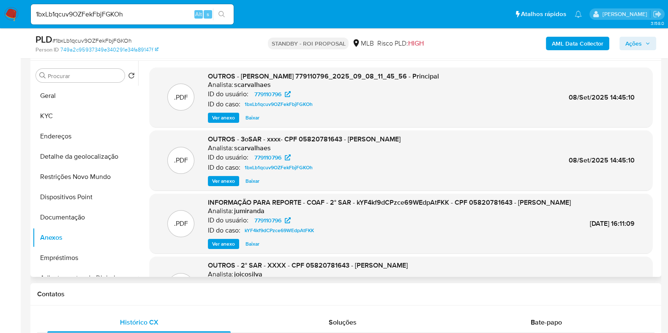
click at [220, 116] on span "Ver anexo" at bounding box center [223, 118] width 23 height 8
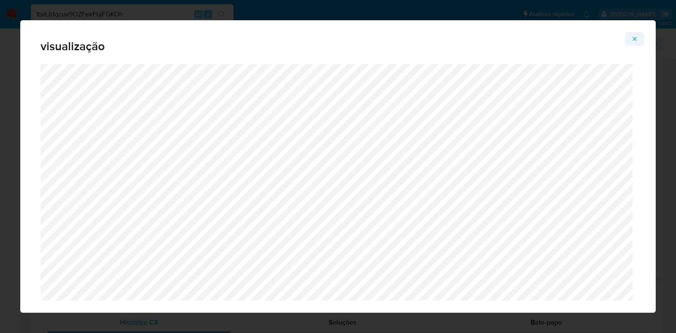
click at [635, 37] on icon "Attachment preview" at bounding box center [634, 38] width 7 height 7
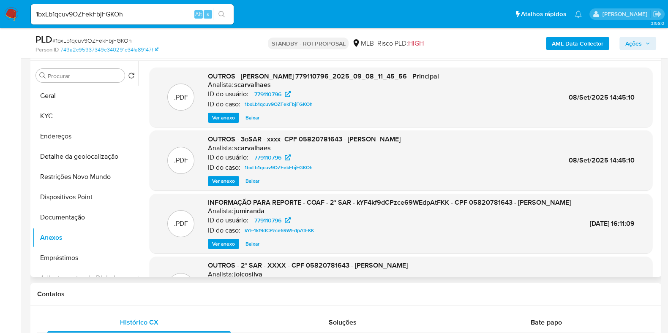
click at [223, 179] on span "Ver anexo" at bounding box center [223, 181] width 23 height 8
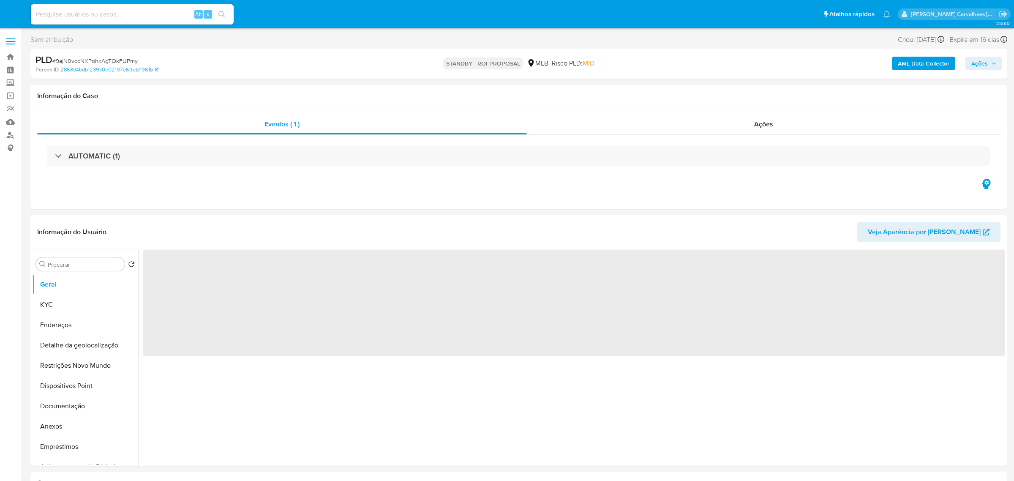
select select "10"
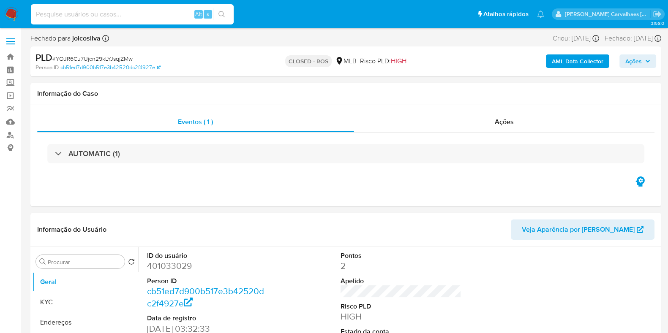
select select "10"
paste input "6eM67krGkaYEu0Bu6rjOdIpt"
type input "6eM67krGkaYEu0Bu6rjOdIpt"
click at [222, 16] on icon "search-icon" at bounding box center [221, 14] width 7 height 7
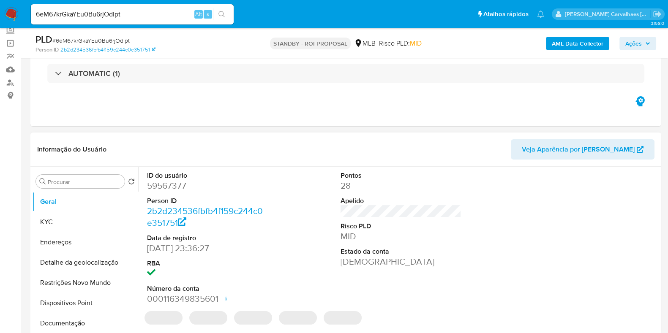
select select "10"
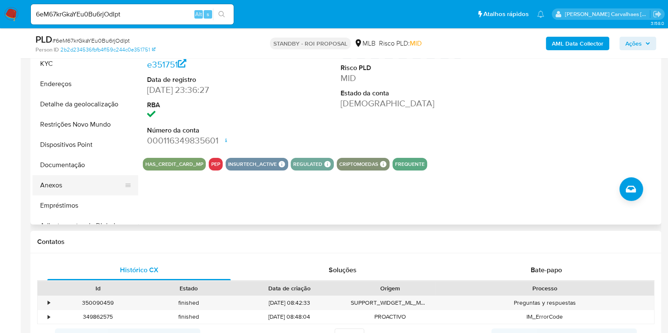
click at [51, 183] on button "Anexos" at bounding box center [82, 185] width 99 height 20
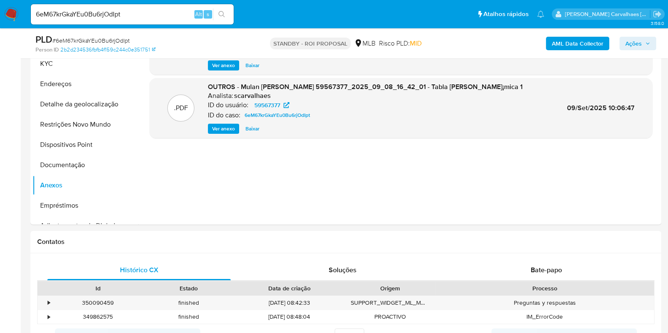
scroll to position [158, 0]
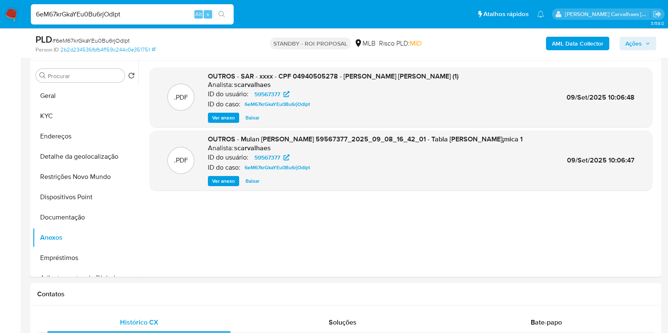
drag, startPoint x: 128, startPoint y: 19, endPoint x: 35, endPoint y: 10, distance: 93.3
click at [35, 10] on input "6eM67krGkaYEu0Bu6rjOdIpt" at bounding box center [132, 14] width 203 height 11
click at [221, 118] on span "Ver anexo" at bounding box center [223, 118] width 23 height 8
click at [221, 118] on div "Ver anexo Baixar" at bounding box center [333, 118] width 250 height 10
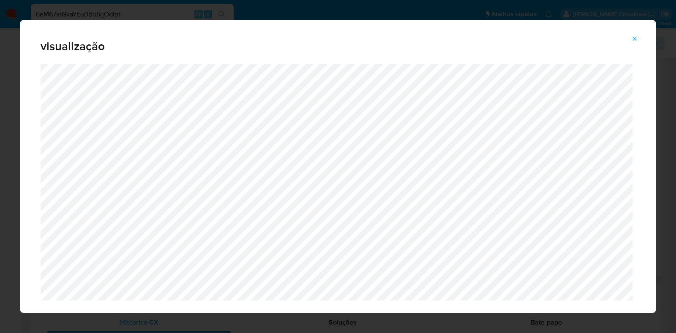
click at [634, 37] on icon "Attachment preview" at bounding box center [634, 38] width 7 height 7
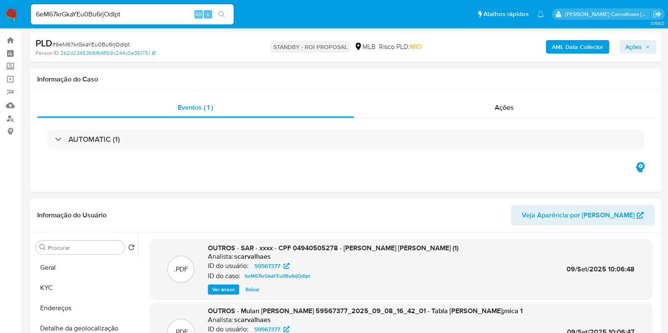
scroll to position [0, 0]
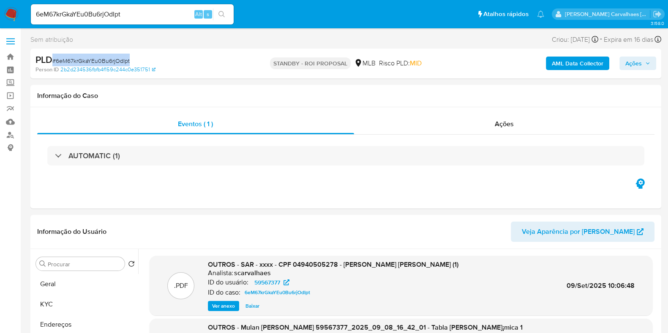
drag, startPoint x: 53, startPoint y: 61, endPoint x: 134, endPoint y: 60, distance: 81.1
click at [134, 60] on div "PLD # 6eM67krGkaYEu0Bu6rjOdIpt" at bounding box center [137, 60] width 204 height 13
copy span "# 6eM67krGkaYEu0Bu6rjOdIpt"
click at [630, 62] on span "Ações" at bounding box center [633, 64] width 16 height 14
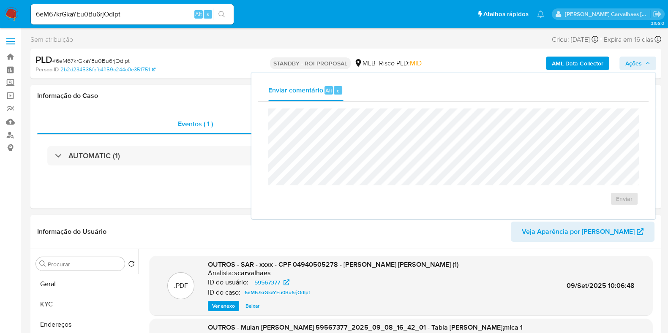
click at [389, 64] on span "Risco PLD: MID" at bounding box center [400, 63] width 43 height 9
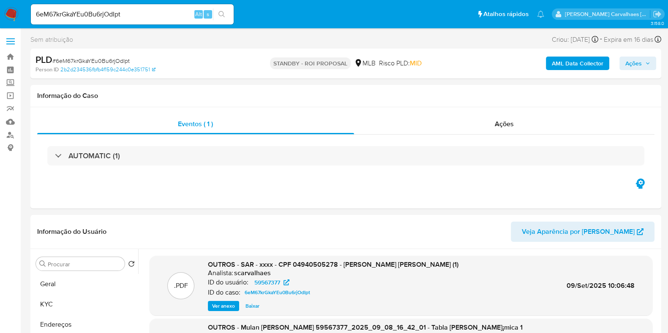
click at [633, 62] on span "Ações" at bounding box center [633, 64] width 16 height 14
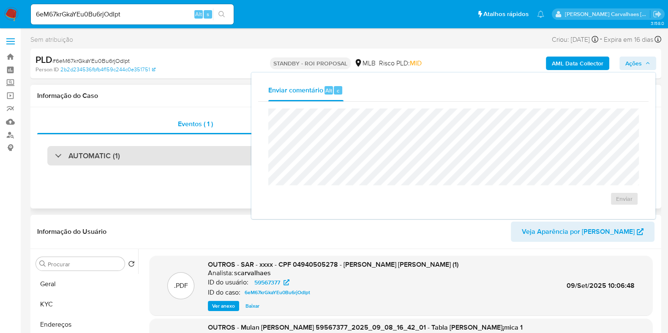
click at [202, 153] on div "AUTOMATIC (1)" at bounding box center [345, 155] width 597 height 19
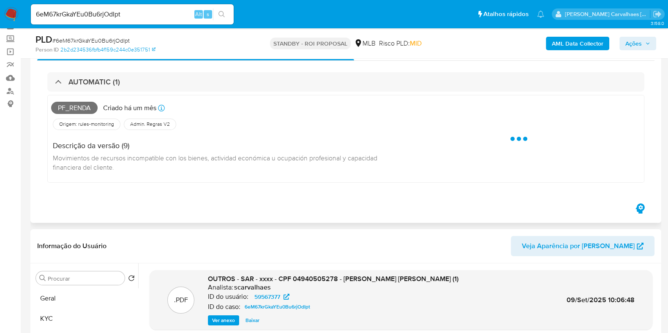
scroll to position [105, 0]
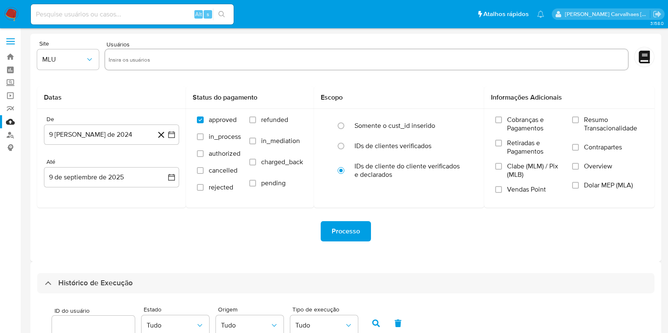
select select "10"
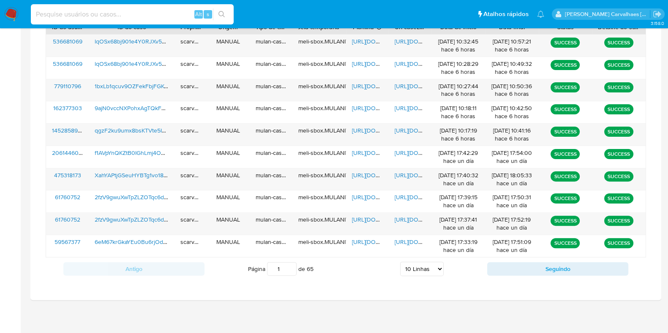
paste input "XahYAPtjGSeuHYBTg1vo18dk"
type input "XahYAPtjGSeuHYBTg1vo18dk"
click at [225, 14] on icon "search-icon" at bounding box center [221, 14] width 7 height 7
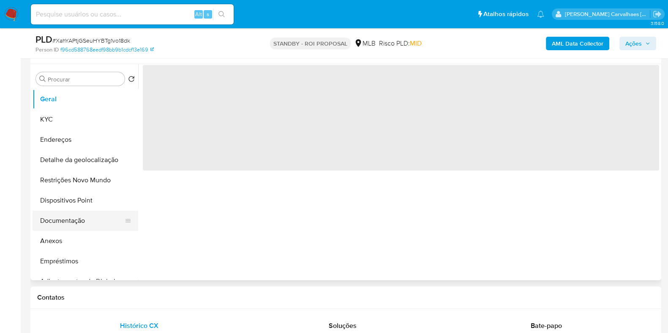
scroll to position [158, 0]
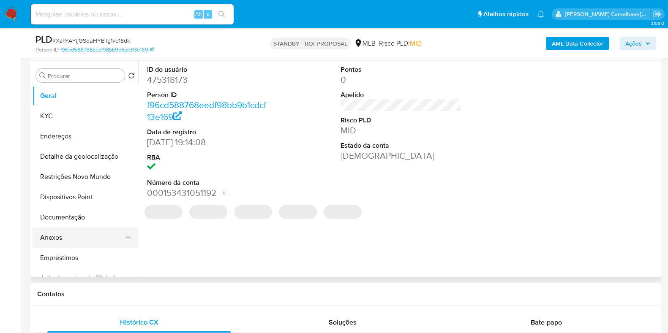
click at [66, 236] on button "Anexos" at bounding box center [82, 238] width 99 height 20
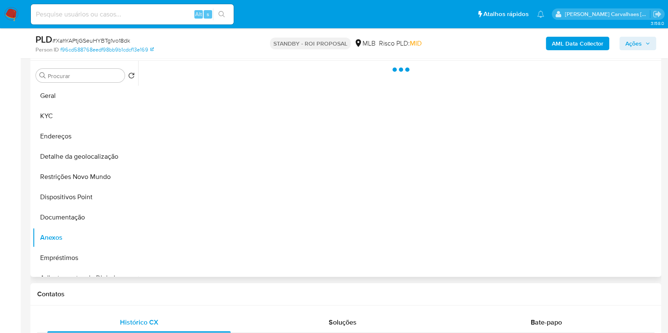
select select "10"
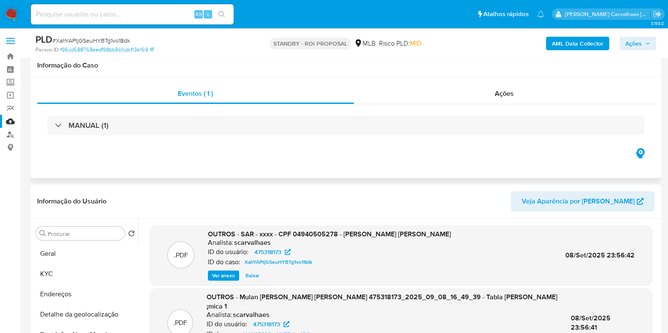
scroll to position [0, 0]
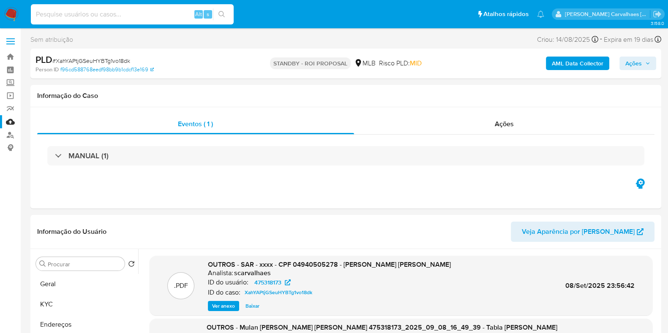
paste input "6eM67krGkaYEu0Bu6rjOdIpt"
type input "6eM67krGkaYEu0Bu6rjOdIpt"
click at [220, 18] on button "search-icon" at bounding box center [221, 14] width 17 height 12
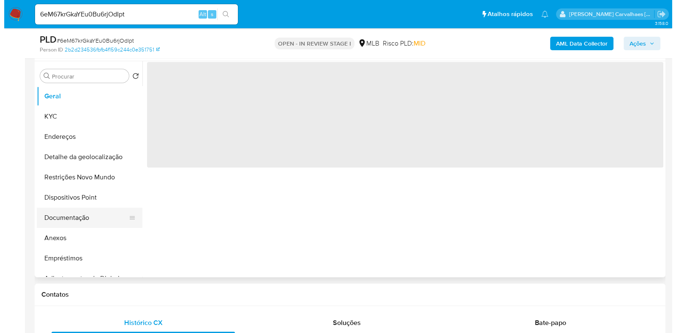
scroll to position [158, 0]
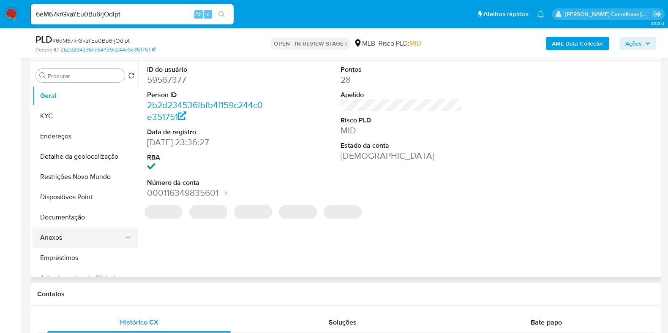
drag, startPoint x: 61, startPoint y: 235, endPoint x: 67, endPoint y: 234, distance: 5.6
click at [63, 234] on button "Anexos" at bounding box center [82, 238] width 99 height 20
select select "10"
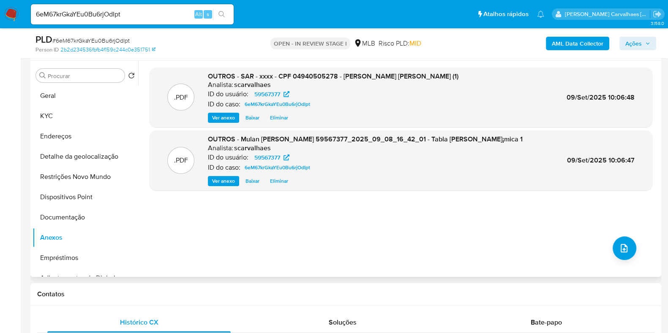
click at [277, 115] on span "Eliminar" at bounding box center [279, 118] width 18 height 8
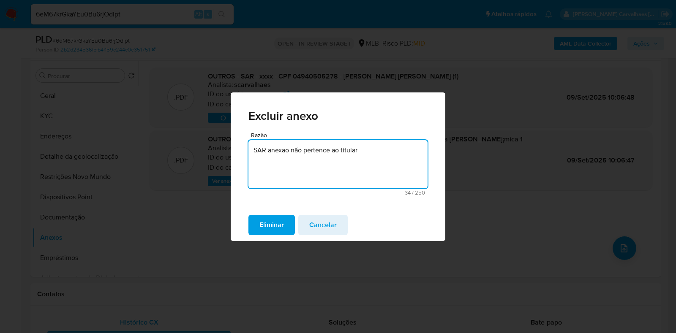
drag, startPoint x: 277, startPoint y: 150, endPoint x: 274, endPoint y: 161, distance: 11.8
click at [274, 161] on textarea "SAR anexao não pertence ao titular" at bounding box center [337, 164] width 179 height 48
click at [287, 152] on textarea "SAR anexao não pertence ao titular" at bounding box center [337, 164] width 179 height 48
type textarea "SAR anexado não pertence ao titular"
click at [277, 226] on span "Eliminar" at bounding box center [271, 225] width 24 height 19
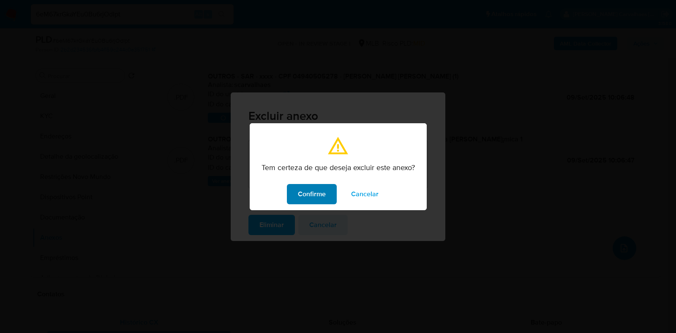
click at [307, 196] on span "Confirme" at bounding box center [312, 194] width 28 height 19
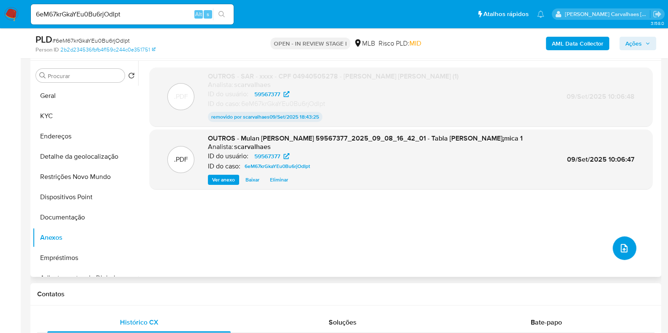
click at [619, 249] on icon "upload-file" at bounding box center [624, 248] width 10 height 10
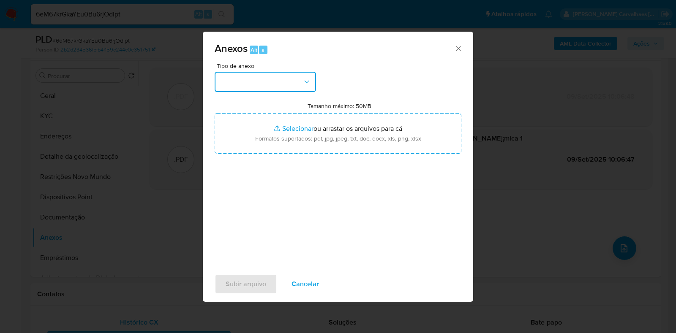
click at [271, 80] on button "button" at bounding box center [265, 82] width 101 height 20
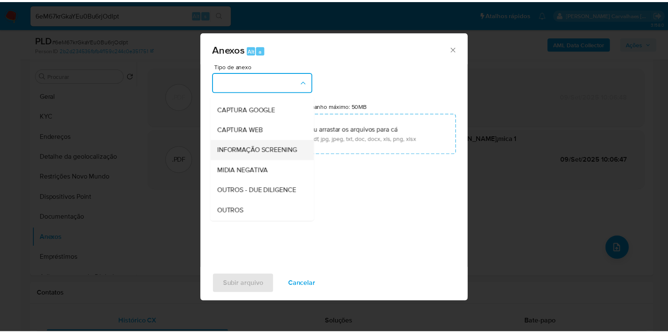
scroll to position [52, 0]
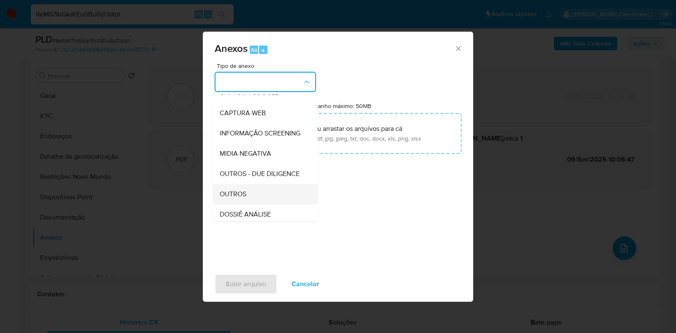
click at [234, 198] on span "OUTROS" at bounding box center [233, 194] width 27 height 8
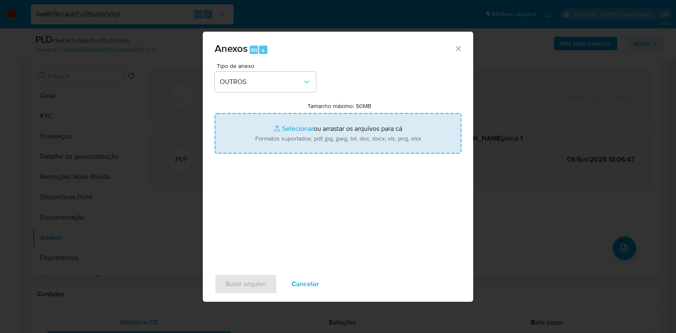
click at [295, 130] on input "Tamanho máximo: 50MB Selecionar arquivos" at bounding box center [338, 133] width 247 height 41
type input "C:\fakepath\SAR - xxxx - CPF 00265137730 - FLAVIO SERAFIM QUINTAL.pdf"
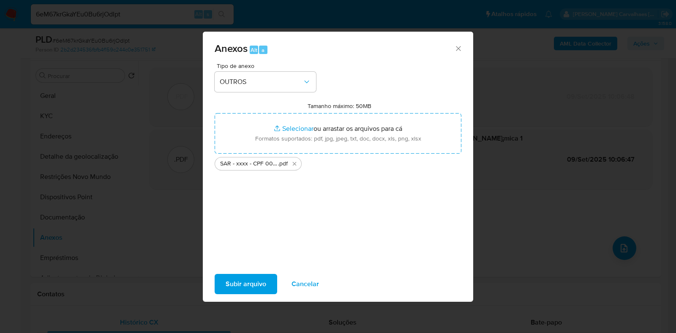
click at [243, 282] on span "Subir arquivo" at bounding box center [246, 284] width 41 height 19
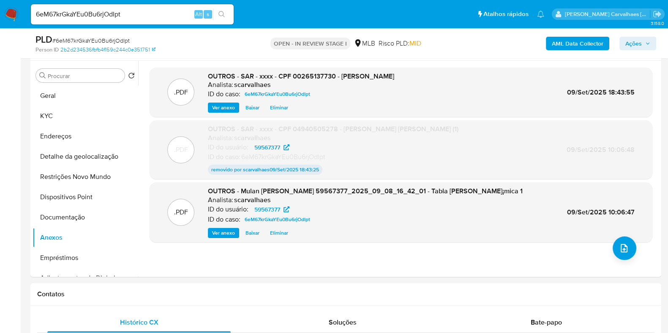
click at [633, 42] on span "Ações" at bounding box center [633, 44] width 16 height 14
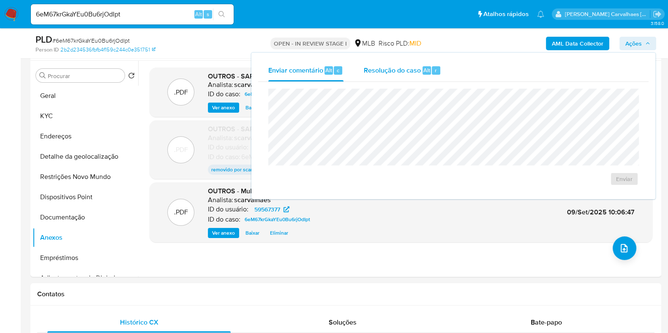
click at [388, 68] on span "Resolução do caso" at bounding box center [392, 70] width 57 height 10
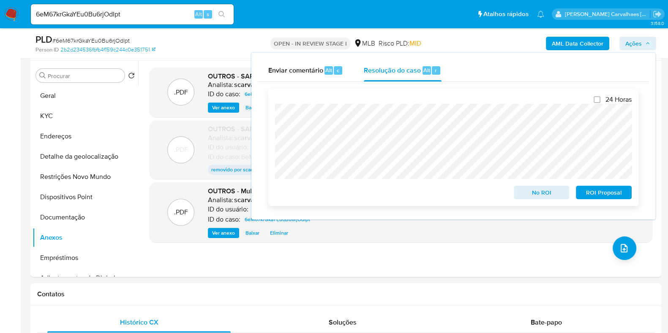
click at [587, 198] on span "ROI Proposal" at bounding box center [603, 193] width 44 height 12
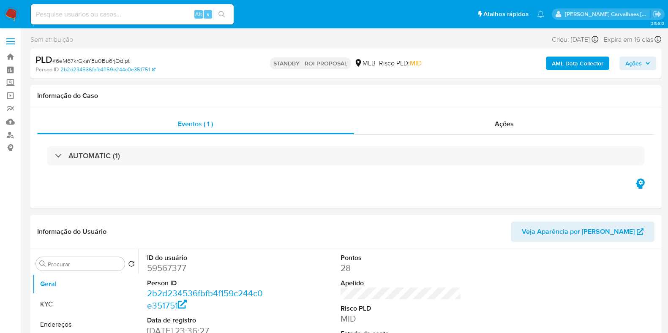
select select "10"
